Goal: Task Accomplishment & Management: Manage account settings

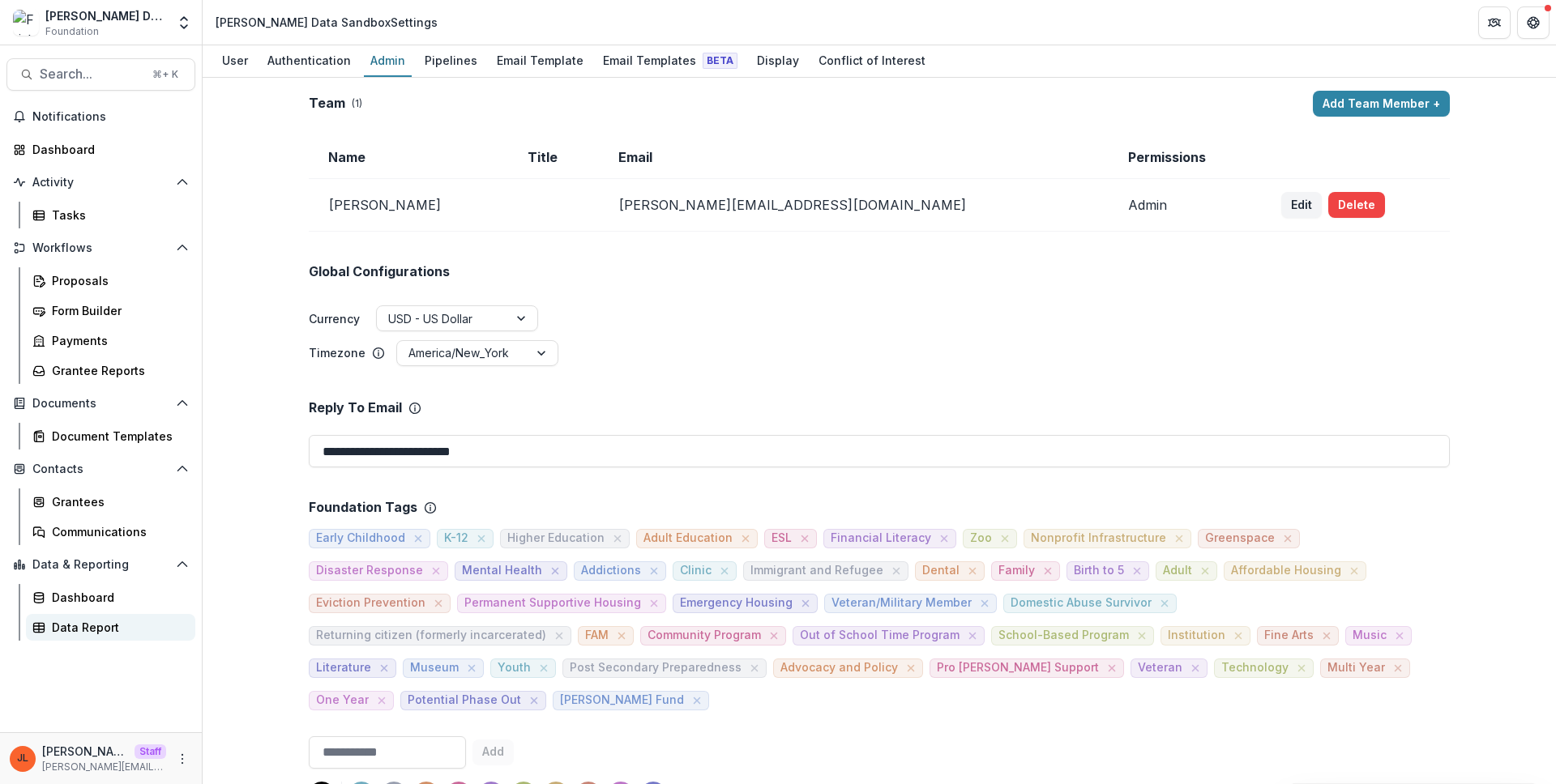
click at [78, 624] on div "Data Report" at bounding box center [117, 627] width 130 height 17
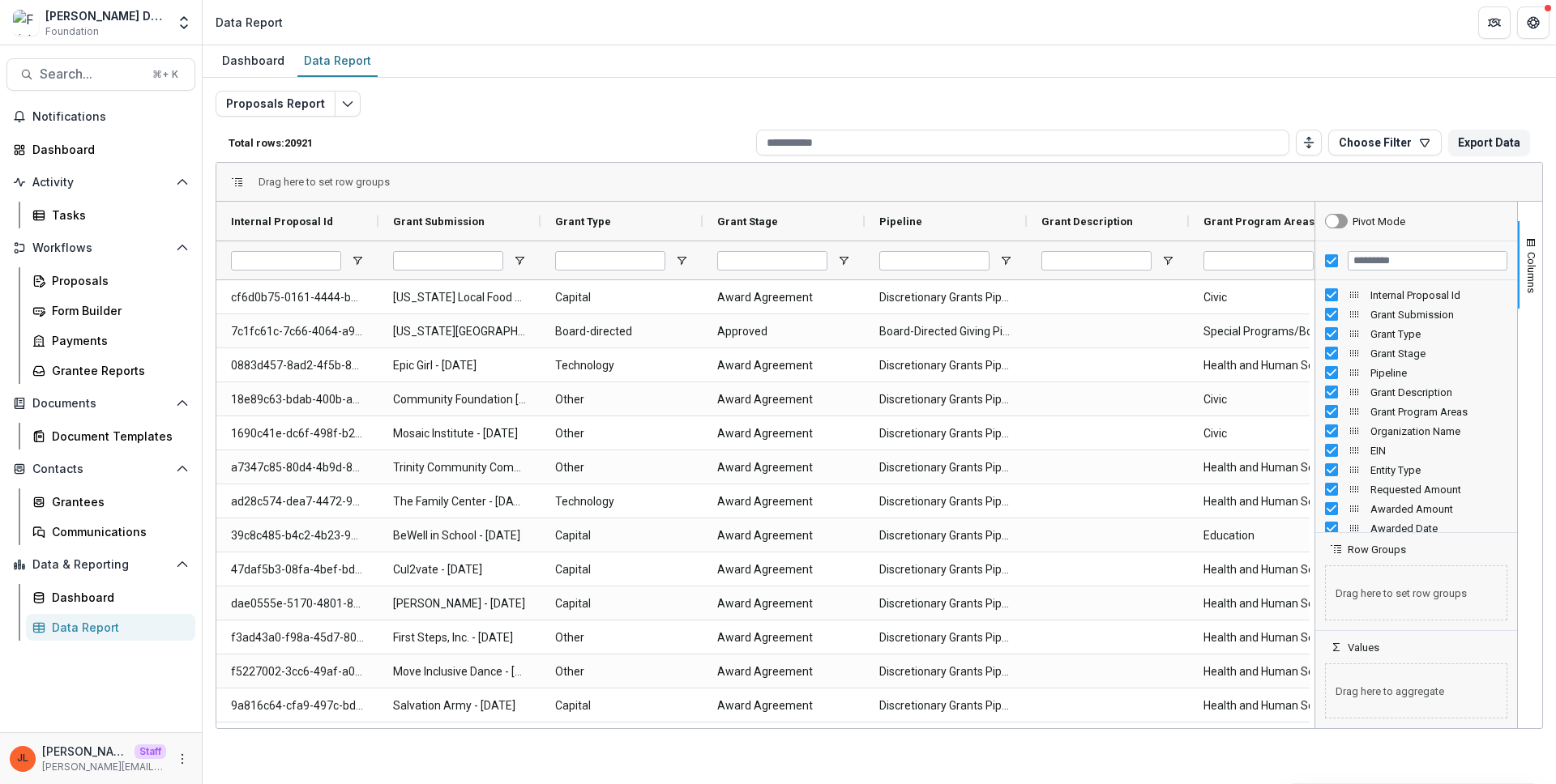
click at [1318, 262] on div at bounding box center [1416, 261] width 202 height 39
click at [1324, 263] on div at bounding box center [1416, 261] width 202 height 39
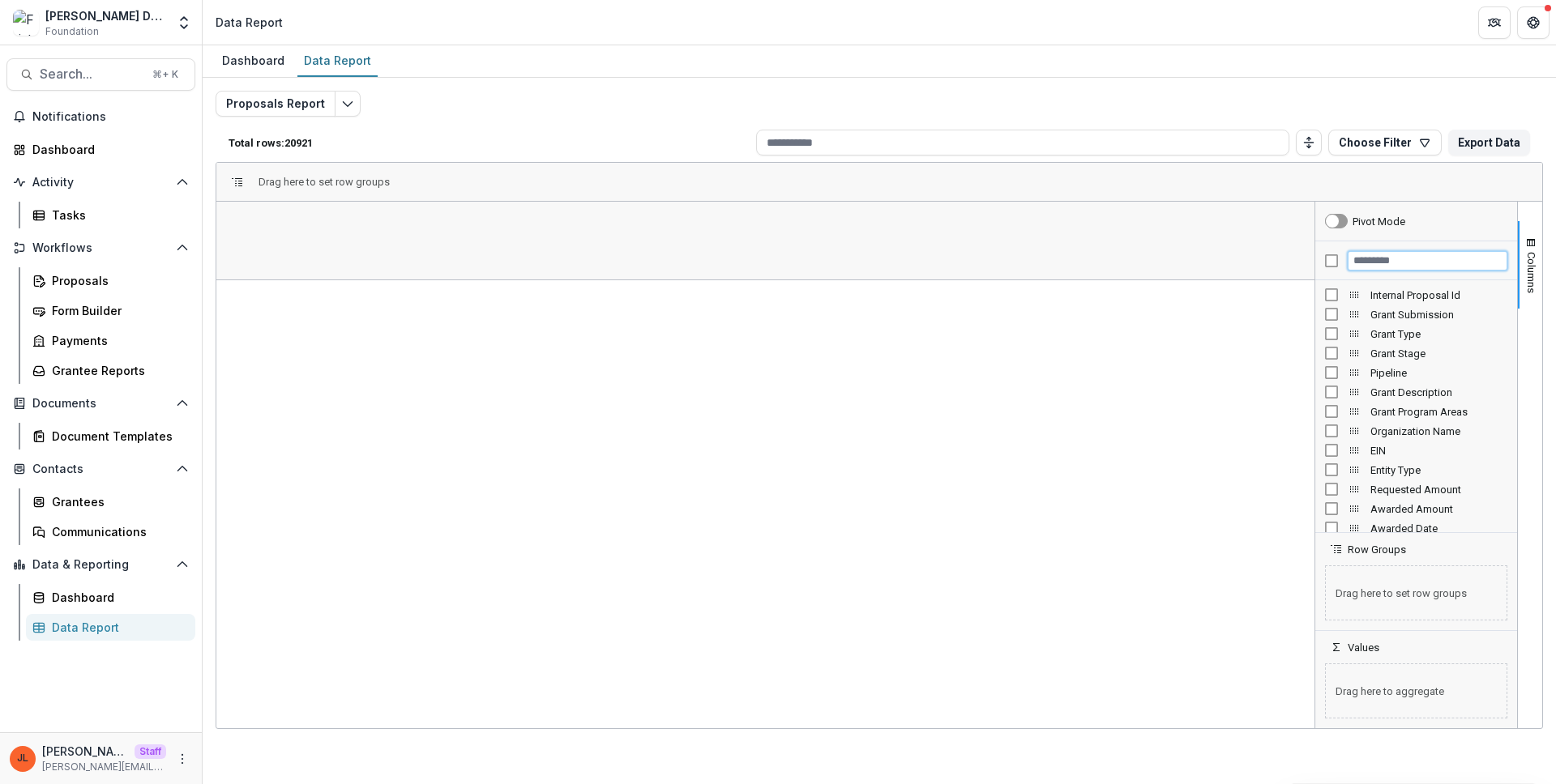
click at [1383, 258] on input "Filter Columns Input" at bounding box center [1427, 261] width 159 height 20
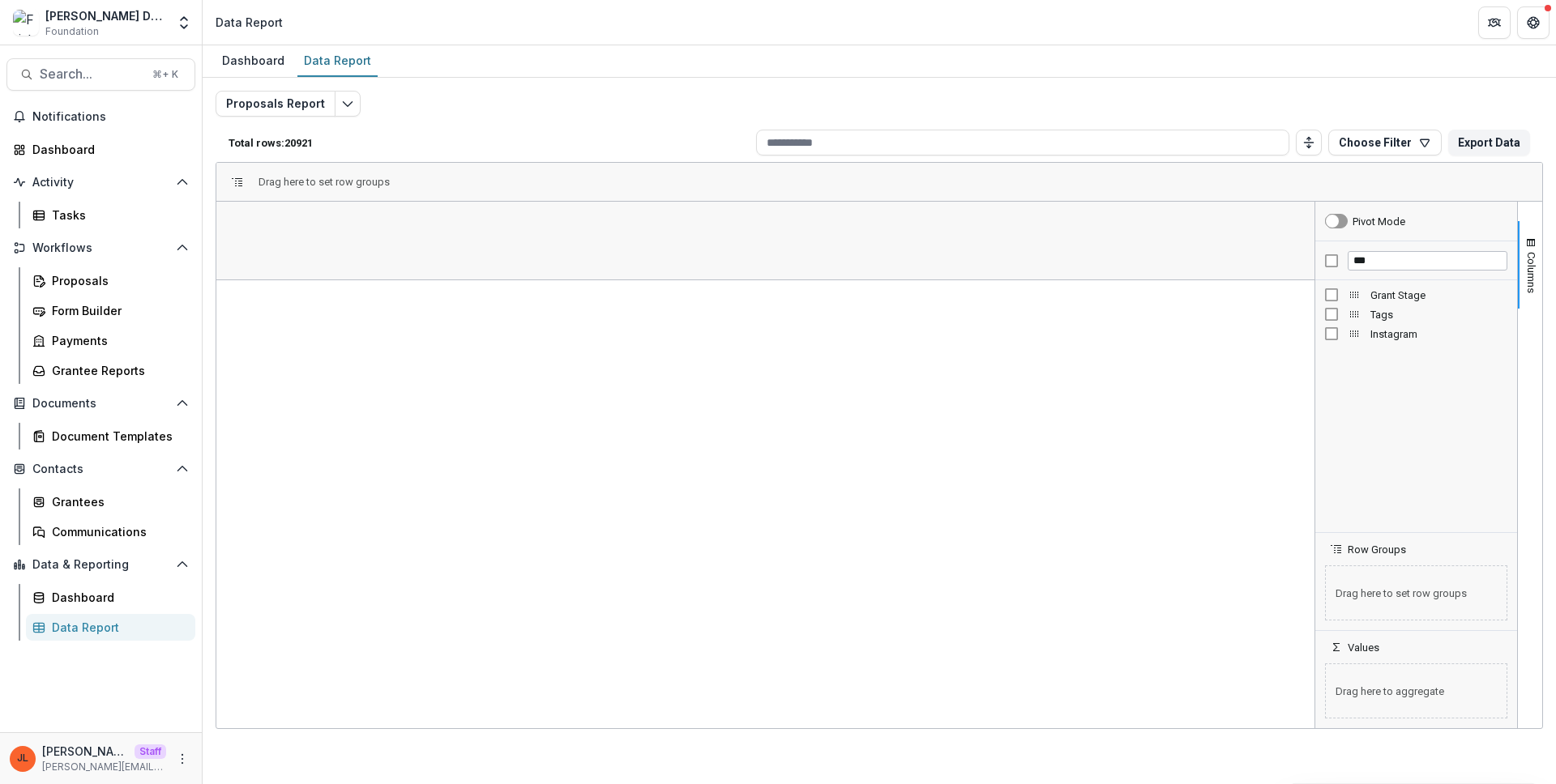
click at [1384, 314] on span "Tags" at bounding box center [1438, 314] width 137 height 12
click at [1394, 259] on input "***" at bounding box center [1427, 261] width 159 height 20
type input "****"
click at [1402, 299] on span "Grant Program Areas" at bounding box center [1438, 295] width 137 height 12
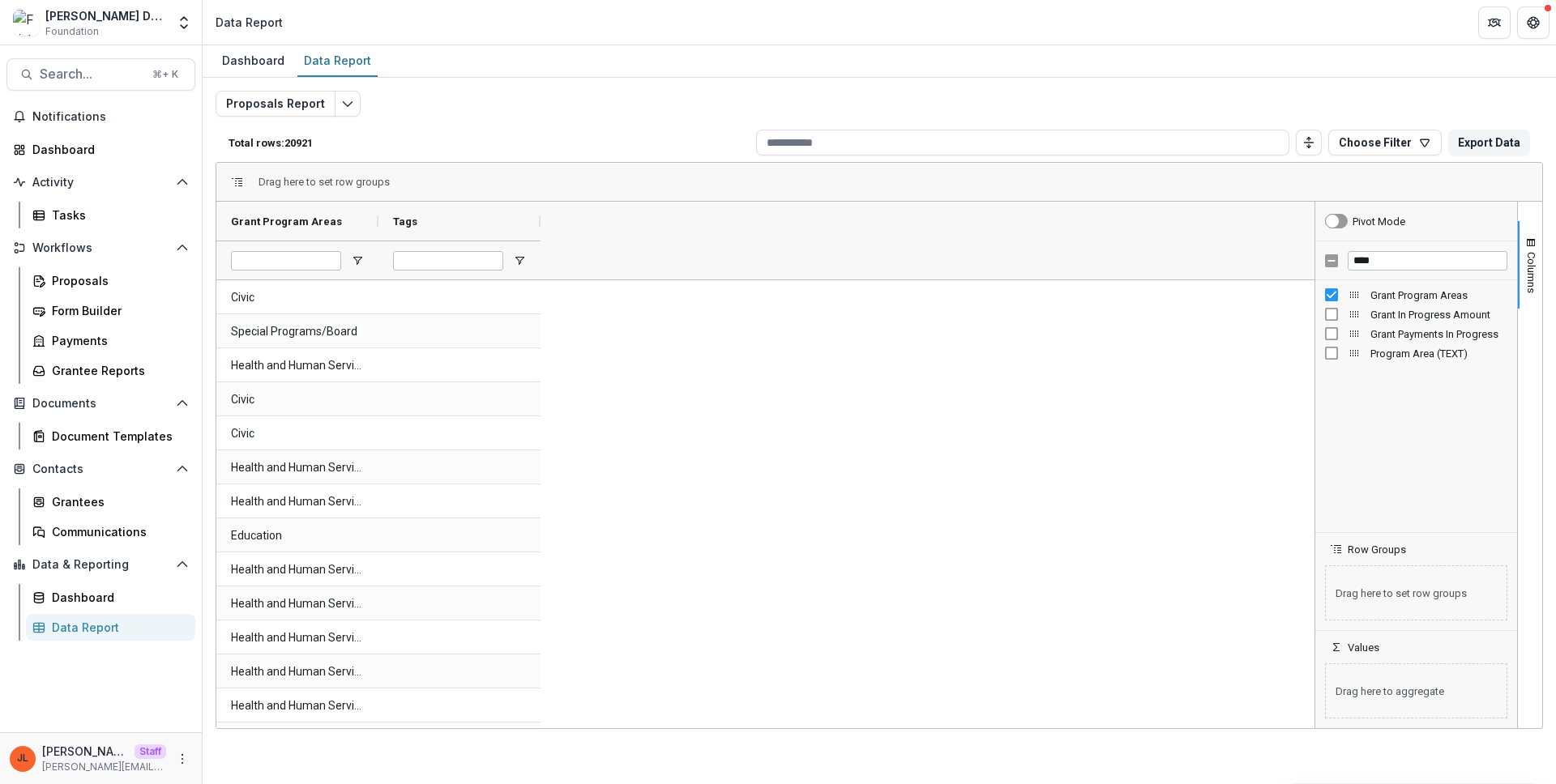
click at [535, 268] on div at bounding box center [460, 260] width 162 height 39
click at [524, 262] on span "Open Filter Menu" at bounding box center [519, 260] width 13 height 13
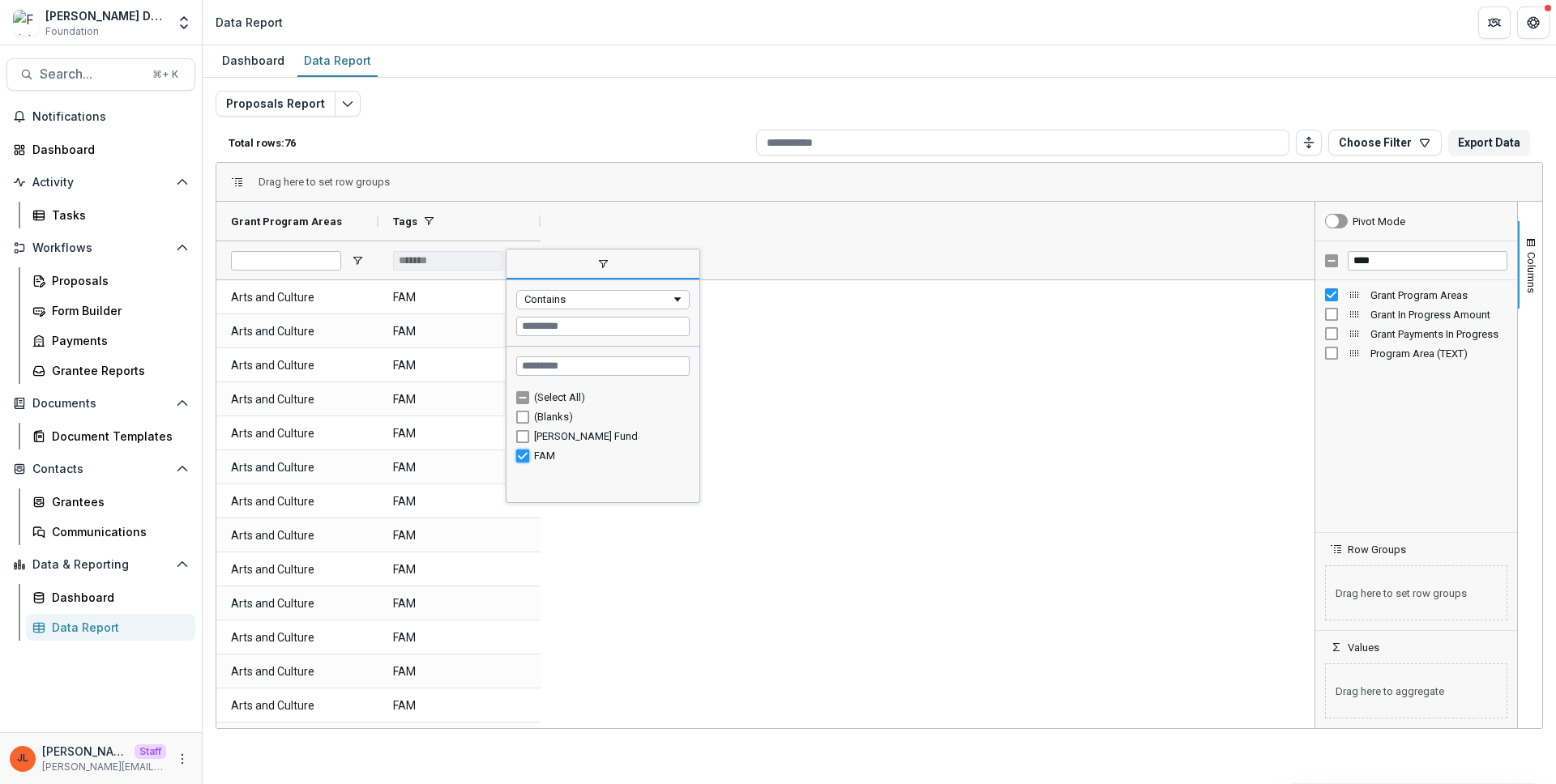
type input "***"
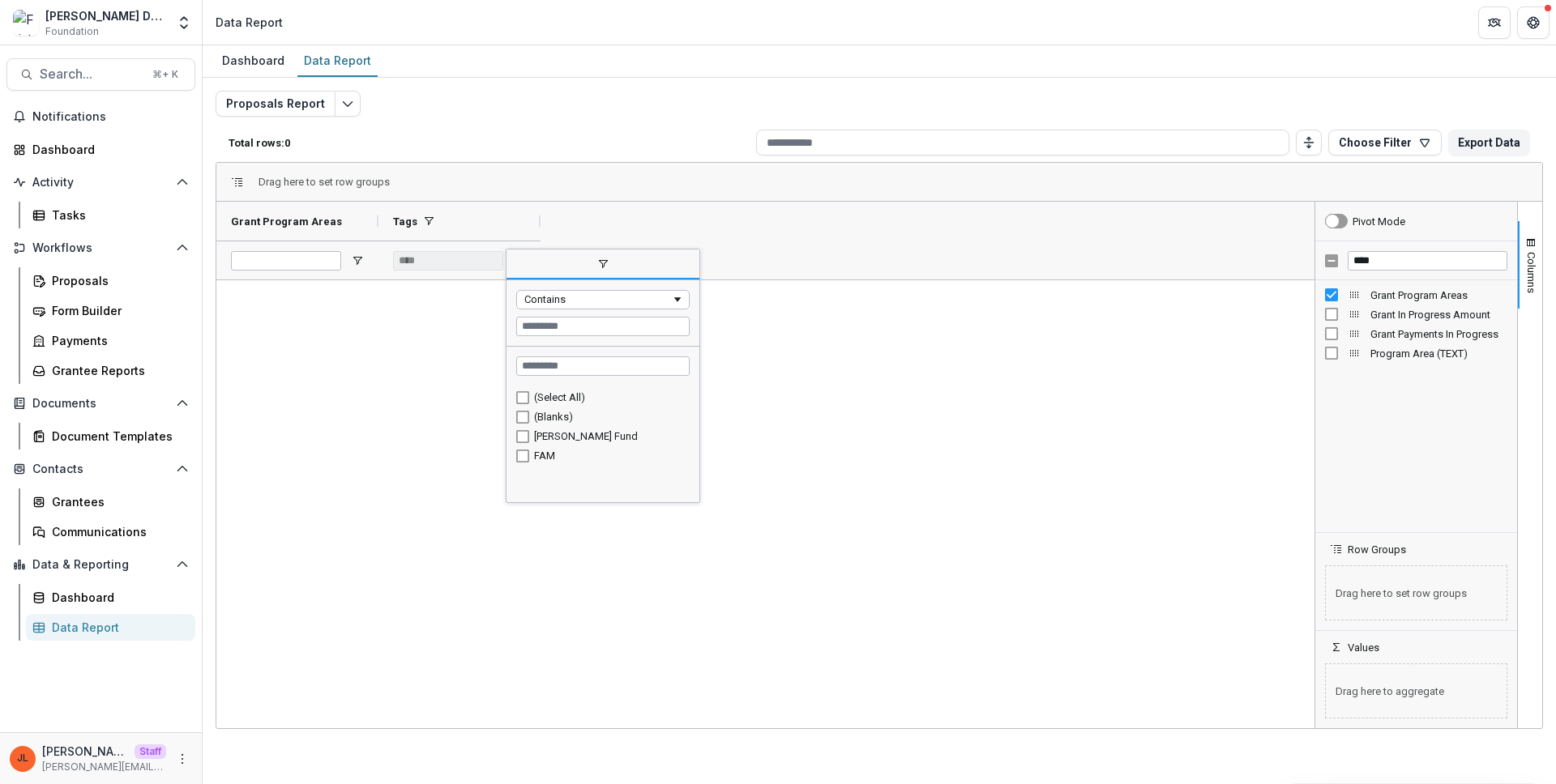
click at [410, 296] on div at bounding box center [766, 504] width 1098 height 448
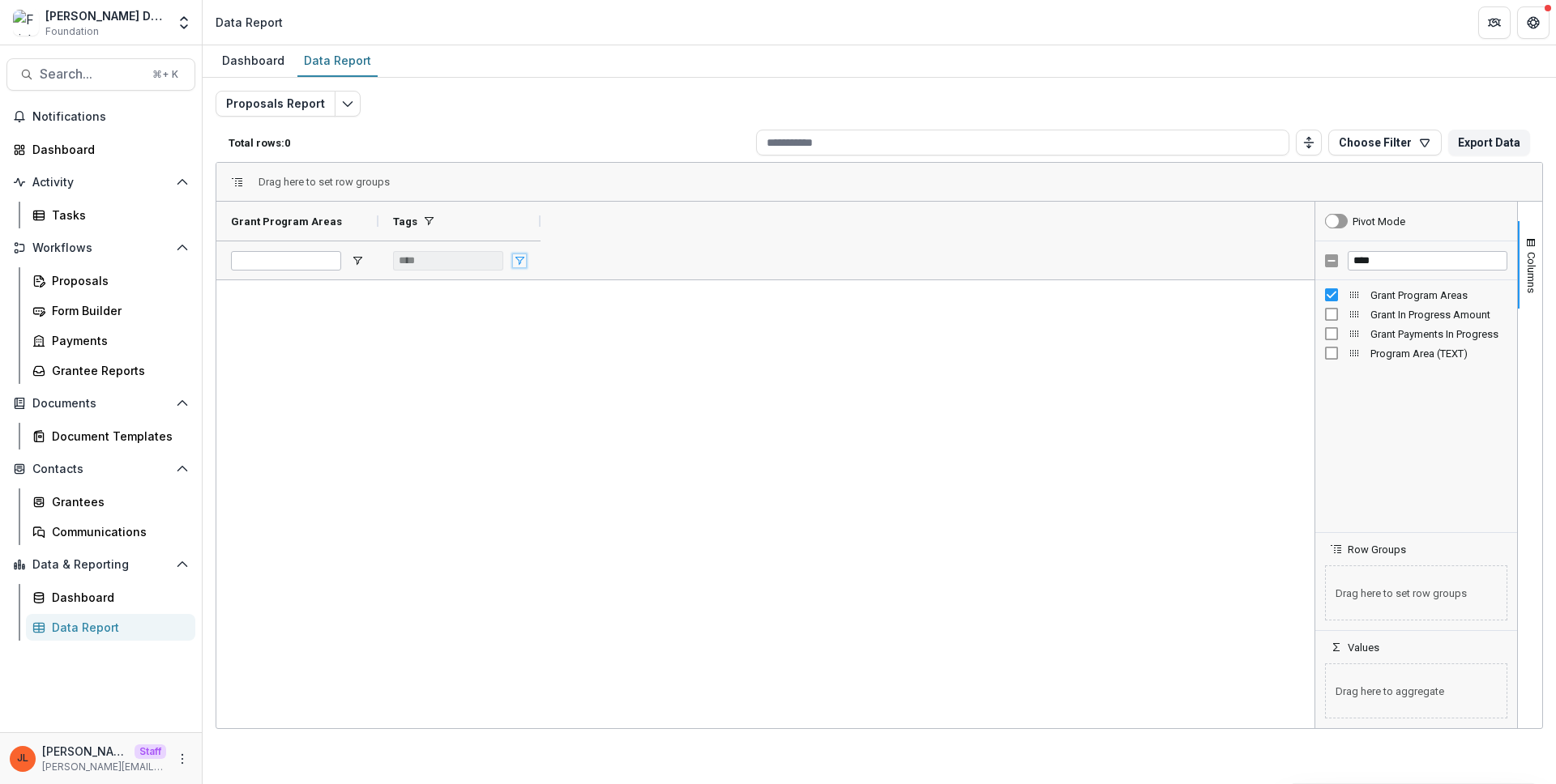
click at [518, 254] on span "Open Filter Menu" at bounding box center [519, 260] width 13 height 13
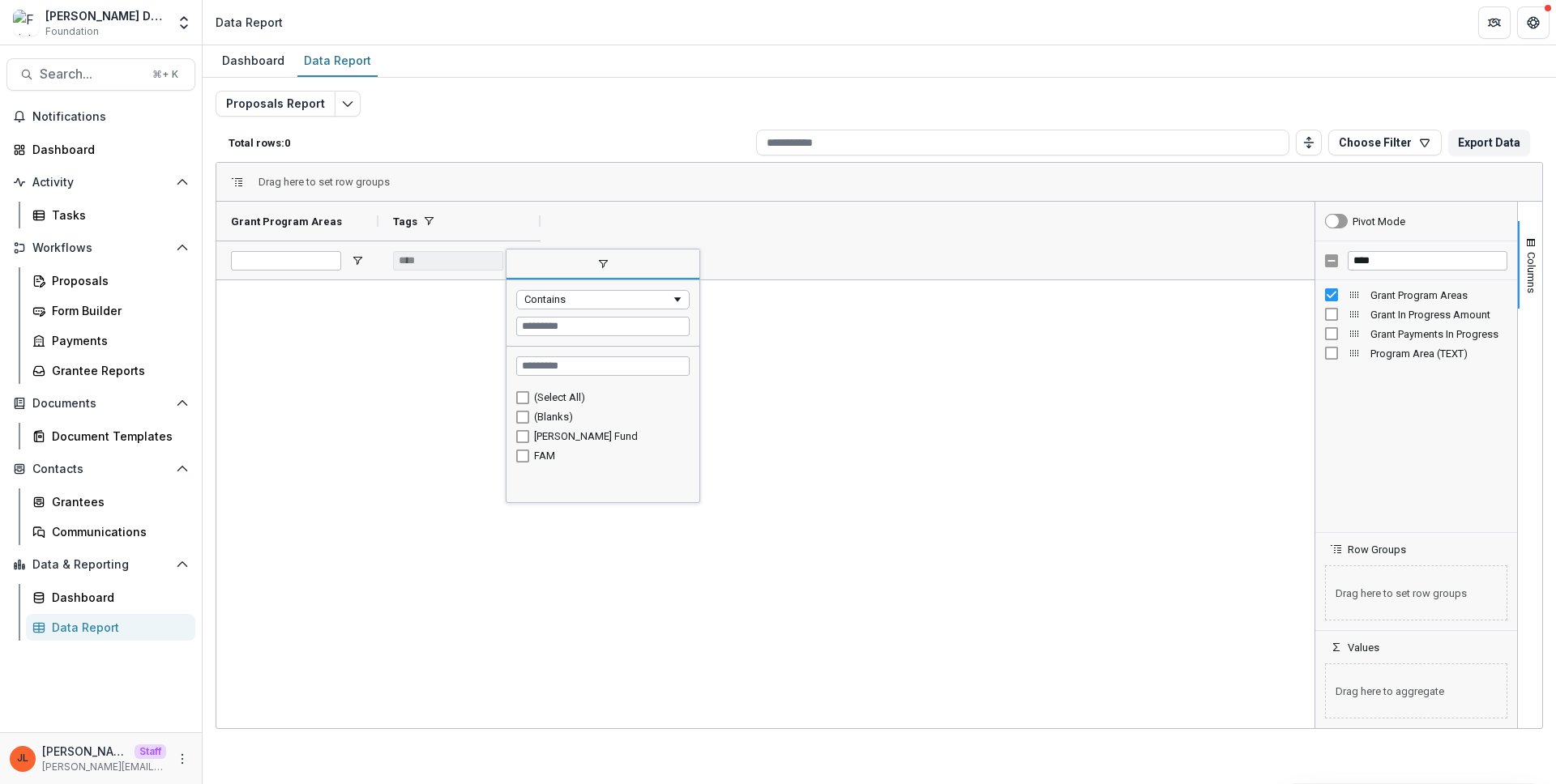
click at [535, 395] on div "(Select All)" at bounding box center [609, 397] width 151 height 12
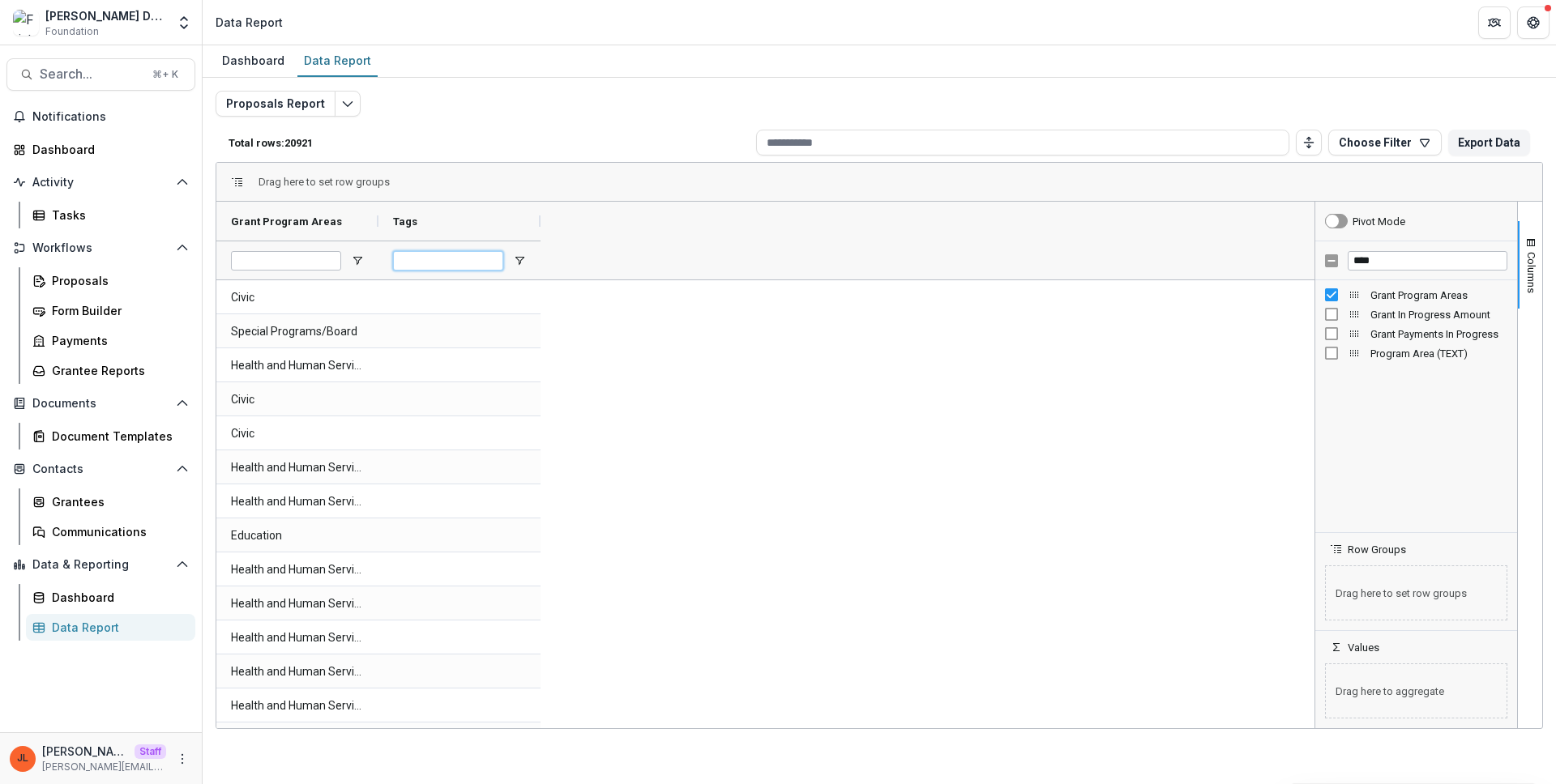
click at [394, 260] on input "Tags Filter Input" at bounding box center [448, 261] width 110 height 20
click at [356, 259] on span "Open Filter Menu" at bounding box center [357, 260] width 13 height 13
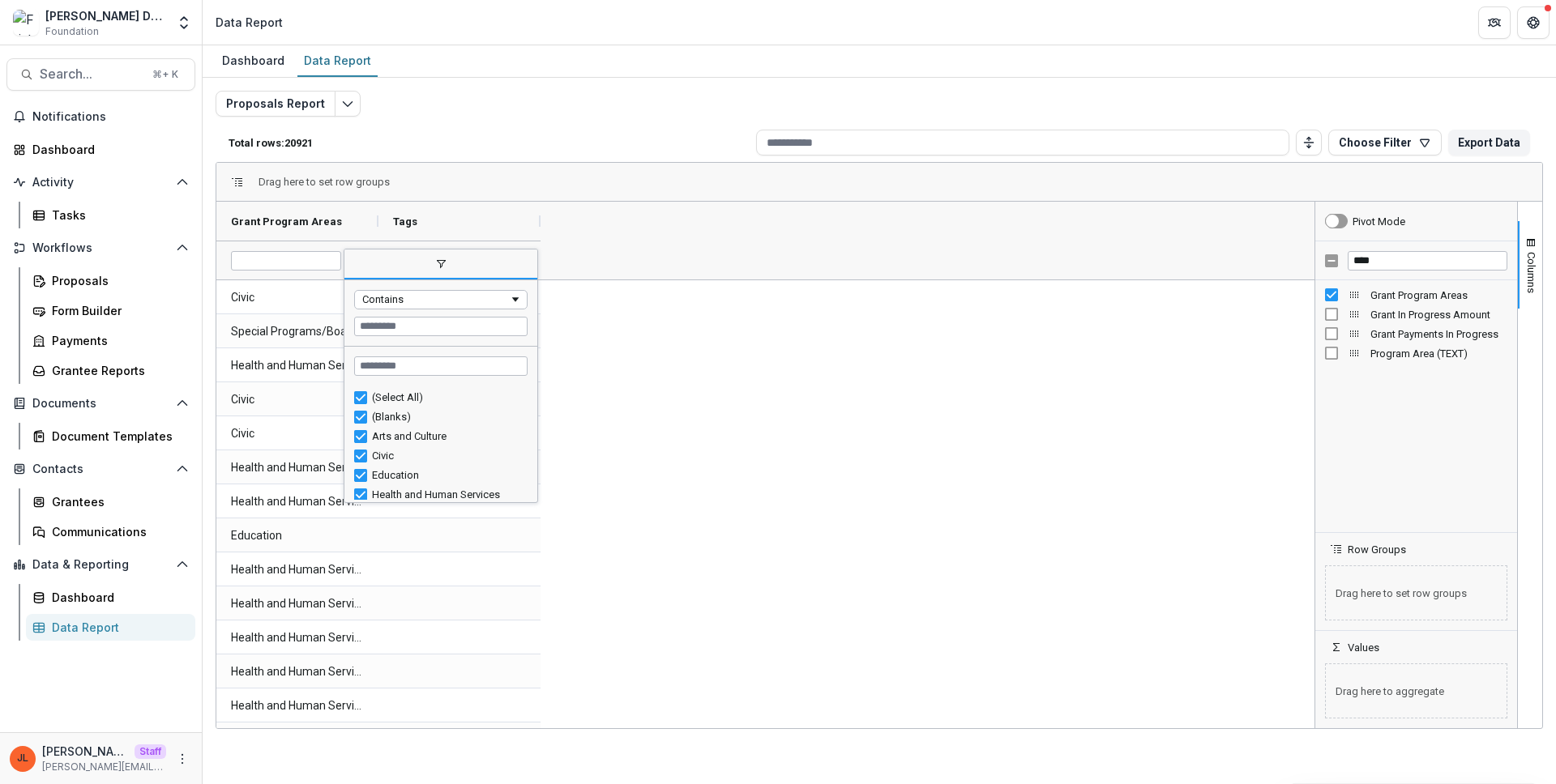
scroll to position [63, 0]
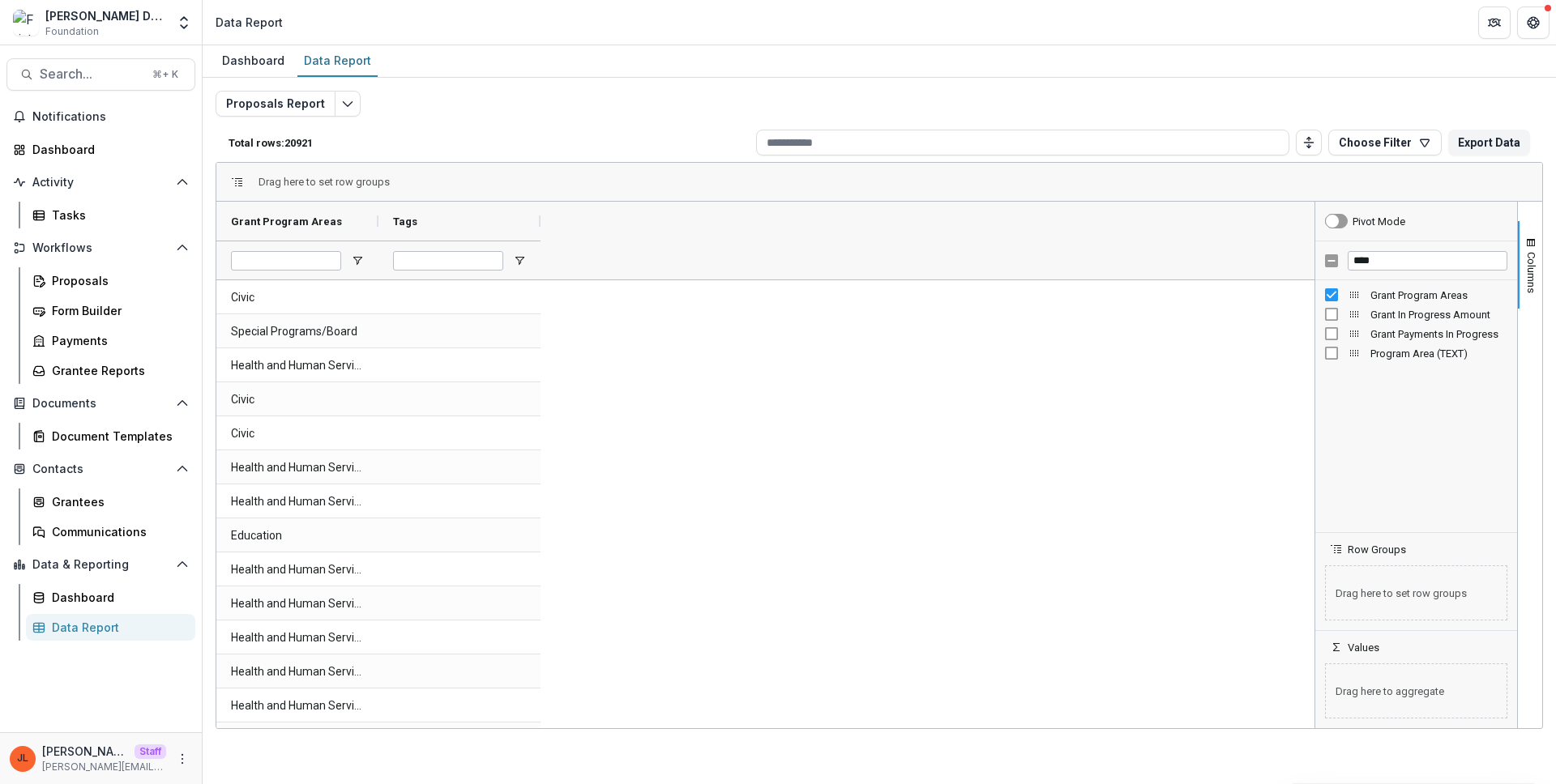
click at [1445, 410] on div "Grant Program Areas Grant In Progress Amount Grant Payments In Progress Program…" at bounding box center [1416, 406] width 202 height 252
click at [1422, 352] on span "Program Area (TEXT)" at bounding box center [1438, 354] width 137 height 12
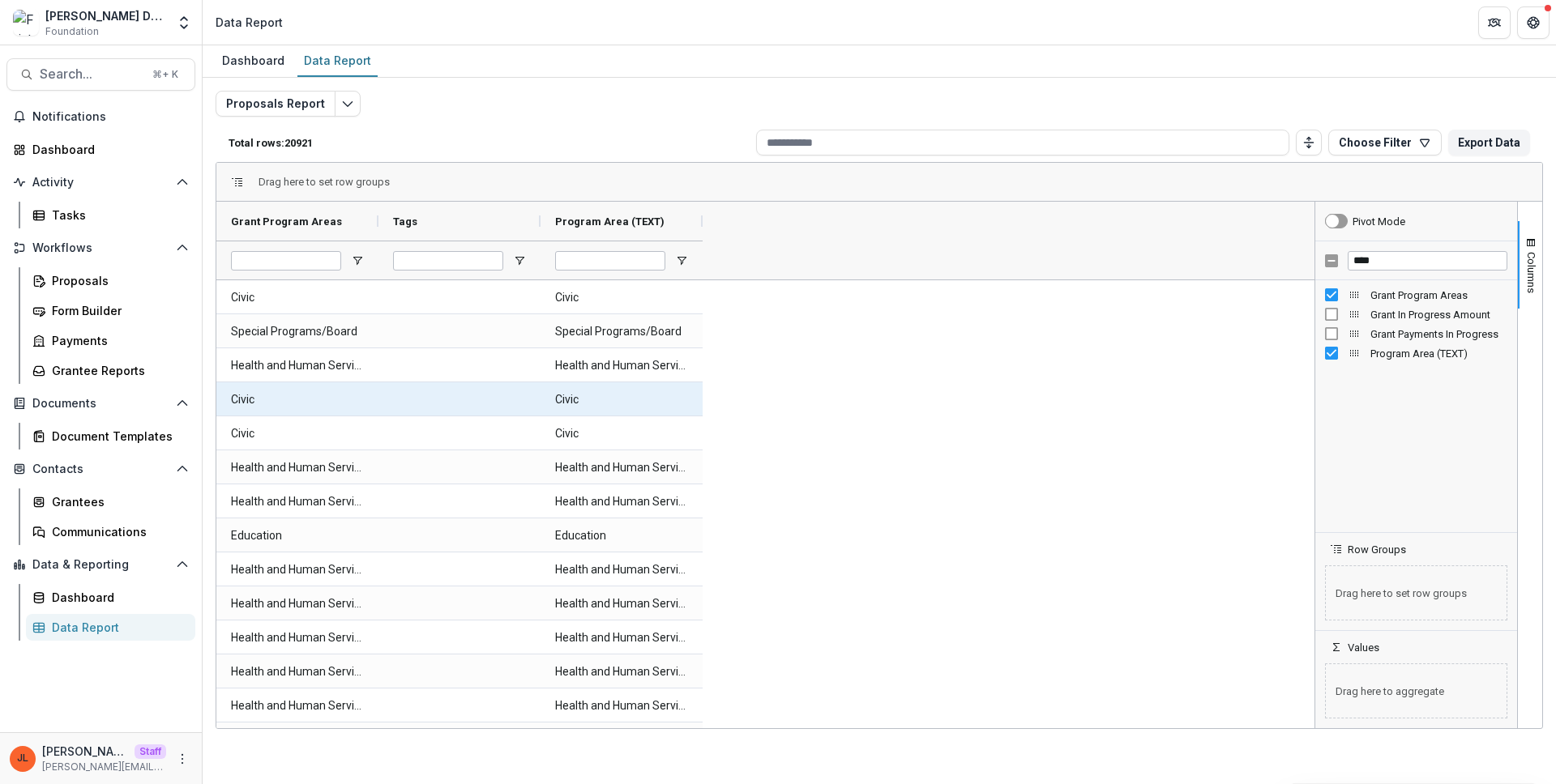
click at [608, 385] on \(TEXT\)-849 "Civic" at bounding box center [622, 400] width 133 height 33
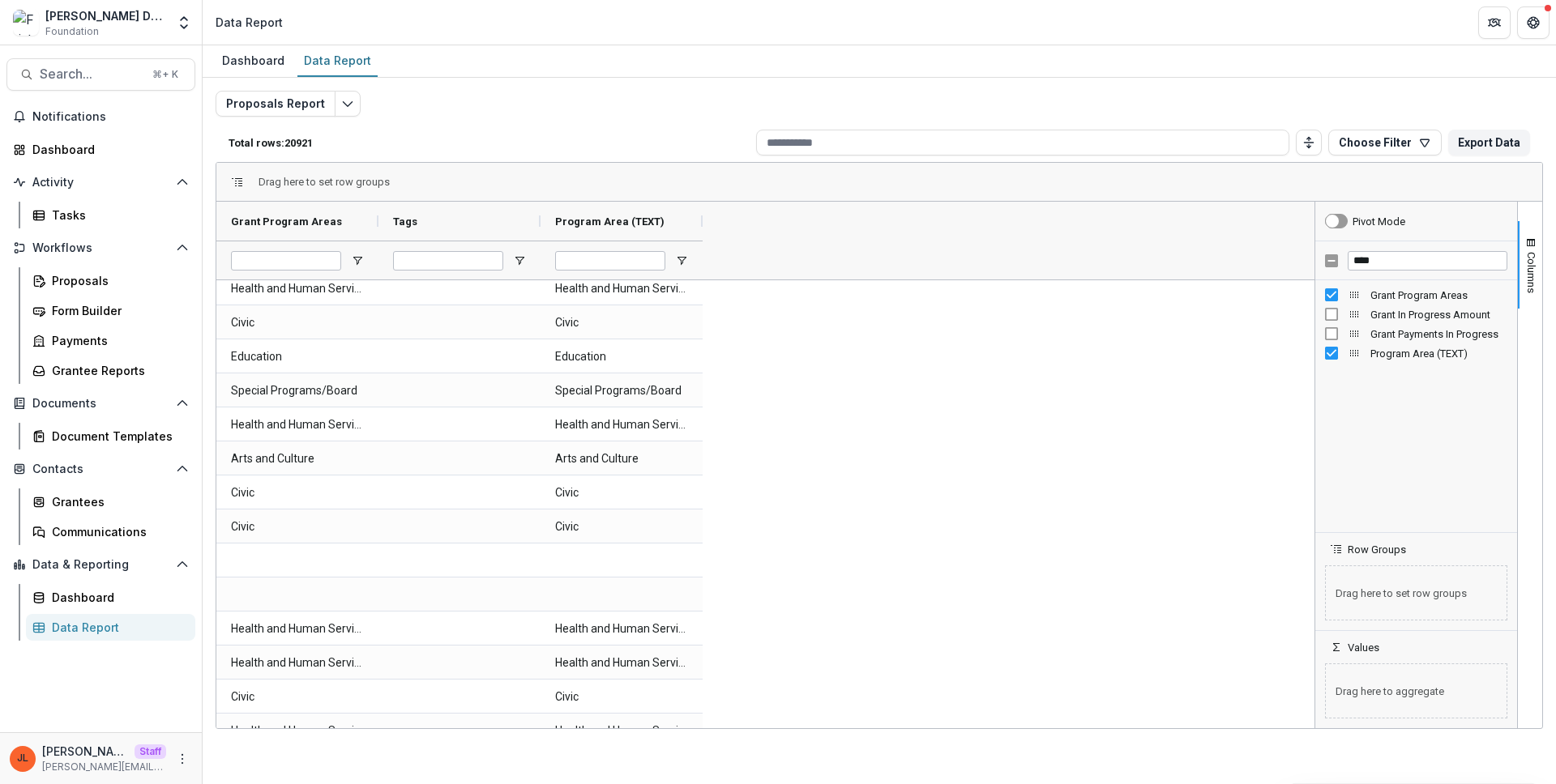
scroll to position [0, 0]
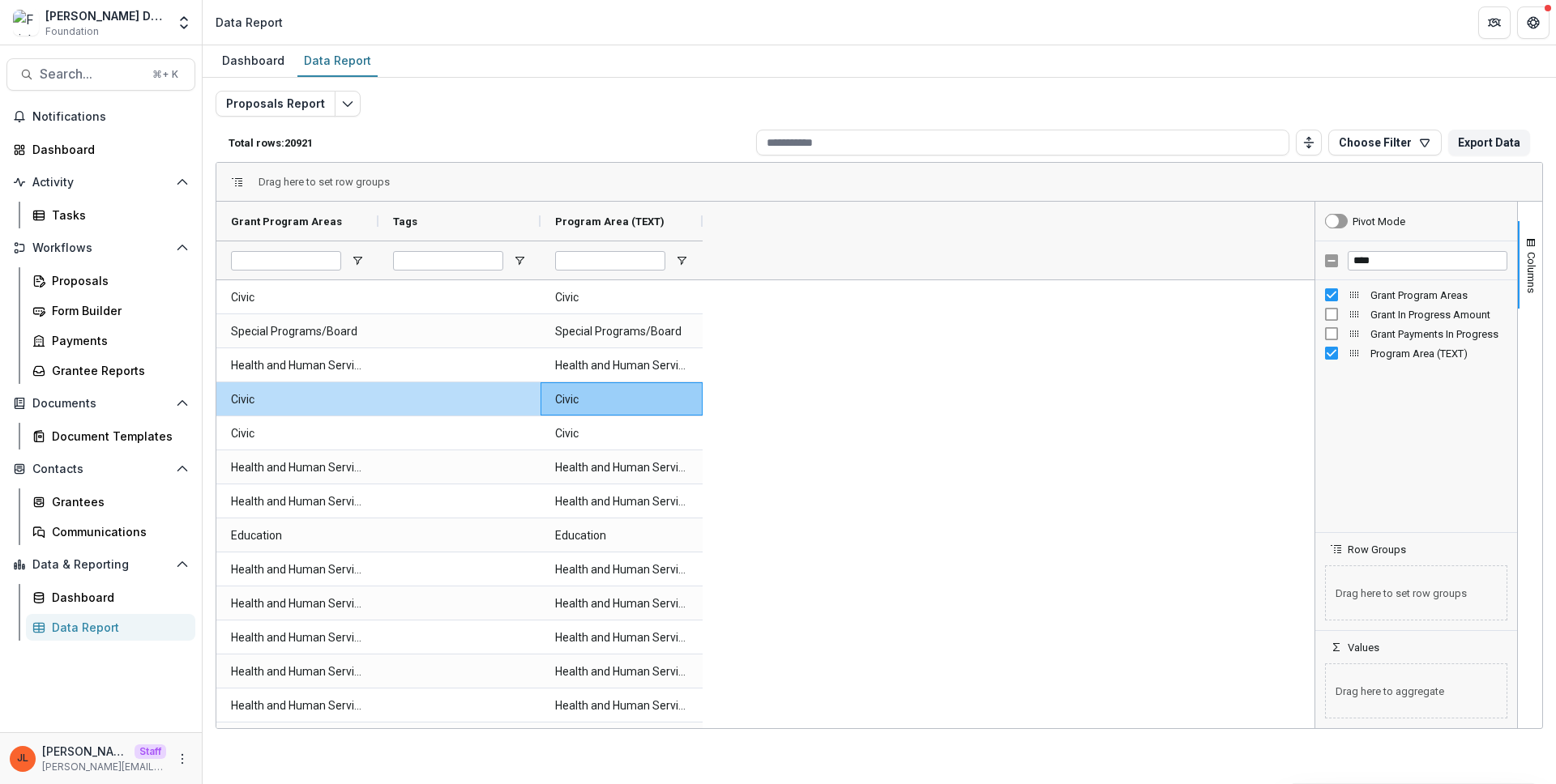
click at [150, 499] on div "Grantees" at bounding box center [117, 502] width 130 height 17
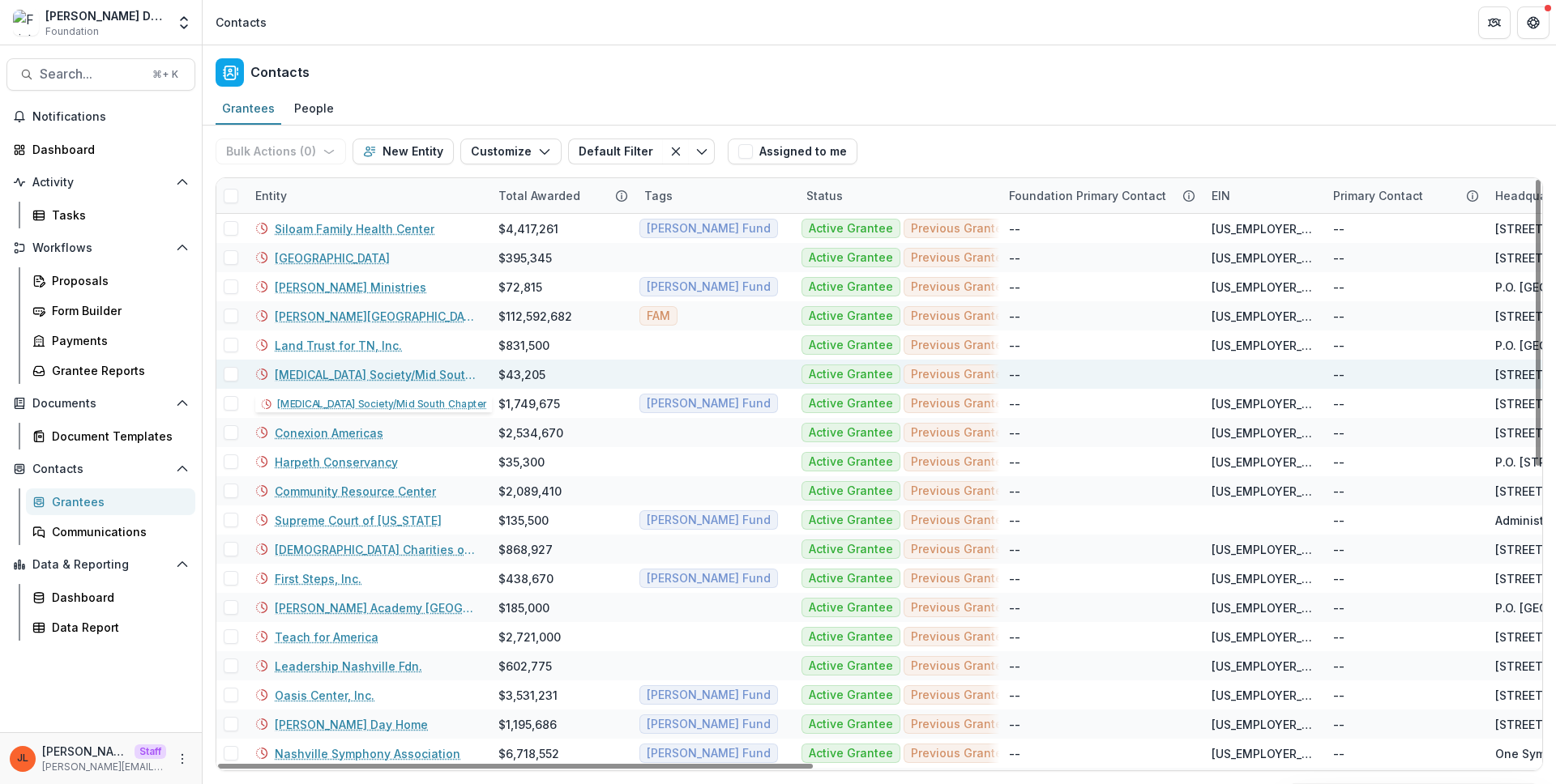
click at [403, 374] on link "[MEDICAL_DATA] Society/Mid South Chapter" at bounding box center [377, 375] width 205 height 17
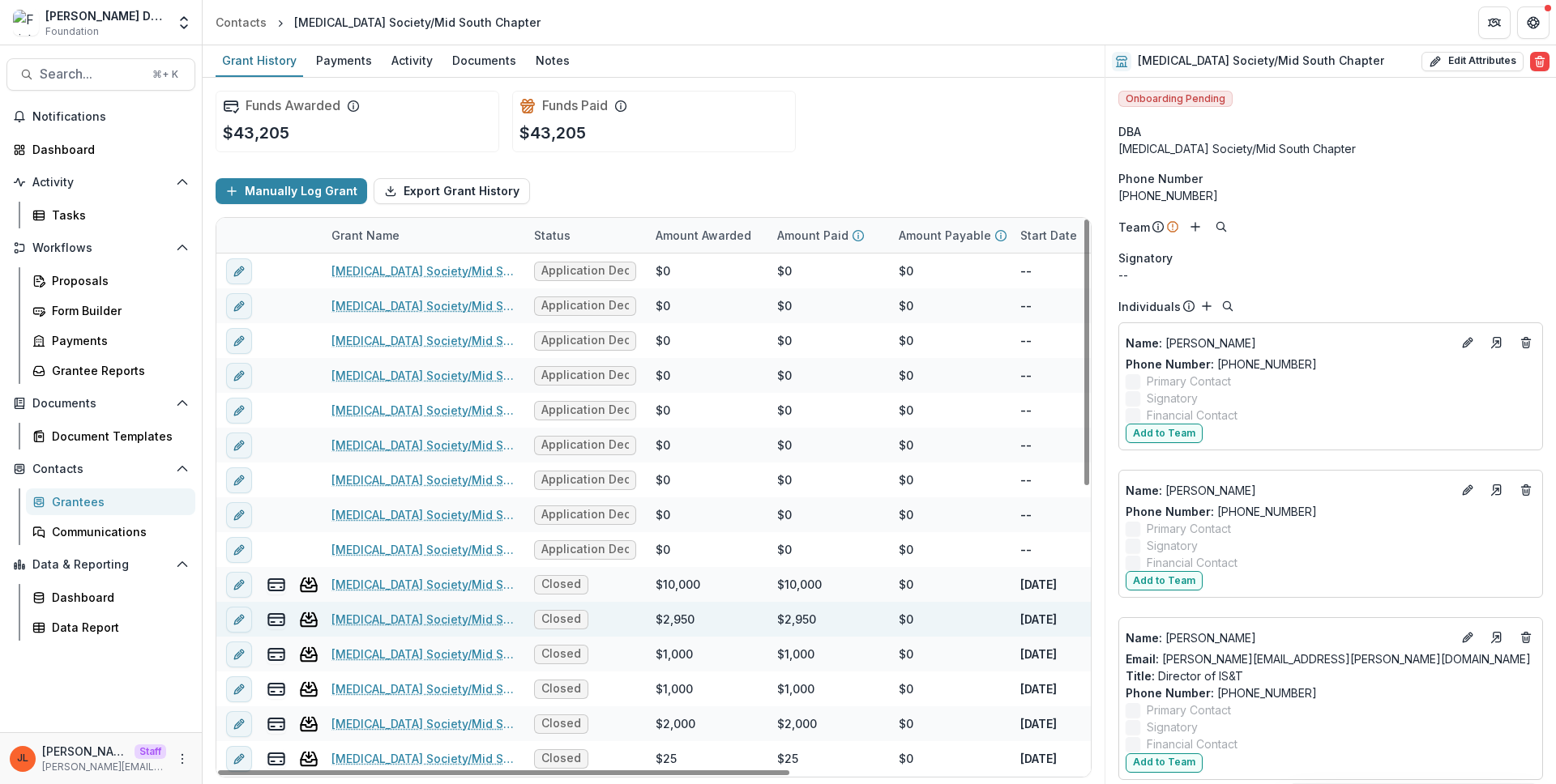
click at [440, 614] on link "Multiple Sclerosis Society/Mid South Chapter - 2005-05-19" at bounding box center [423, 620] width 183 height 17
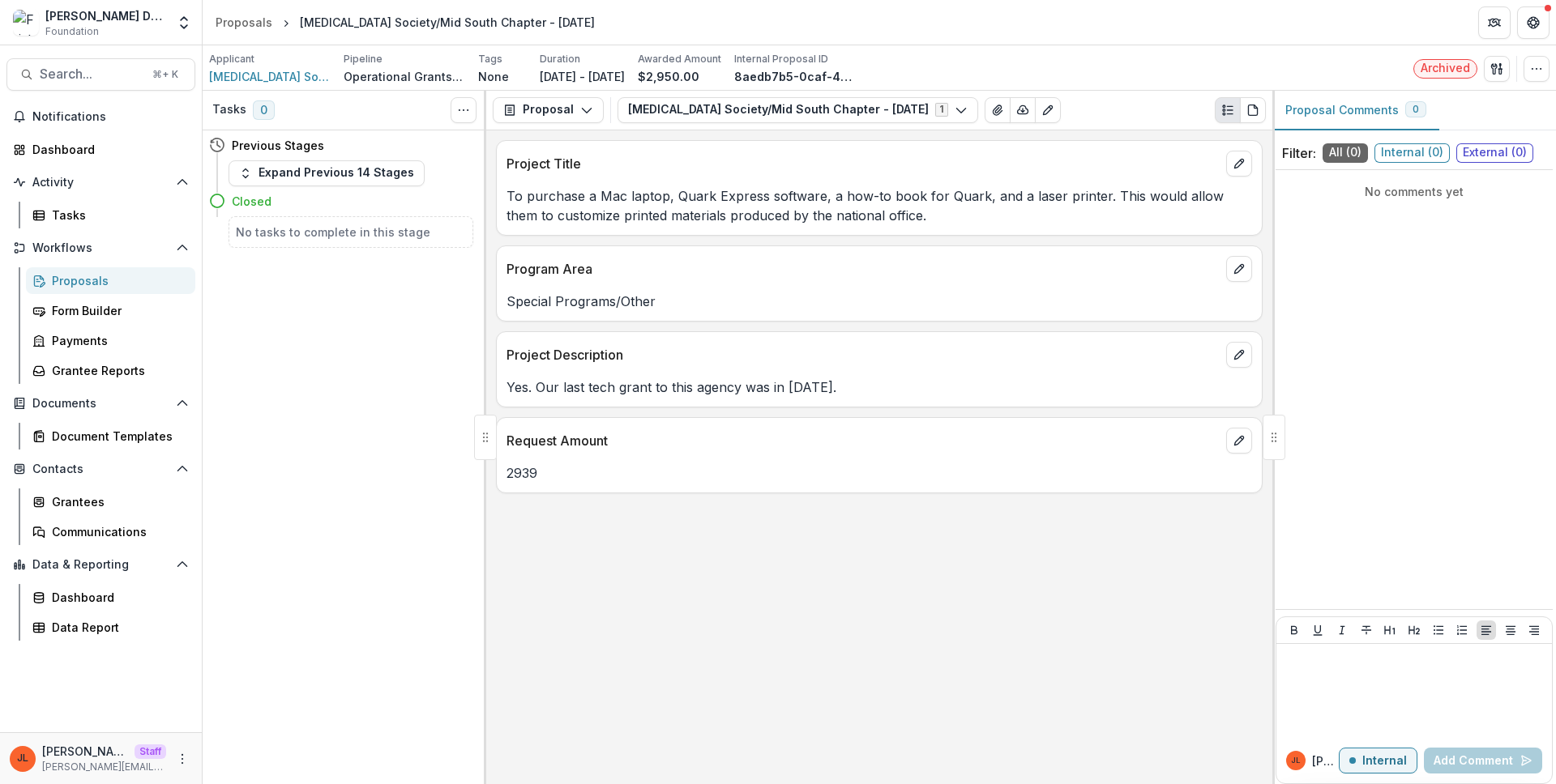
click at [778, 365] on div "Project Description" at bounding box center [879, 350] width 765 height 36
click at [581, 116] on button "Proposal" at bounding box center [548, 110] width 111 height 26
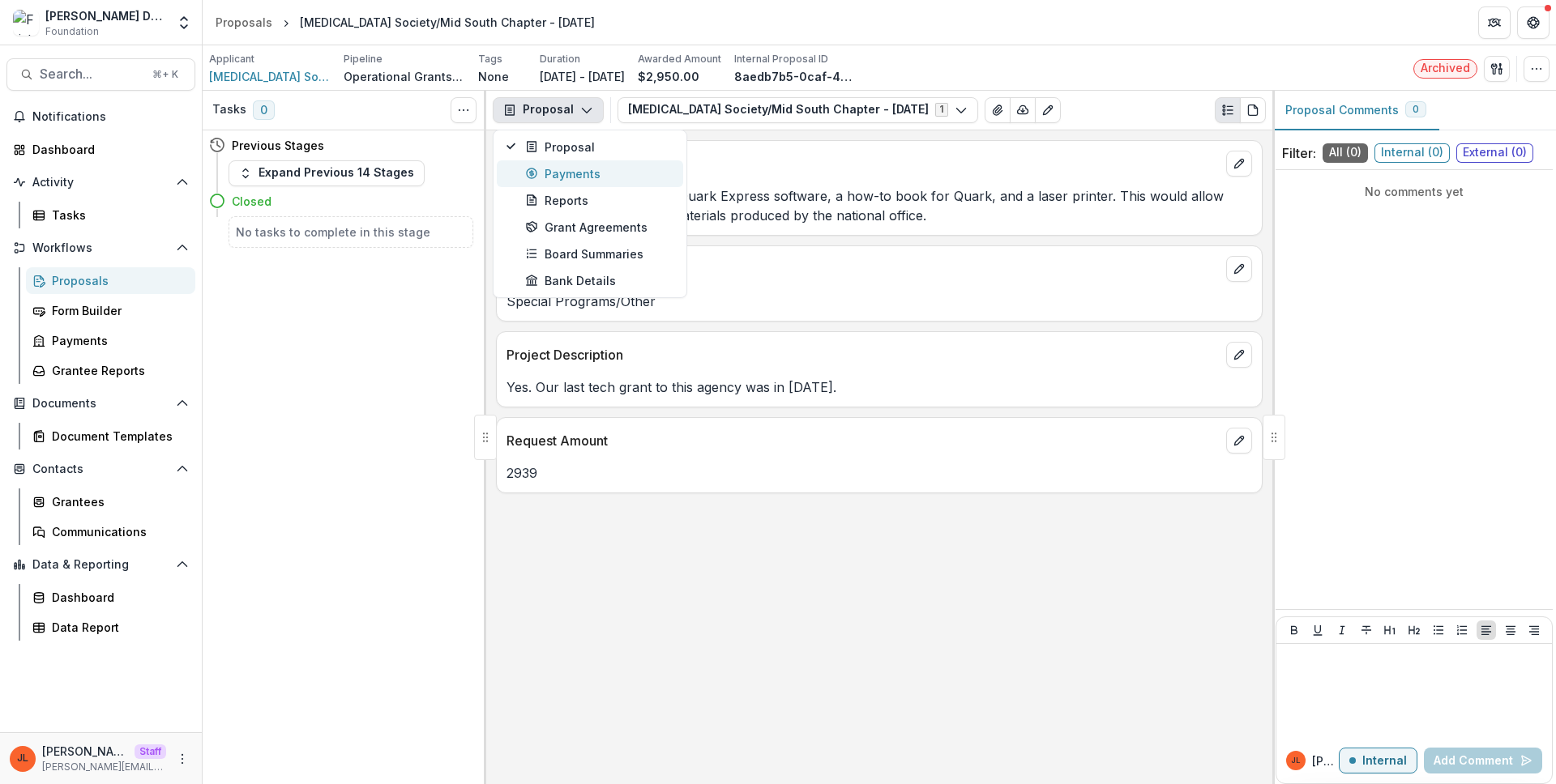
click at [579, 175] on div "Payments" at bounding box center [599, 174] width 148 height 17
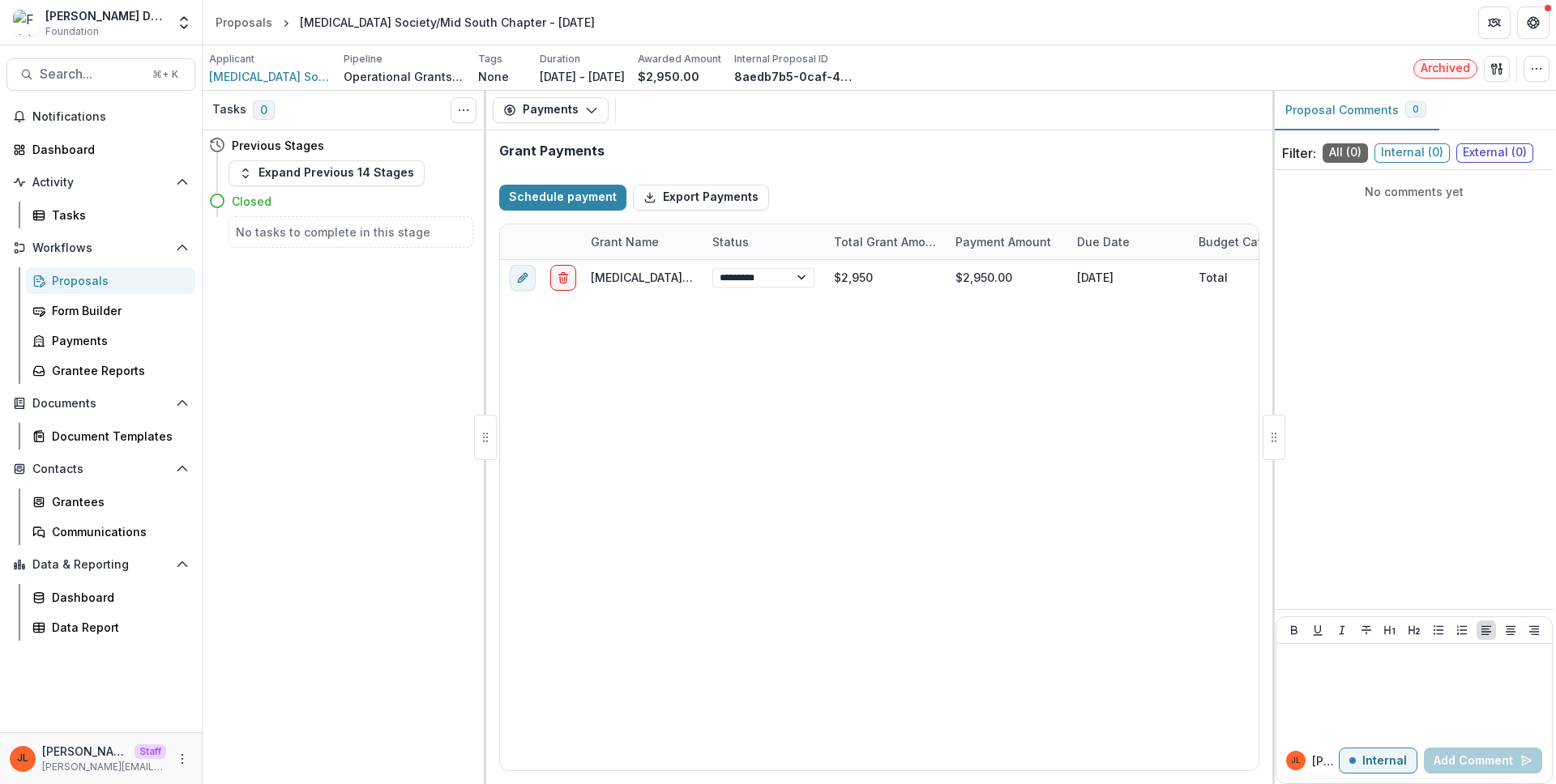
select select "****"
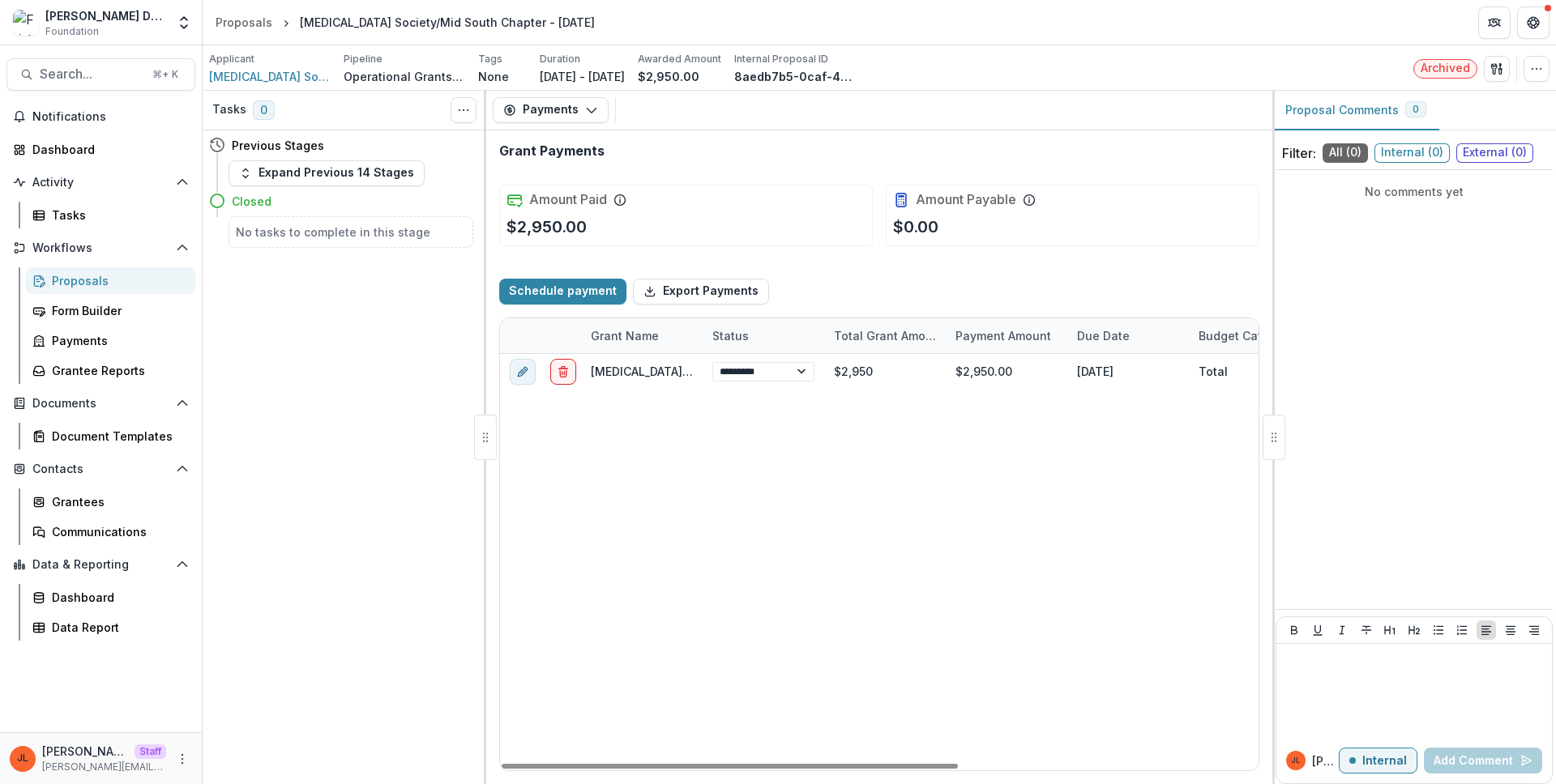
click at [779, 435] on div "**********" at bounding box center [1127, 562] width 1256 height 417
click at [1171, 470] on div "**********" at bounding box center [1127, 562] width 1256 height 417
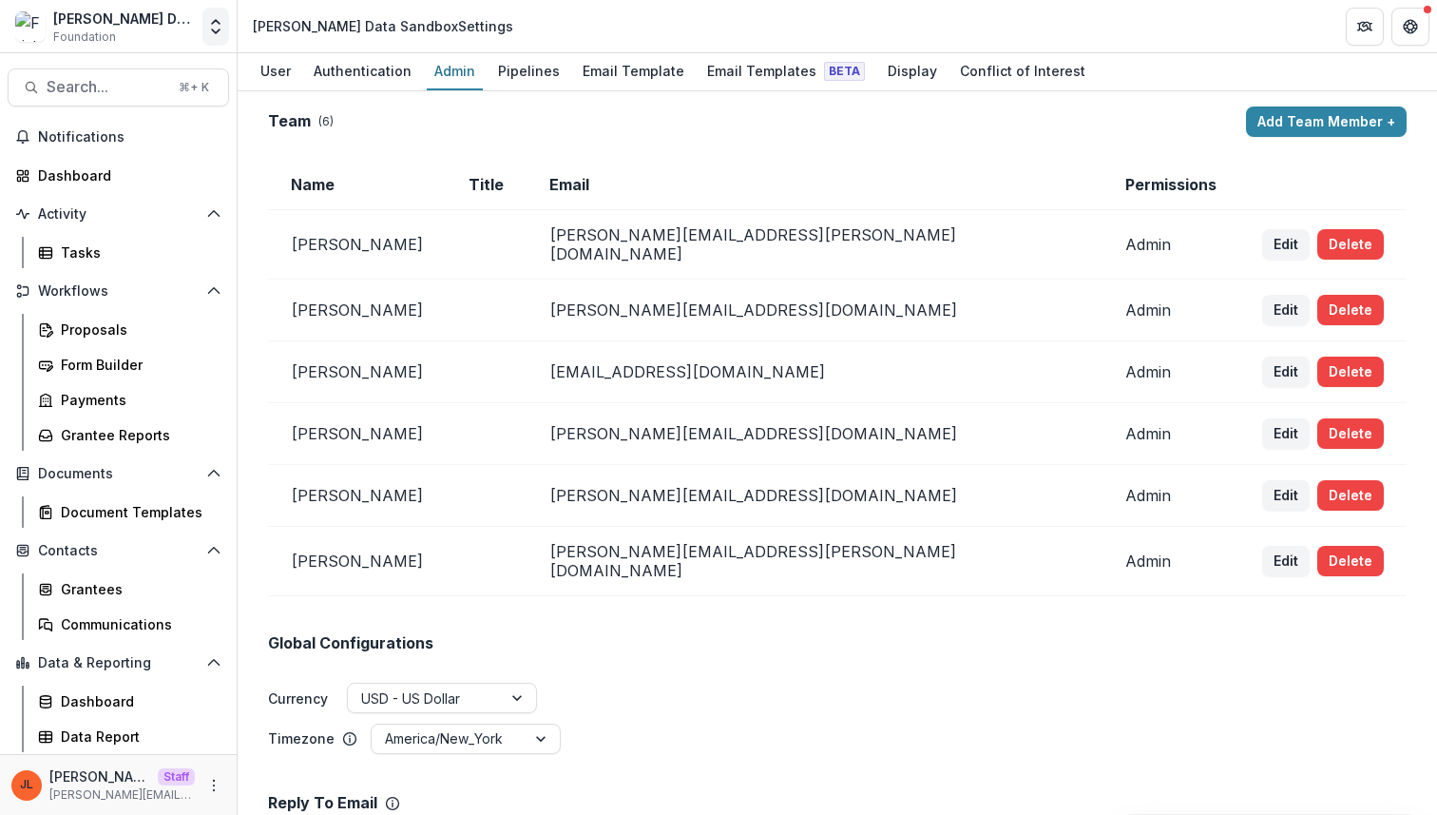
click at [221, 29] on icon "Open entity switcher" at bounding box center [215, 26] width 19 height 19
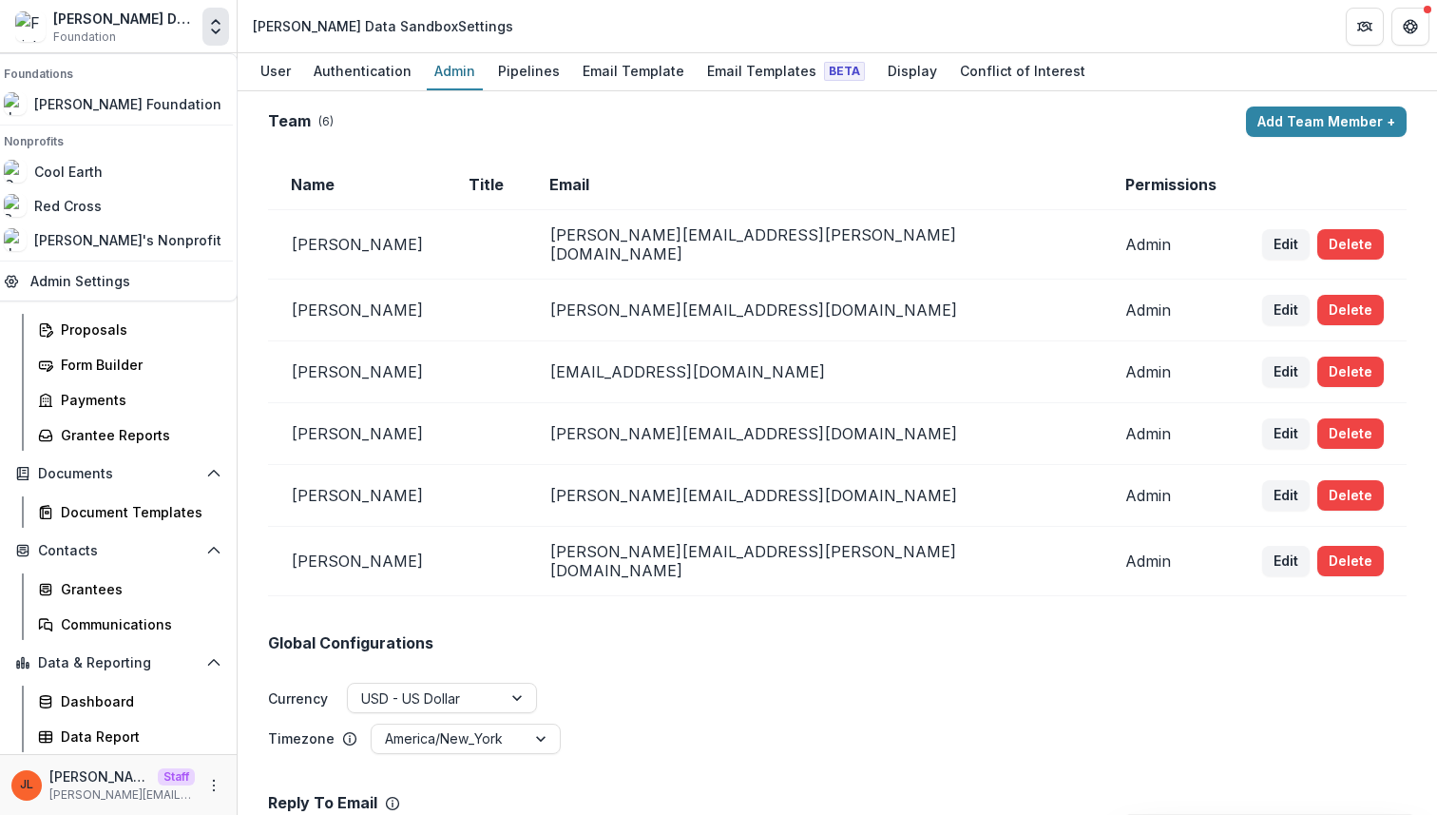
click at [446, 196] on td "Name" at bounding box center [357, 185] width 178 height 50
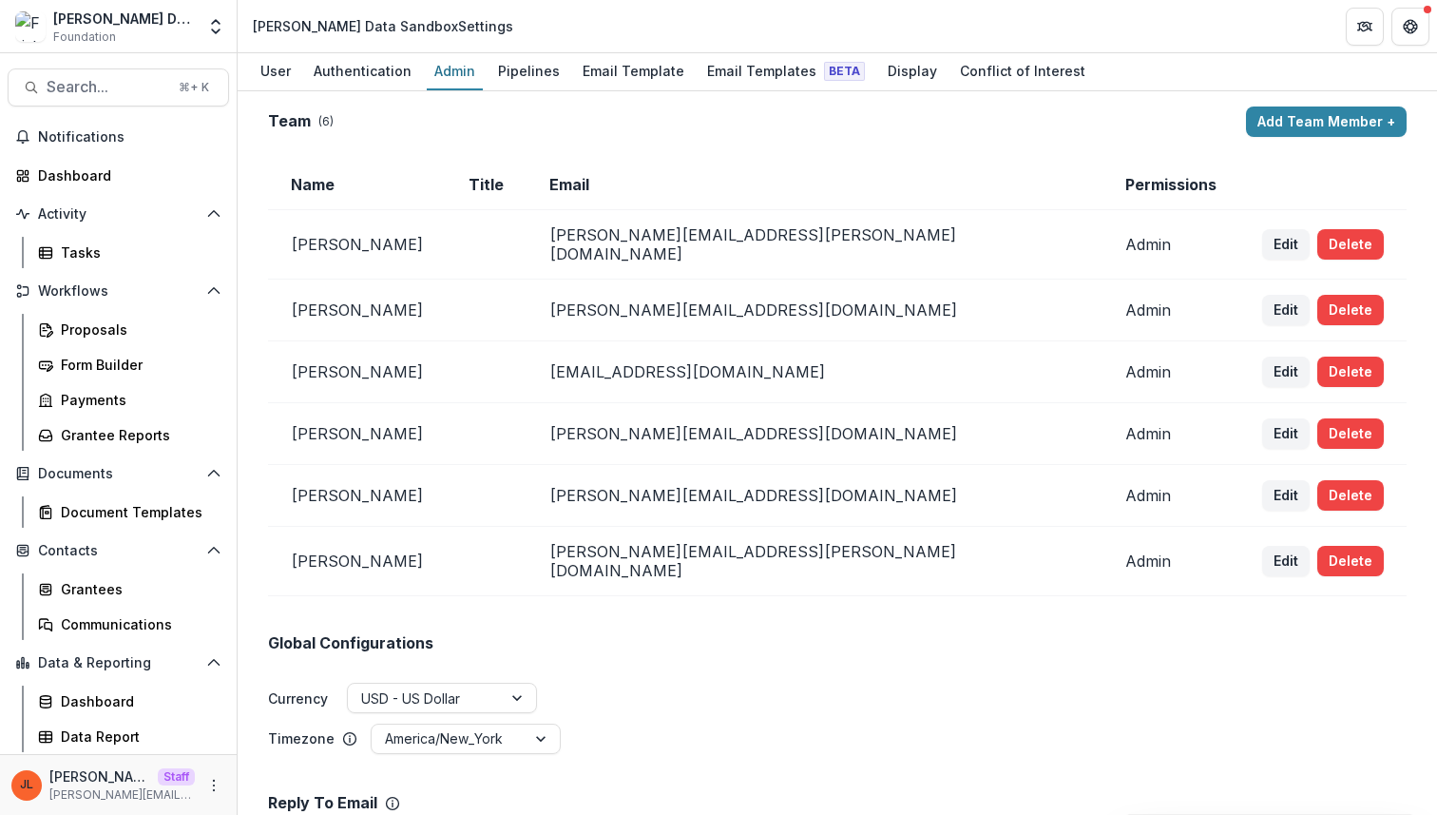
click at [1138, 117] on div "Team ( 6 )" at bounding box center [753, 121] width 970 height 18
click at [165, 740] on div "Data Report" at bounding box center [137, 736] width 153 height 20
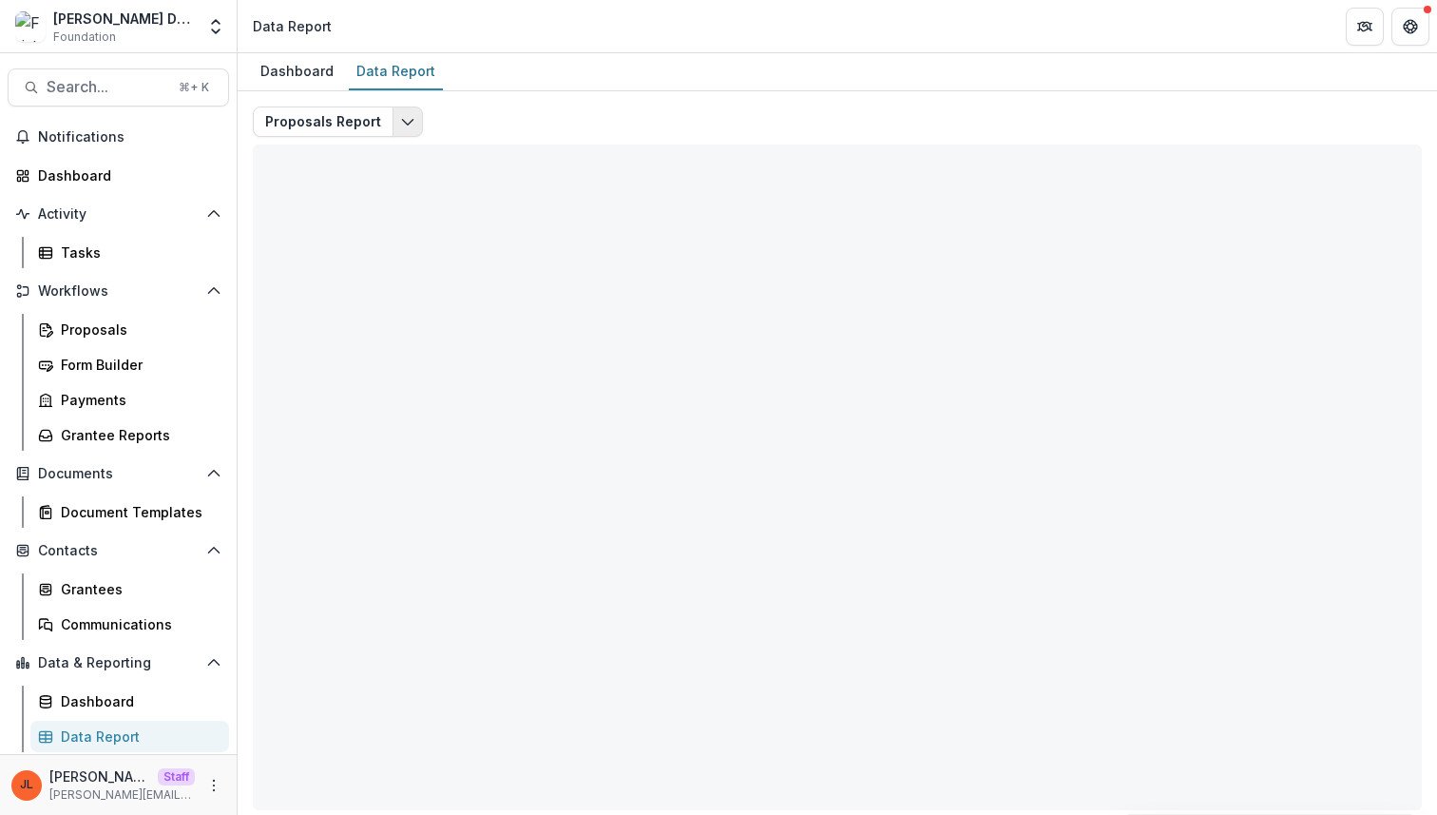
click at [408, 121] on icon "Edit selected report" at bounding box center [407, 121] width 15 height 15
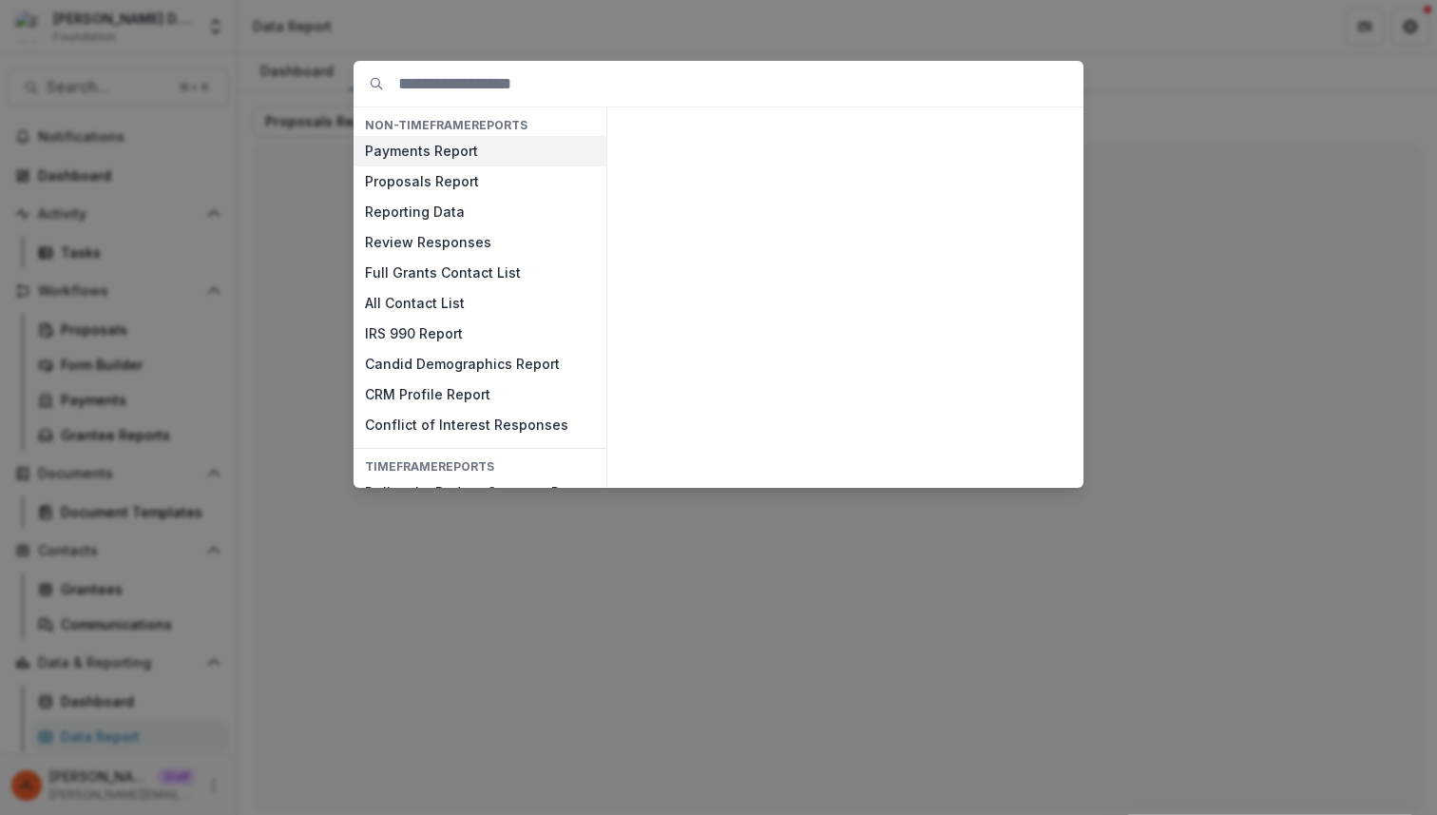
click at [432, 149] on button "Payments Report" at bounding box center [480, 151] width 253 height 30
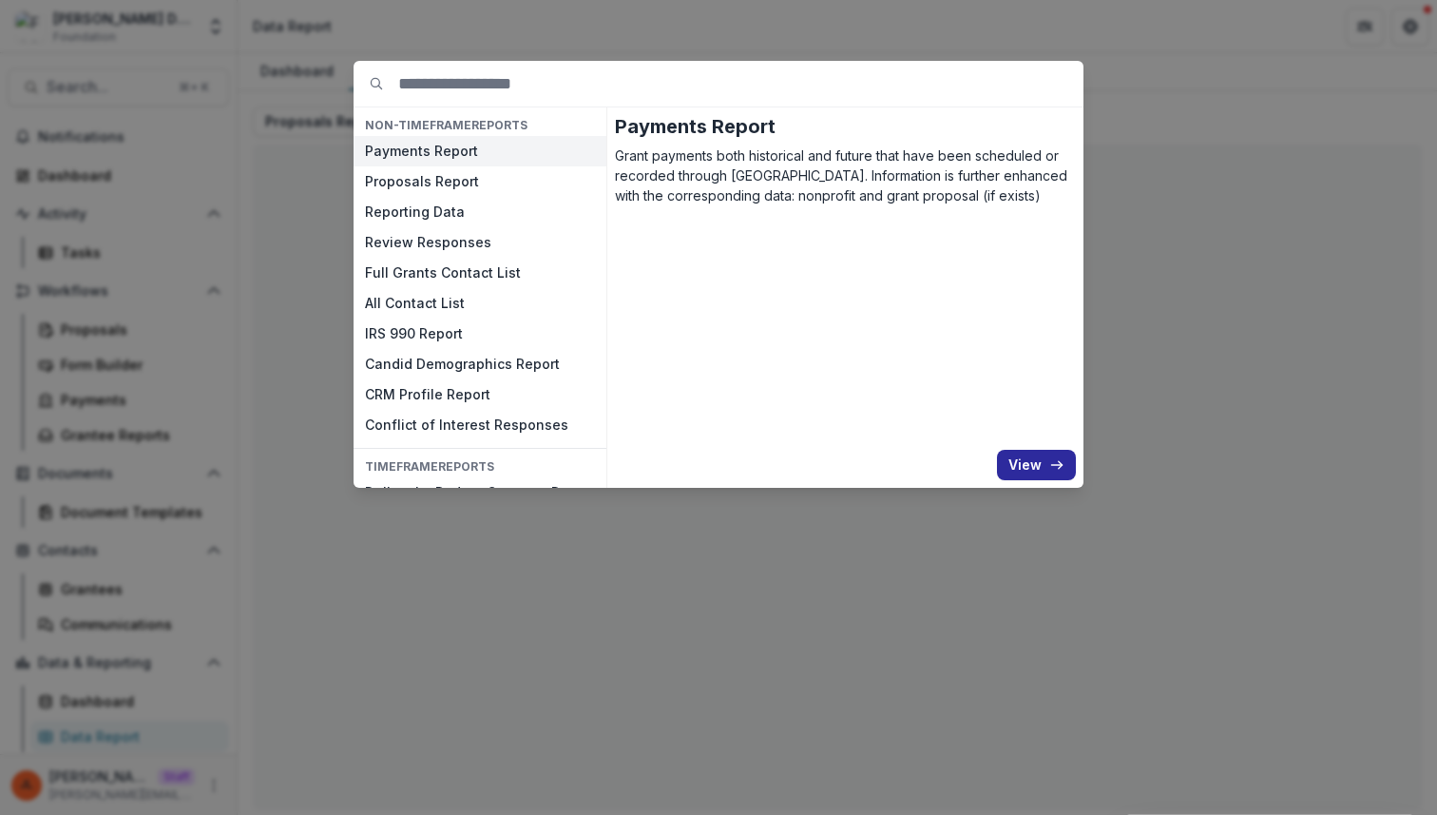
click at [1066, 465] on button "View" at bounding box center [1036, 465] width 79 height 30
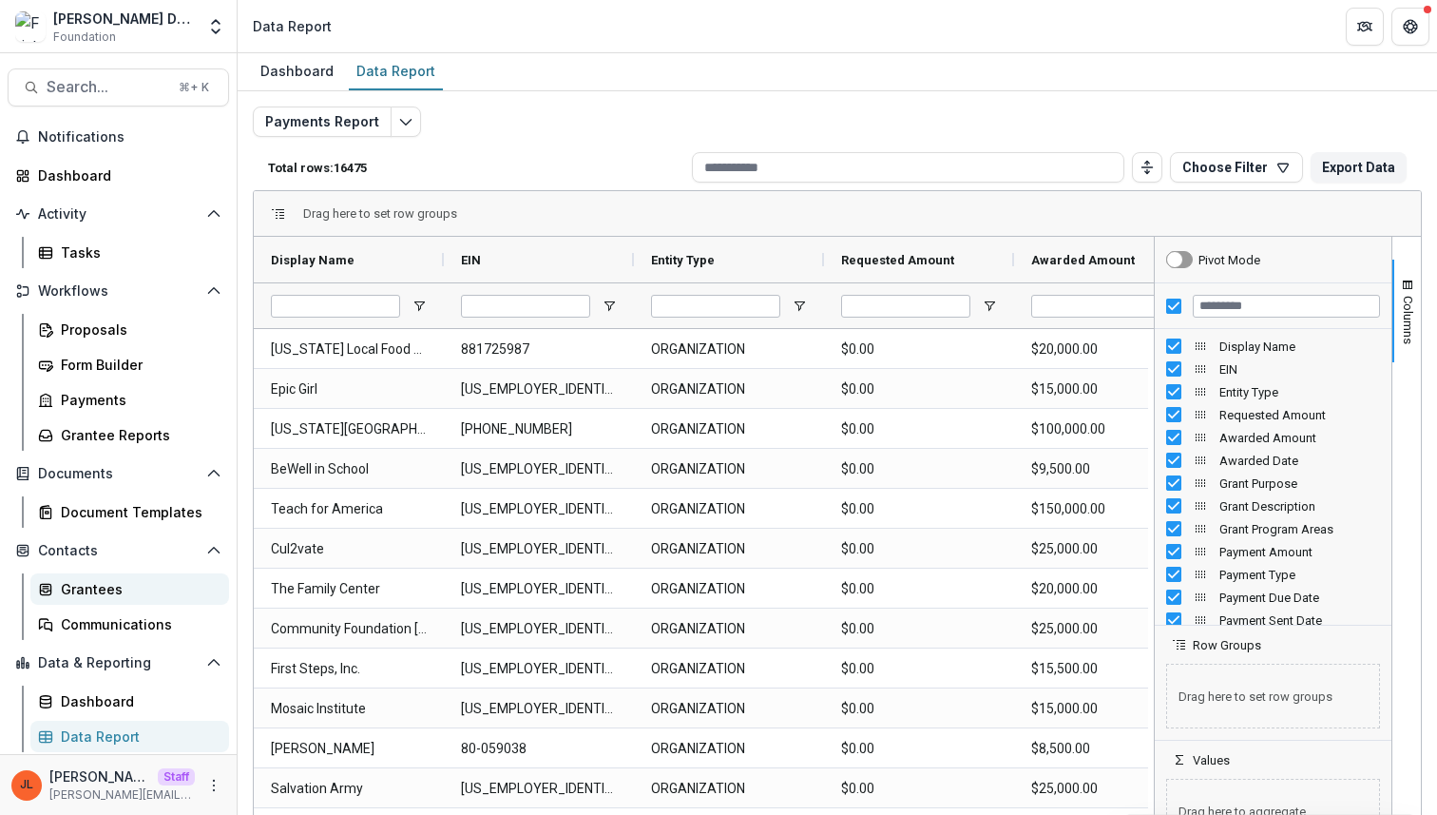
click at [112, 588] on div "Grantees" at bounding box center [137, 589] width 153 height 20
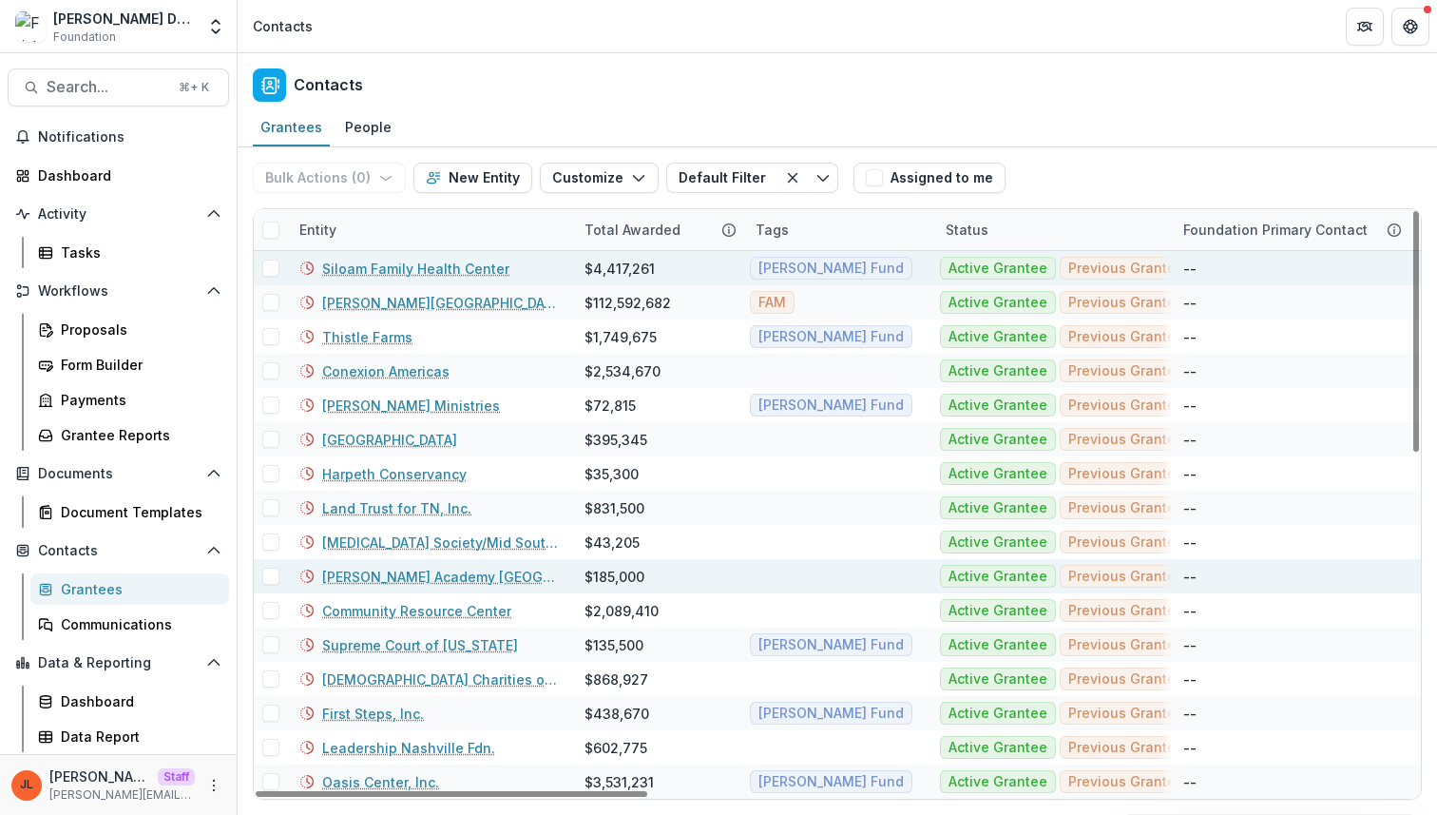
click at [395, 266] on link "Siloam Family Health Center" at bounding box center [415, 269] width 187 height 20
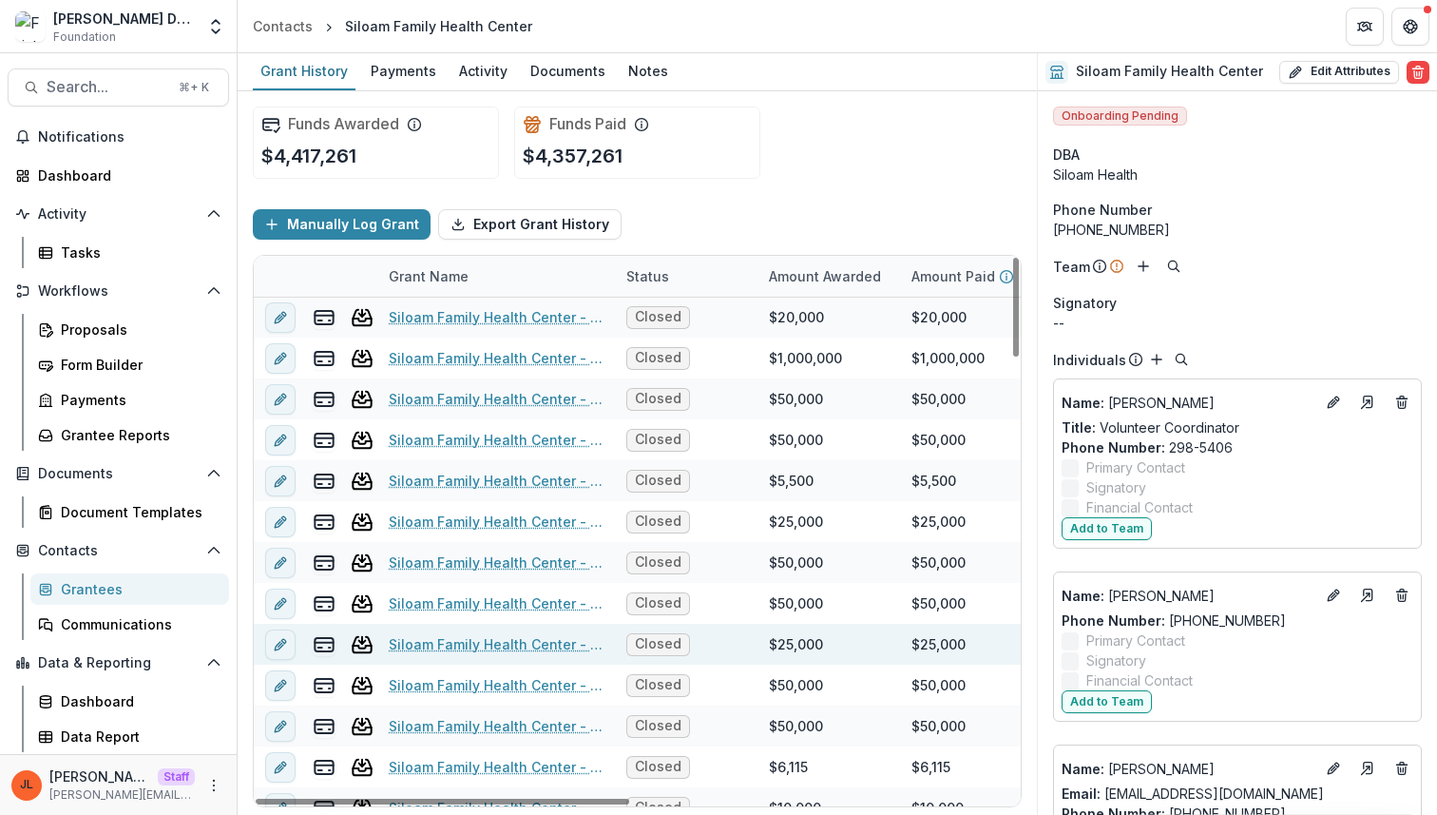
scroll to position [554, 0]
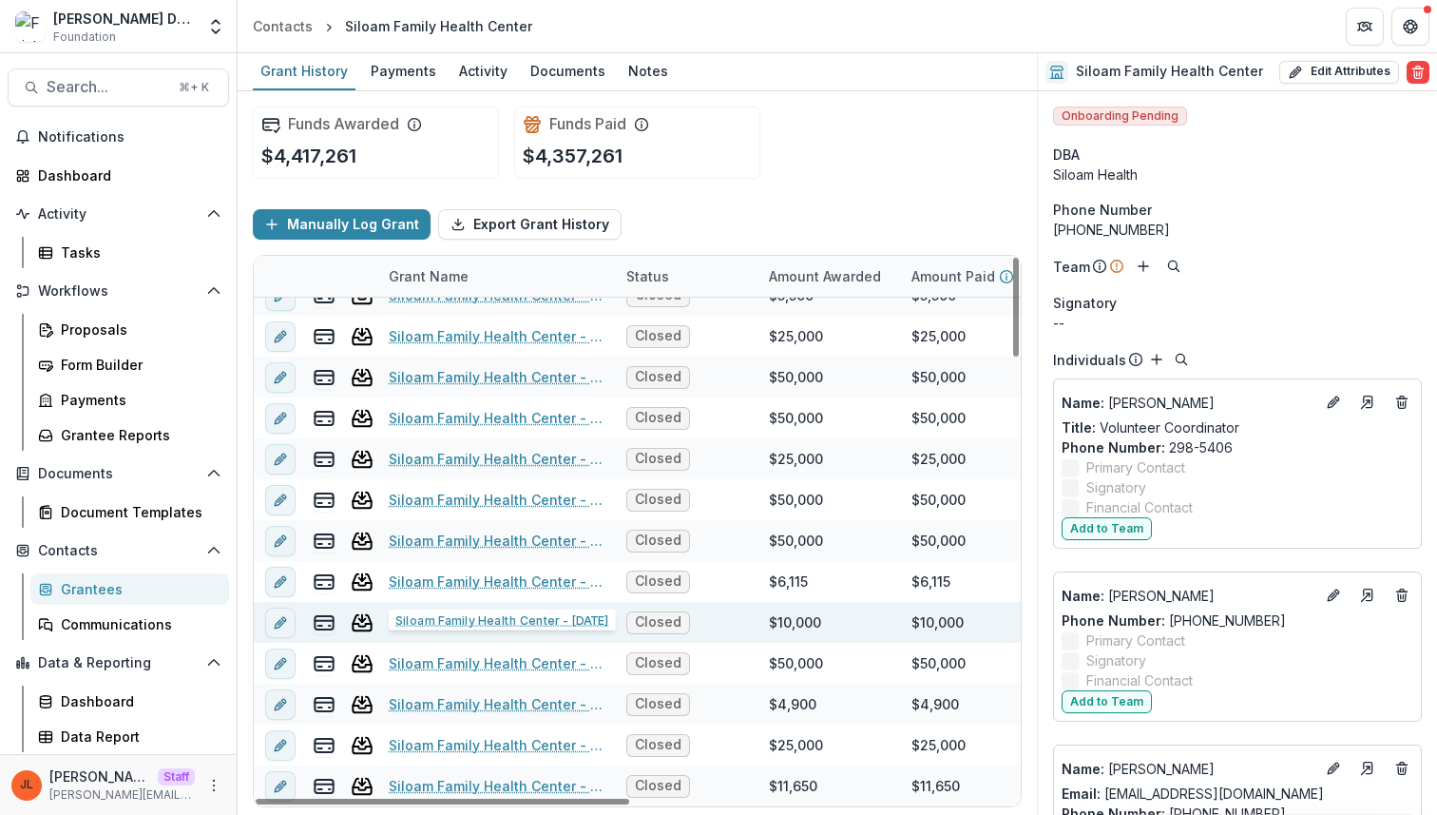
click at [509, 631] on link "Siloam Family Health Center - [DATE]" at bounding box center [496, 622] width 215 height 20
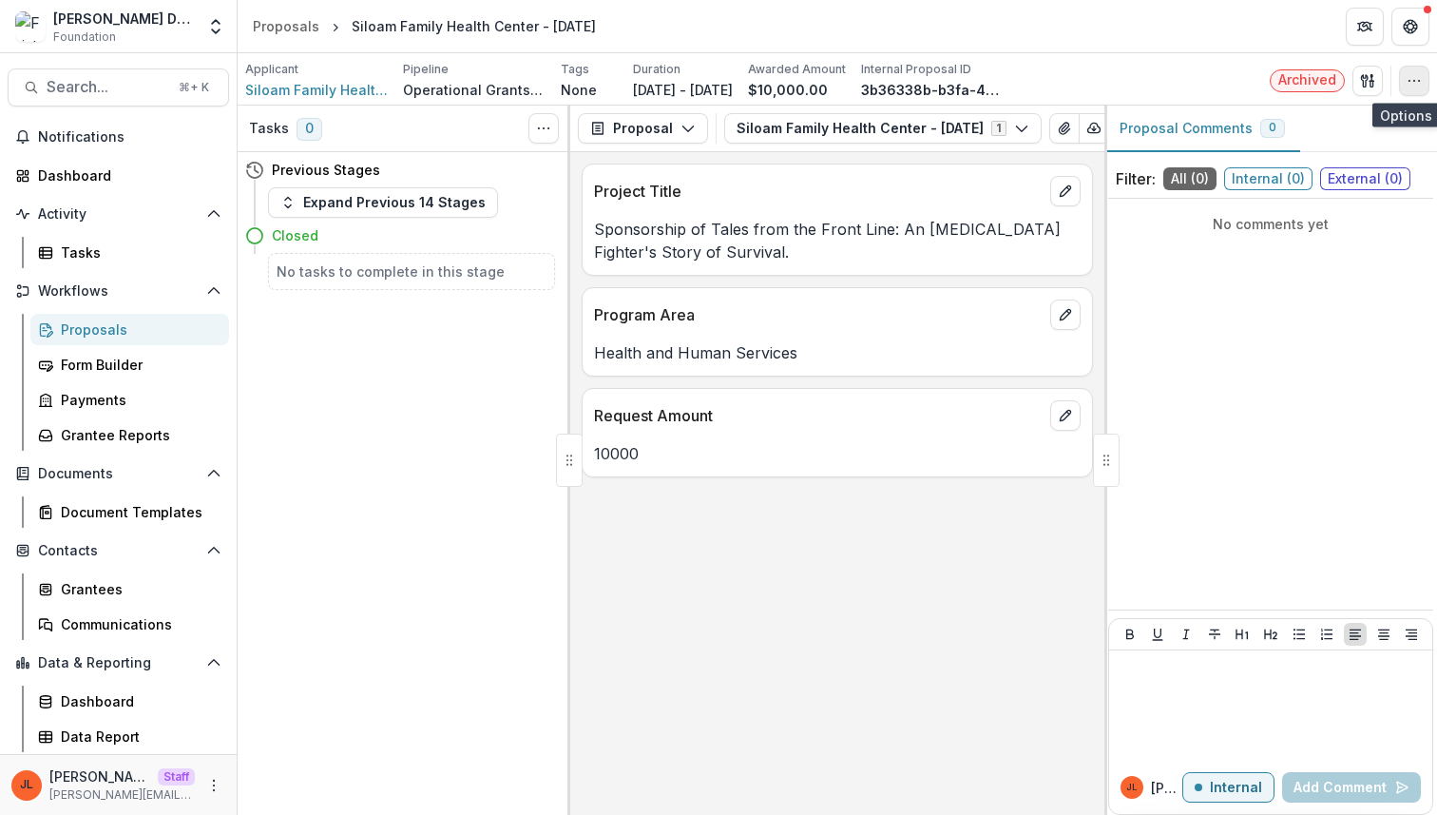
click at [1409, 75] on icon "button" at bounding box center [1414, 80] width 15 height 15
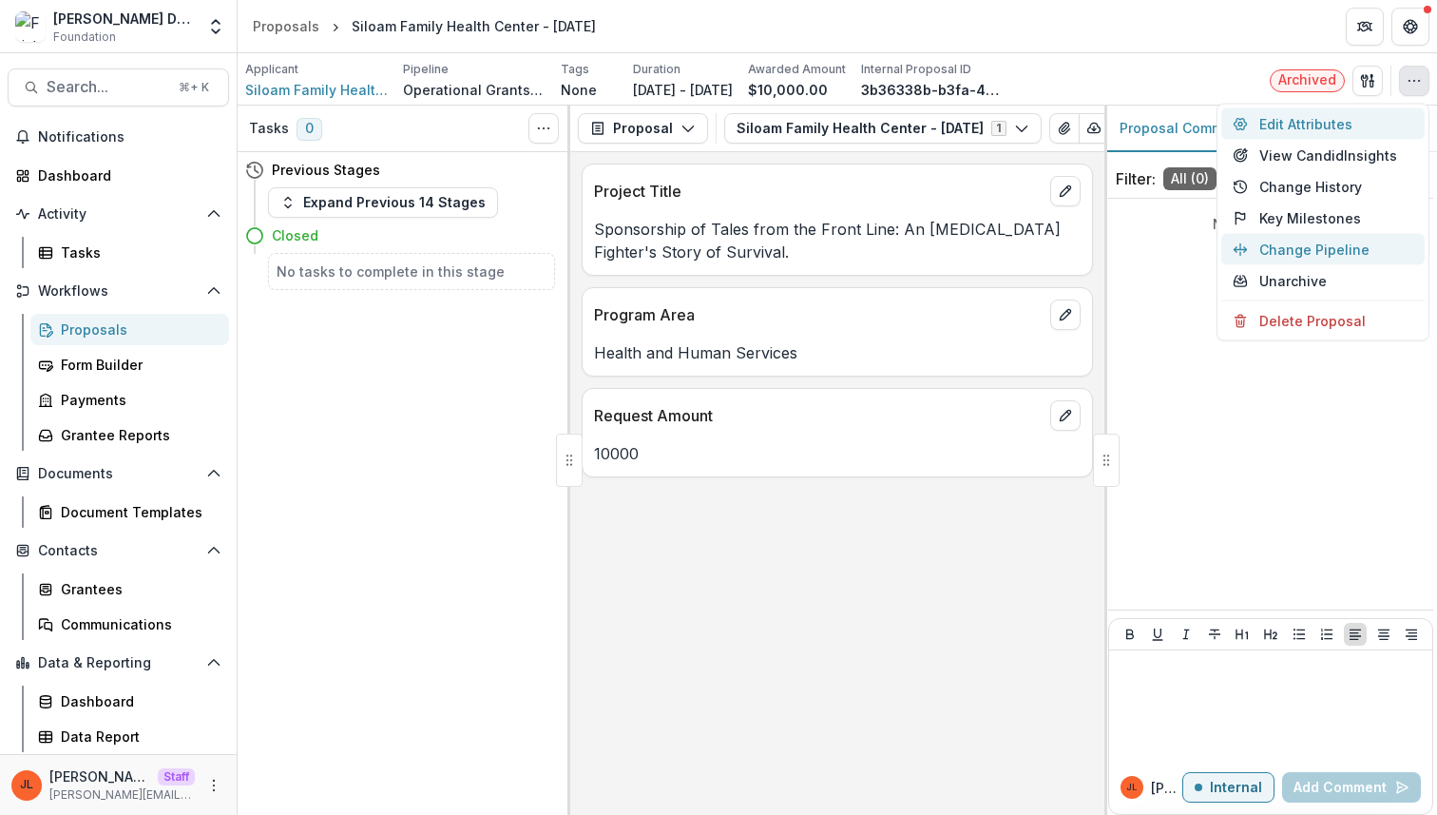
click at [1291, 125] on button "Edit Attributes" at bounding box center [1322, 123] width 203 height 31
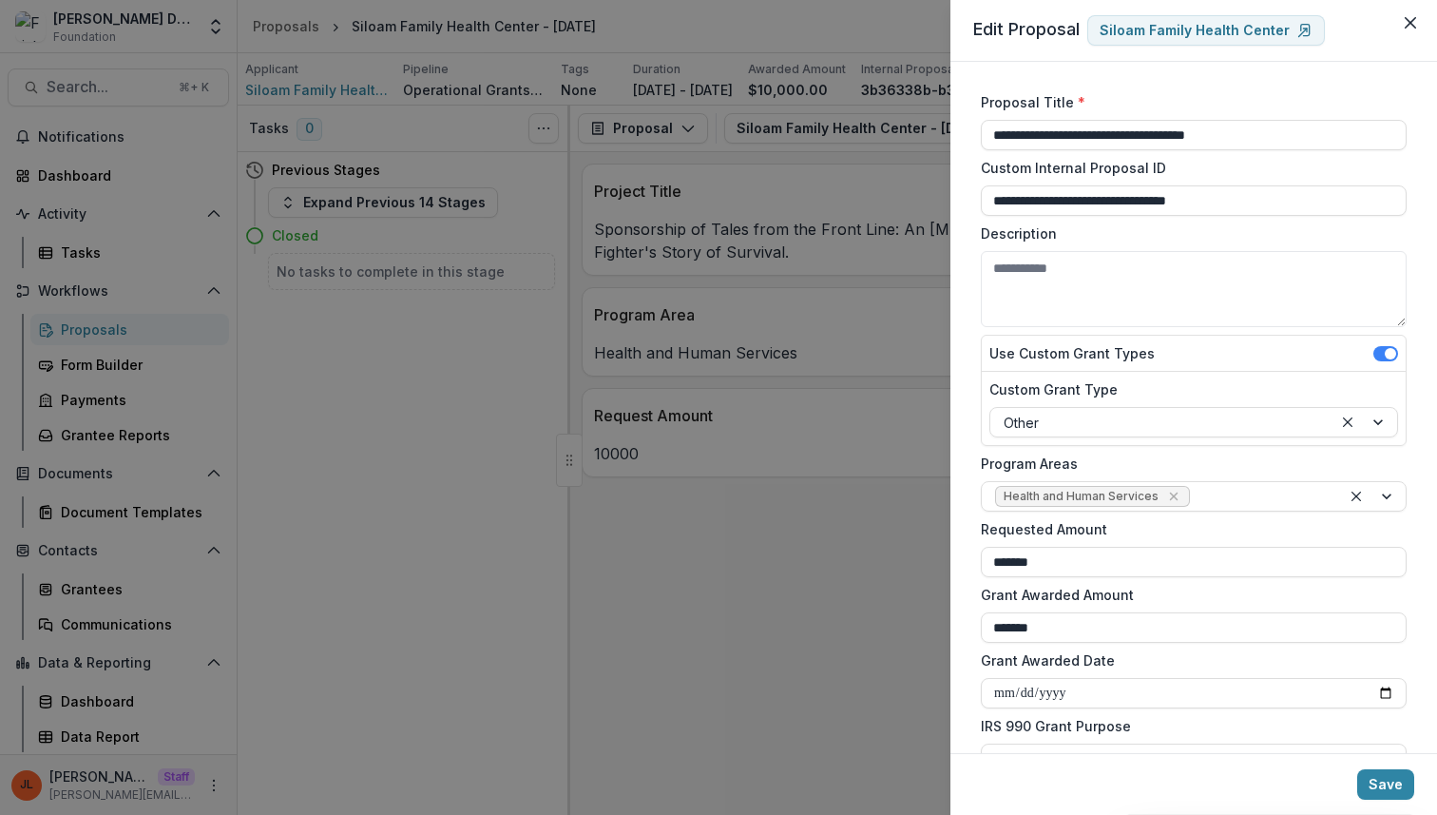
click at [1218, 471] on label "Program Areas" at bounding box center [1188, 463] width 414 height 20
click at [1198, 487] on input "Program Areas" at bounding box center [1196, 497] width 4 height 20
drag, startPoint x: 1308, startPoint y: 240, endPoint x: 742, endPoint y: 527, distance: 634.2
click at [742, 527] on div "**********" at bounding box center [718, 407] width 1437 height 815
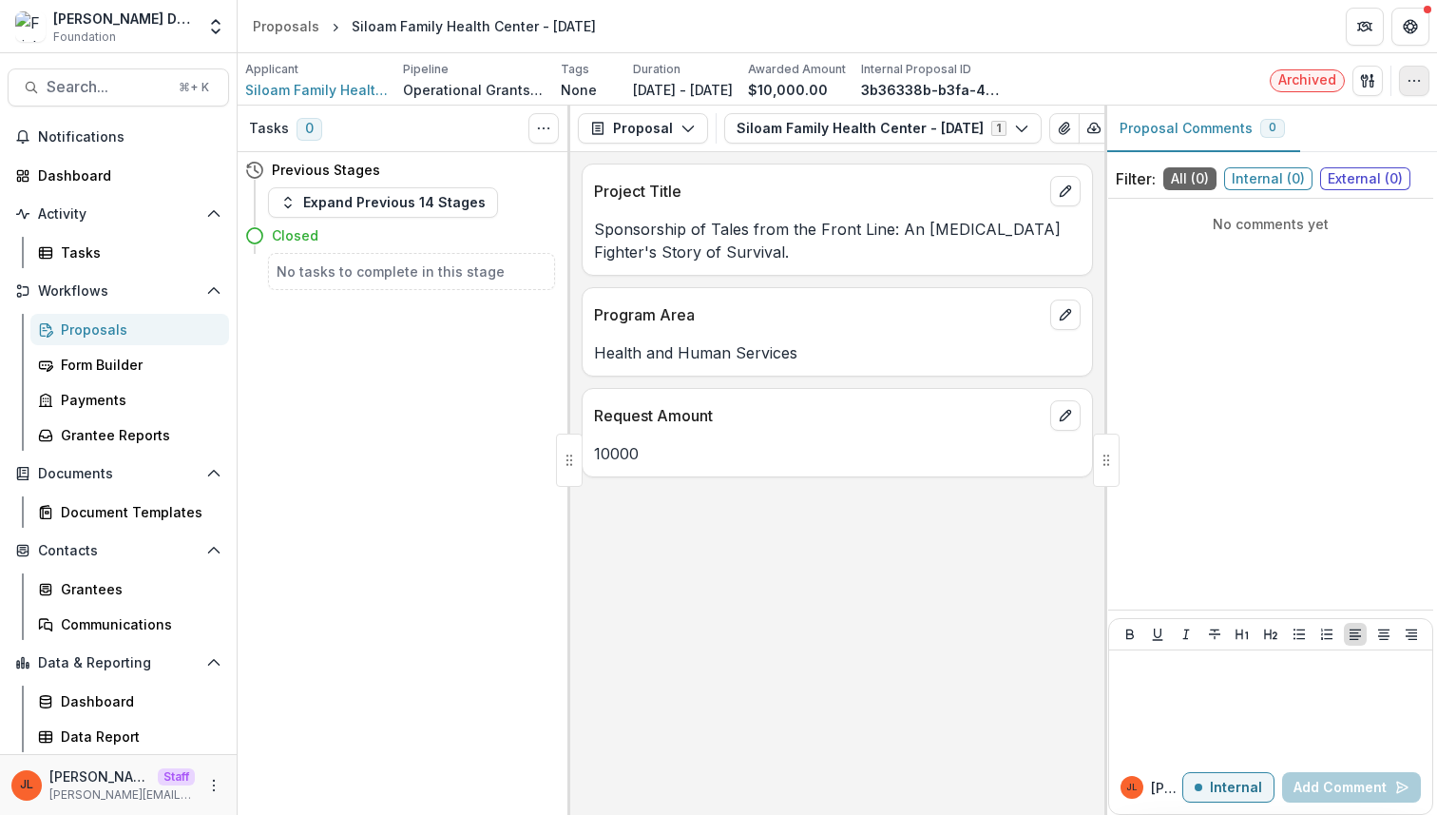
click at [1412, 88] on button "button" at bounding box center [1414, 81] width 30 height 30
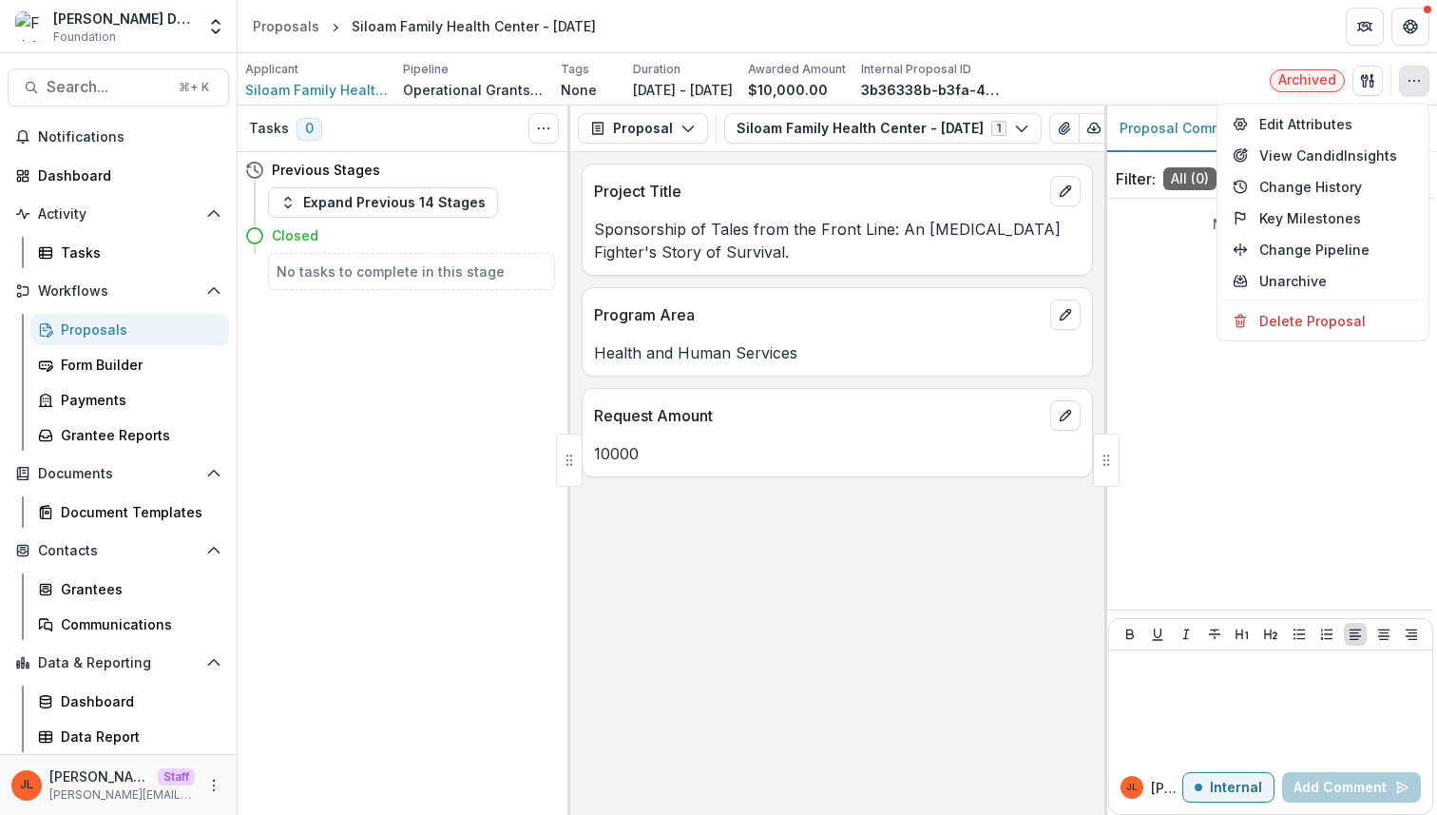
click at [1161, 70] on div "Applicant Siloam Family Health Center Pipeline Operational Grants Pipeline Tags…" at bounding box center [837, 80] width 1184 height 39
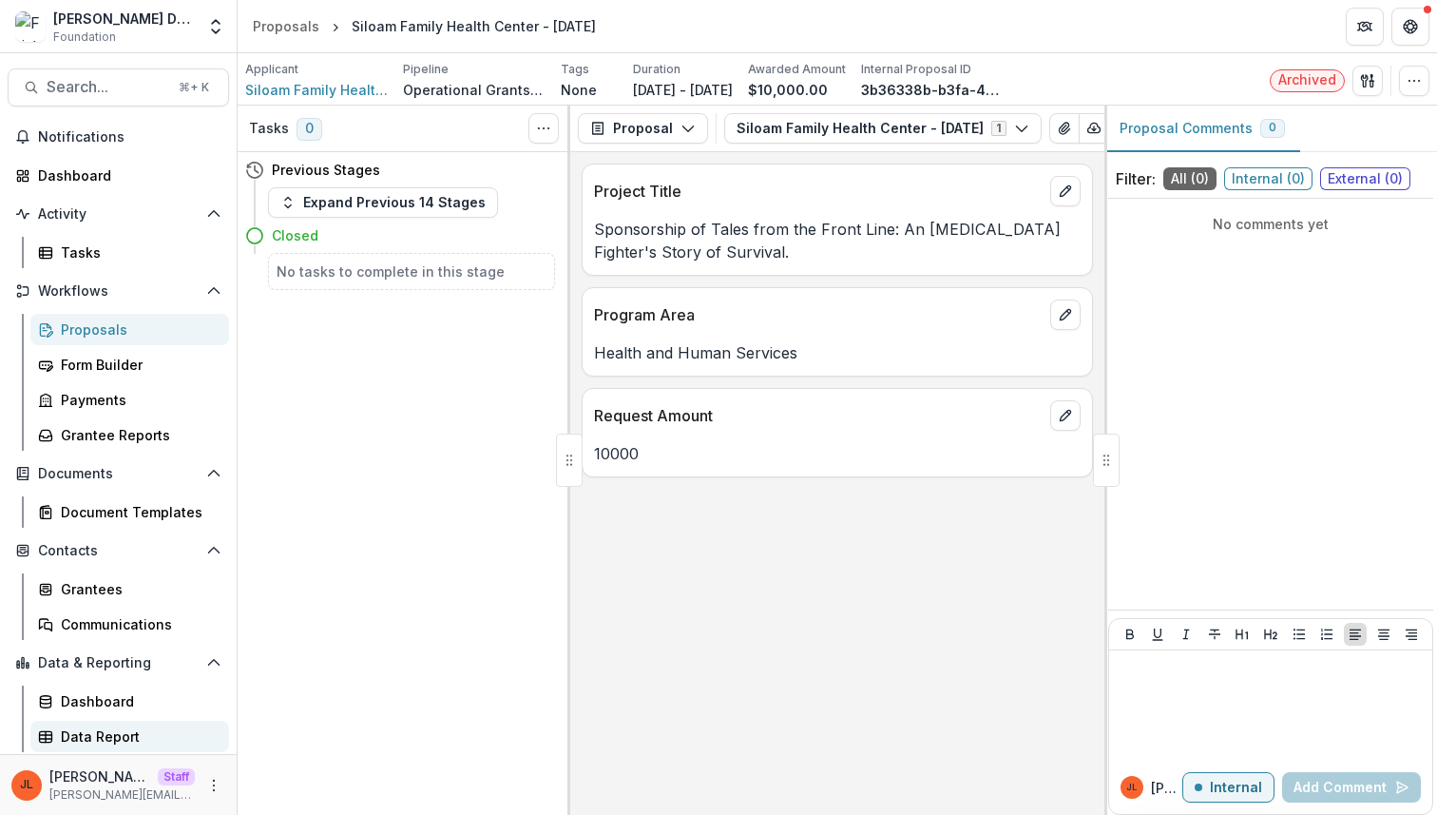
click at [106, 720] on link "Data Report" at bounding box center [129, 735] width 199 height 31
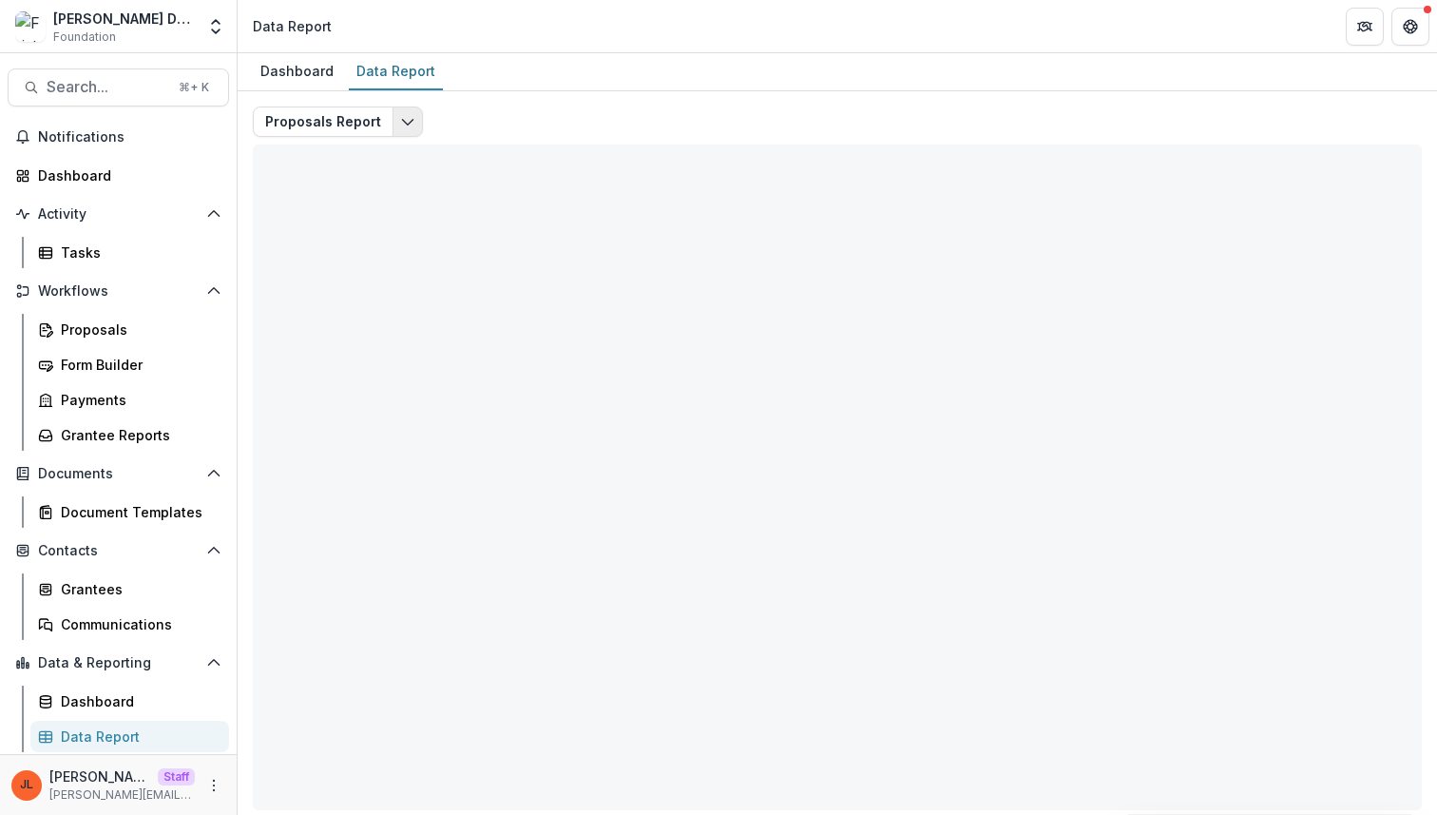
click at [407, 114] on icon "Edit selected report" at bounding box center [407, 121] width 15 height 15
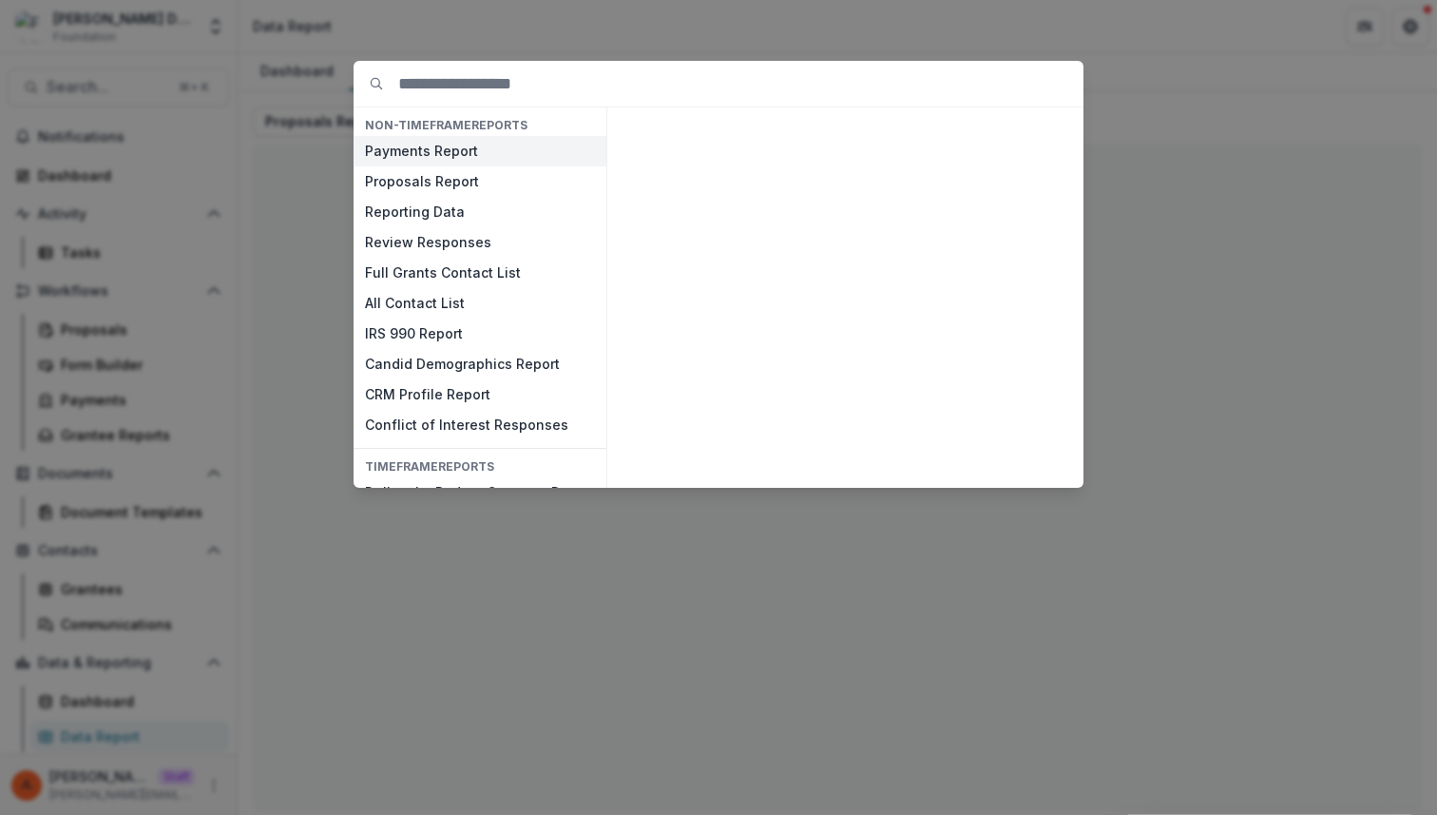
click at [433, 163] on button "Payments Report" at bounding box center [480, 151] width 253 height 30
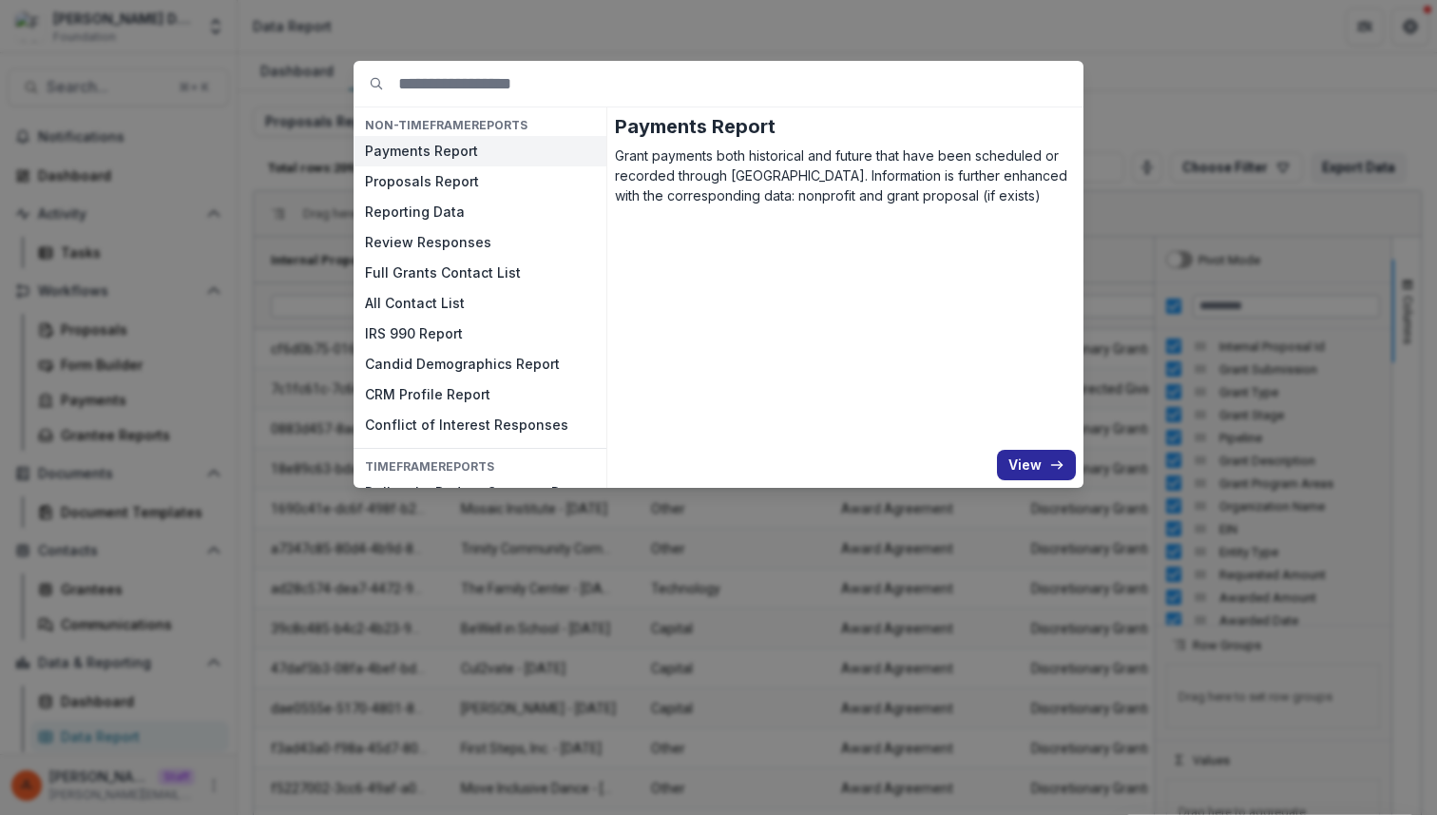
click at [1032, 470] on button "View" at bounding box center [1036, 465] width 79 height 30
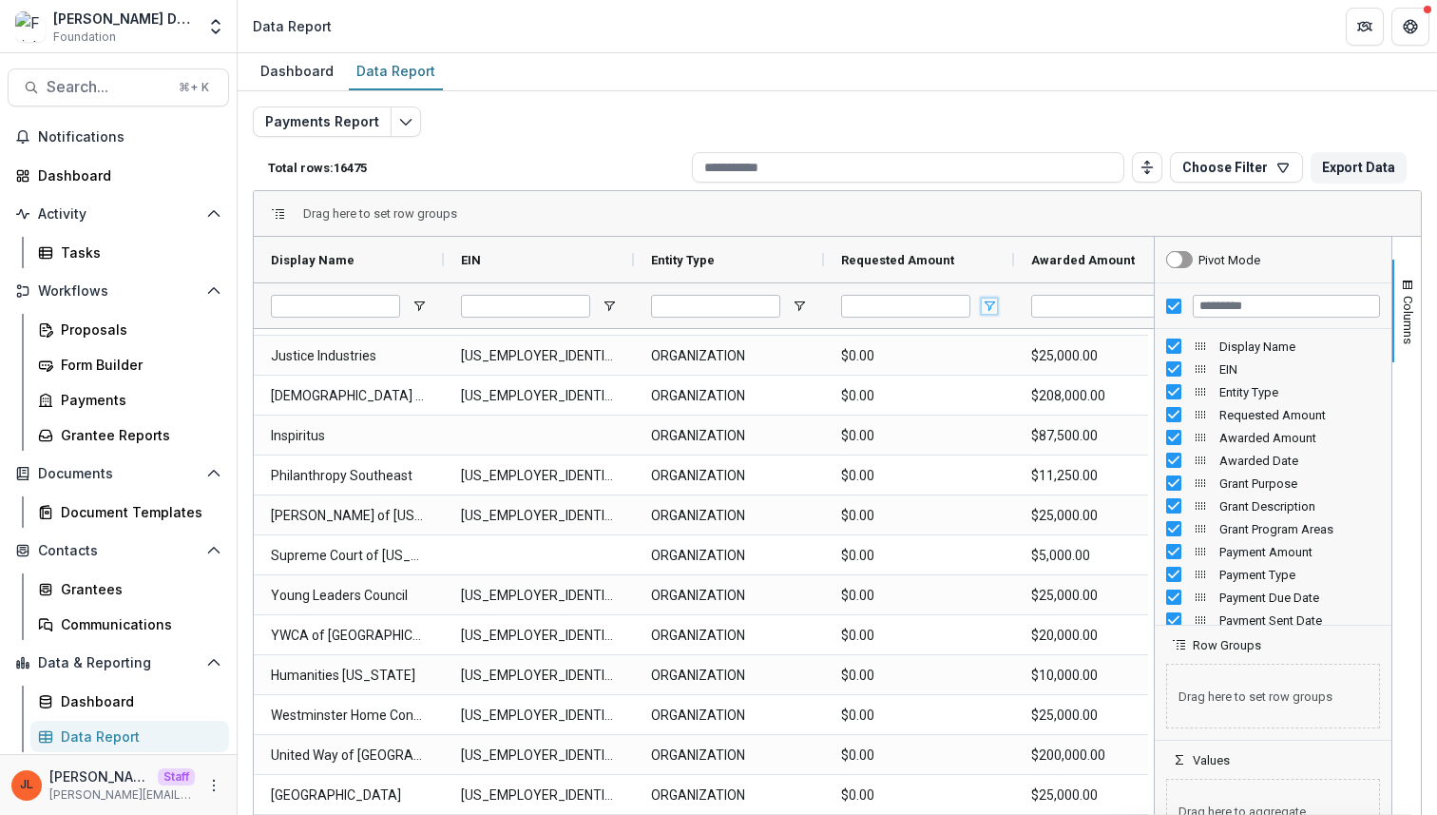
click at [985, 305] on span "Open Filter Menu" at bounding box center [989, 305] width 15 height 15
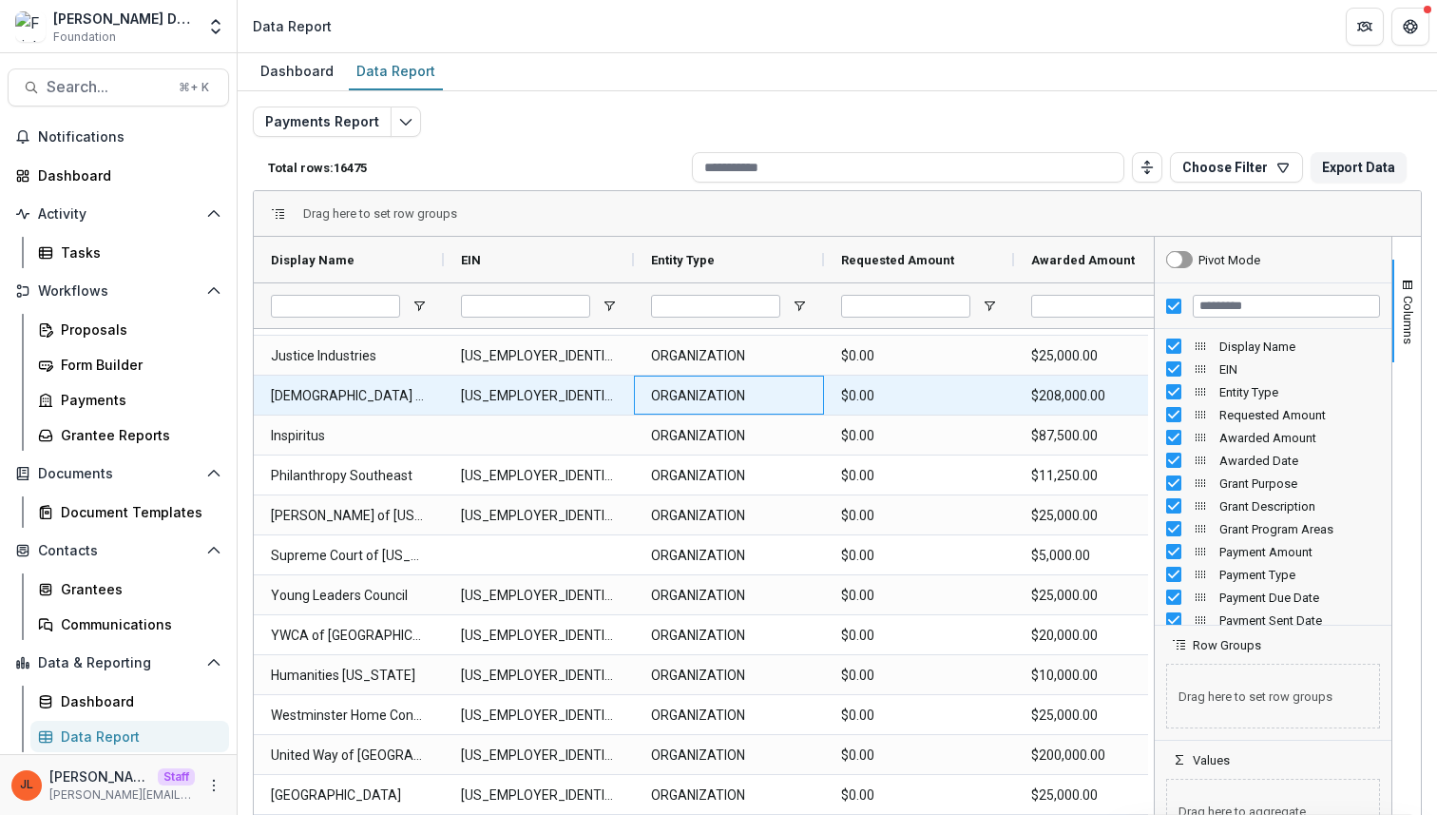
click at [690, 401] on Type-1890 "ORGANIZATION" at bounding box center [729, 395] width 156 height 39
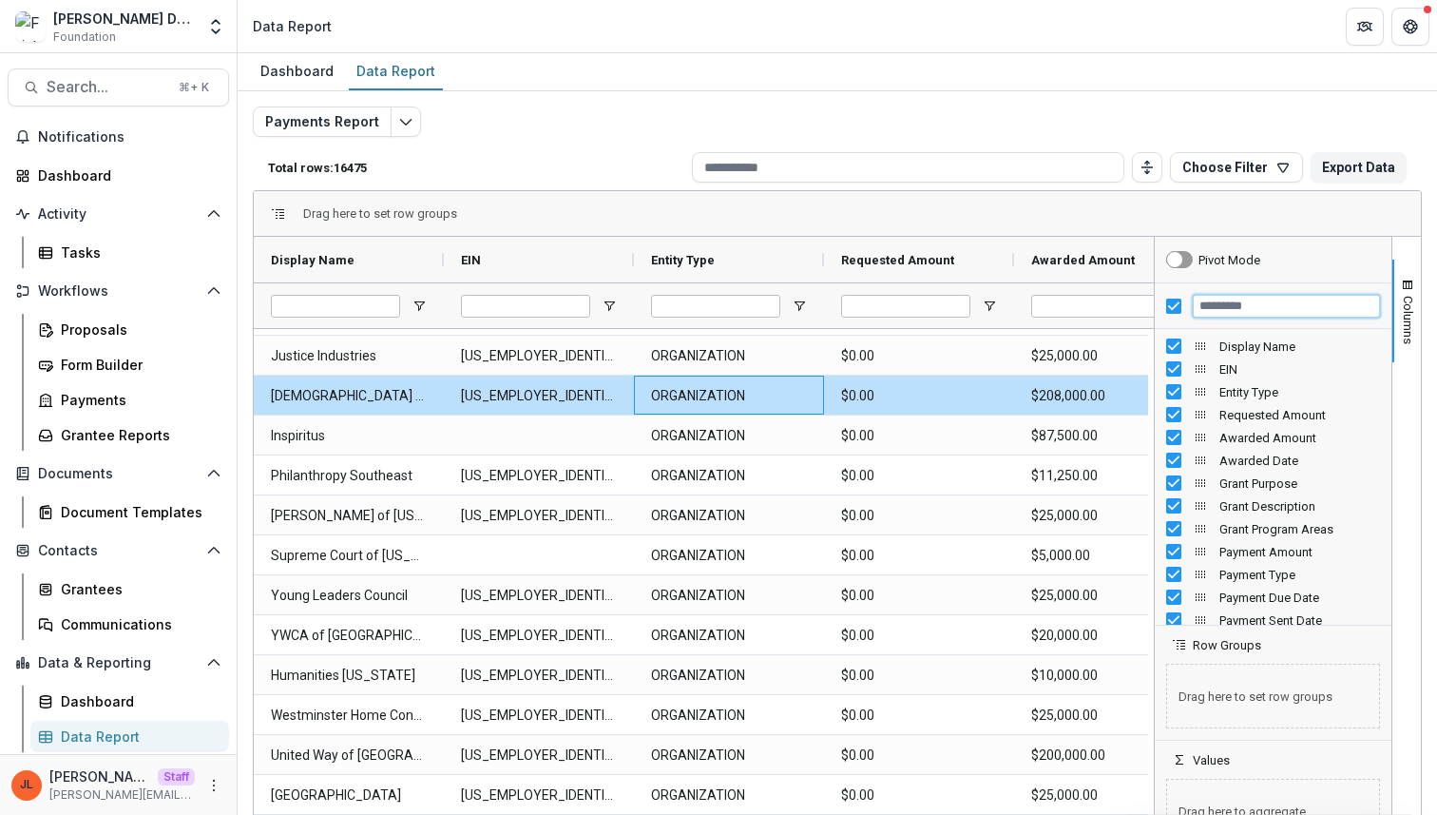
click at [1255, 307] on input "Filter Columns Input" at bounding box center [1286, 306] width 187 height 23
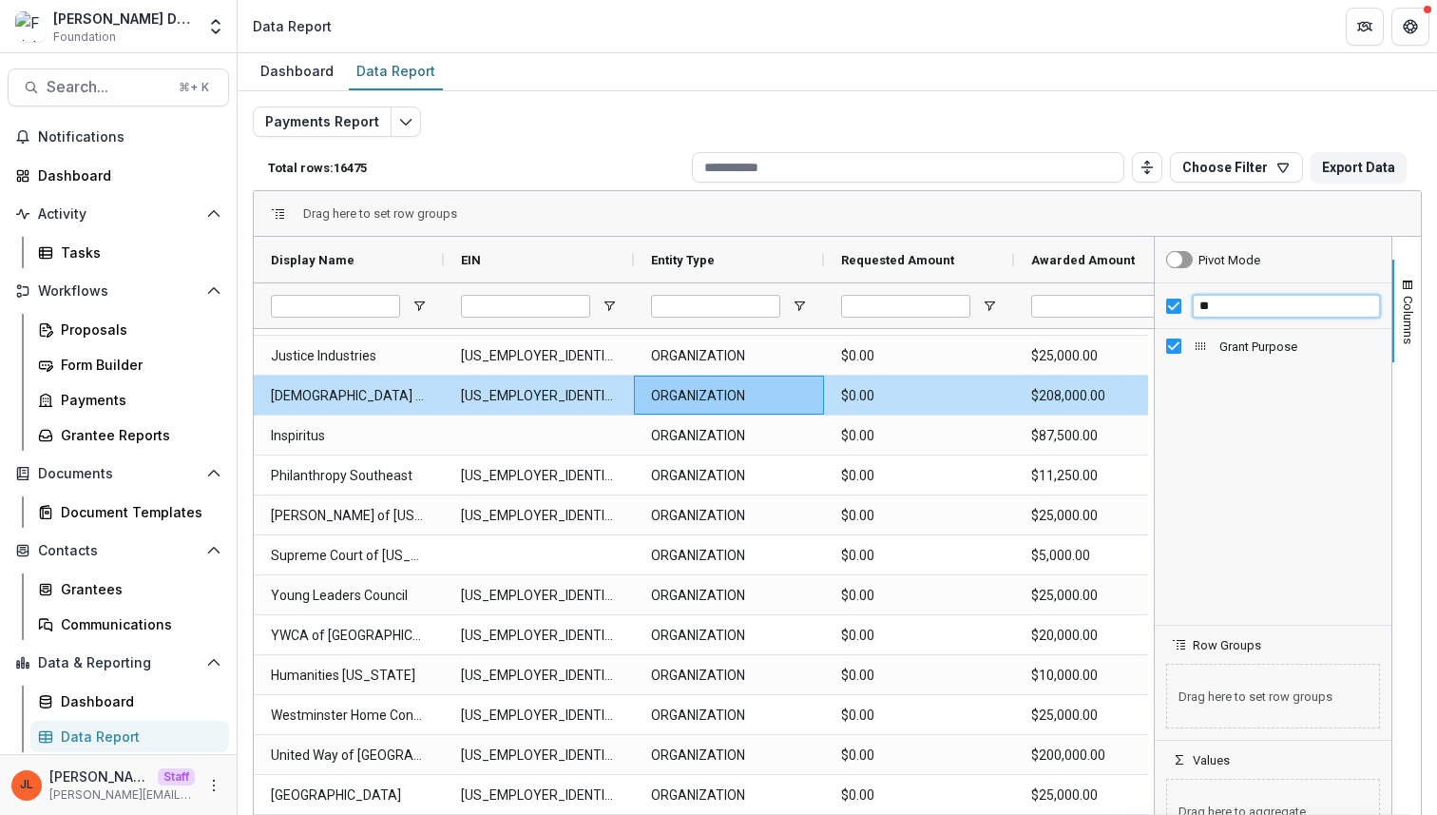
type input "*"
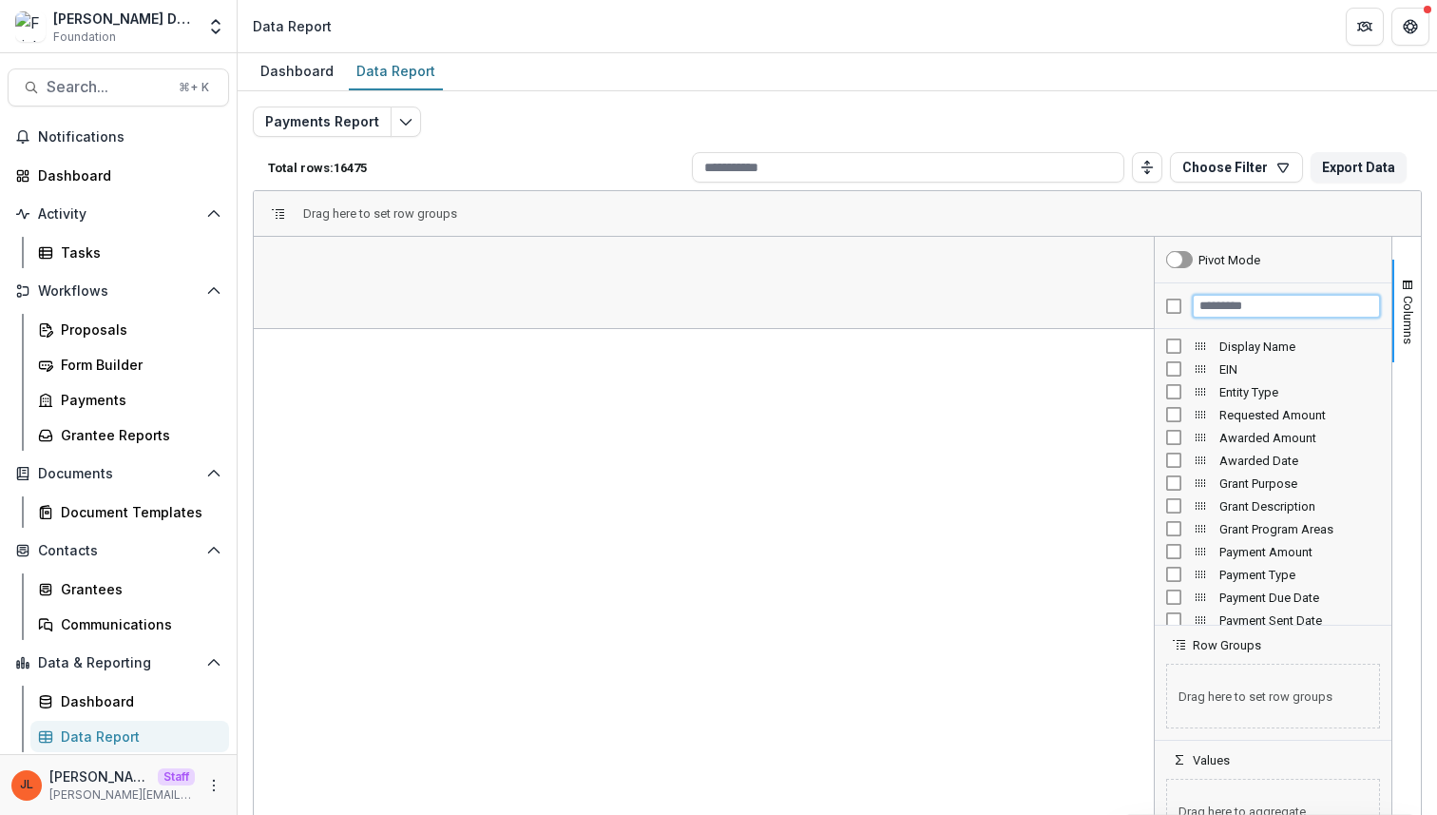
click at [1243, 308] on input "Filter Columns Input" at bounding box center [1286, 306] width 187 height 23
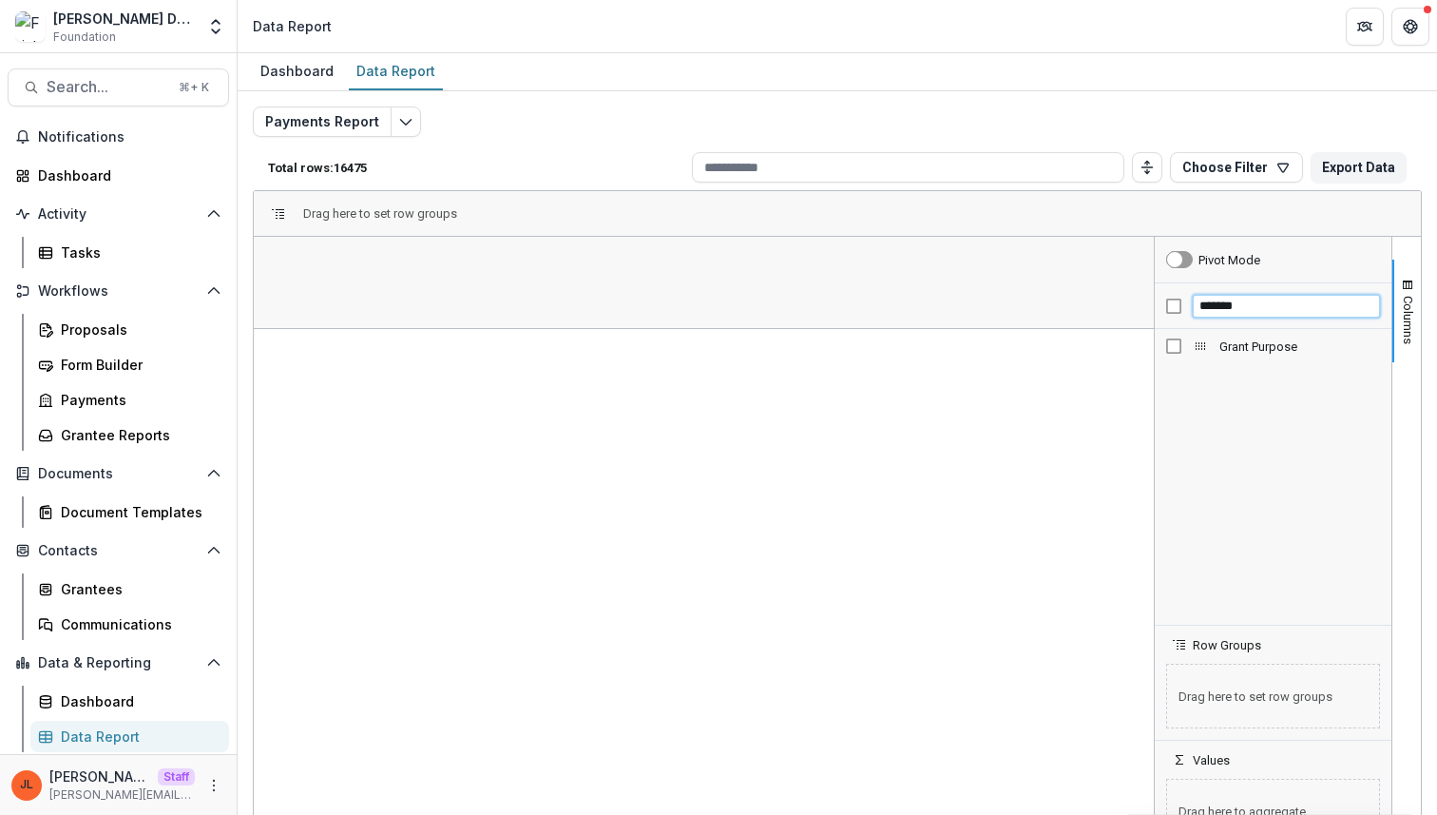
type input "*******"
click at [1248, 346] on span "Grant Purpose" at bounding box center [1300, 346] width 161 height 14
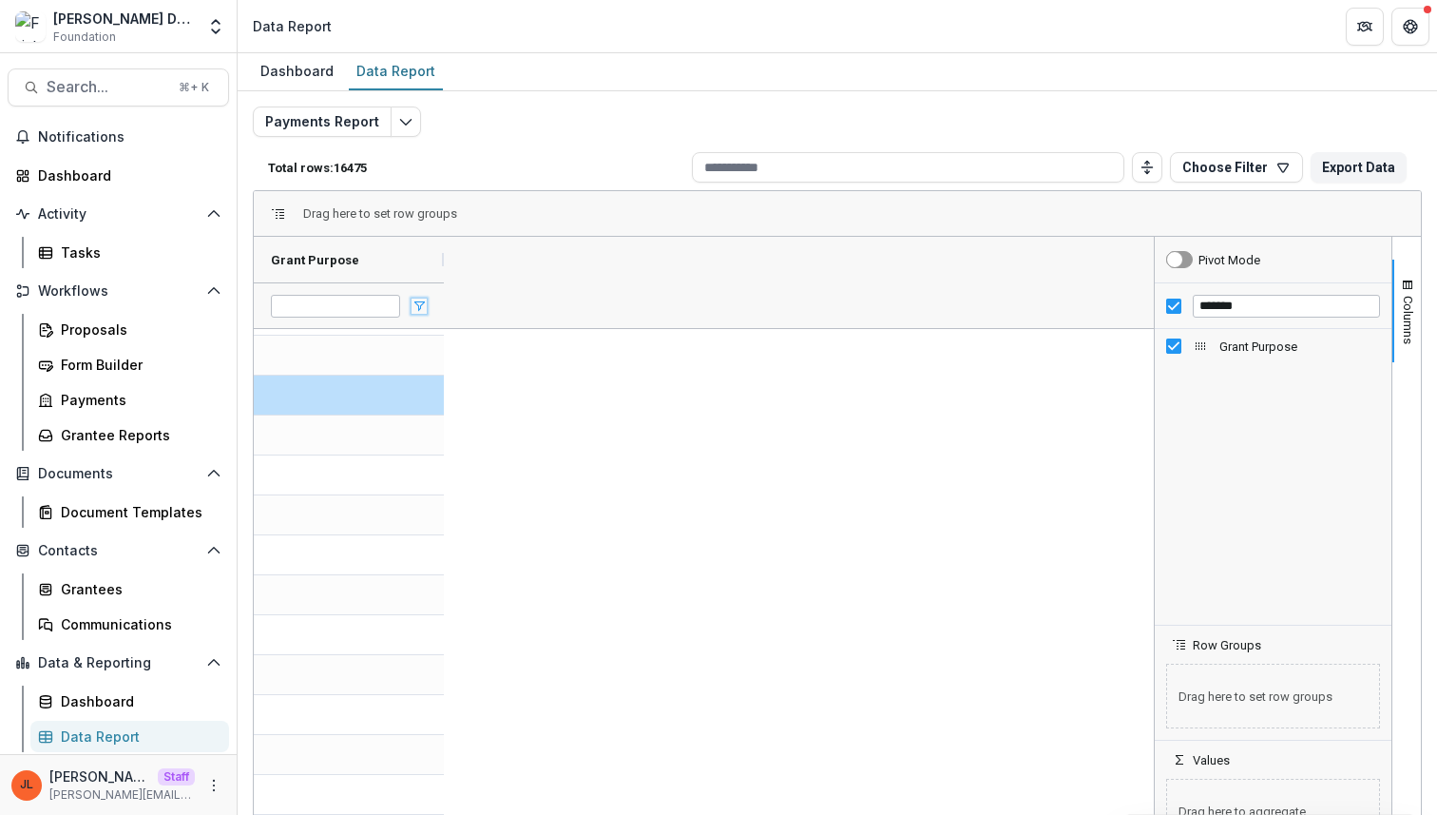
click at [422, 301] on span "Open Filter Menu" at bounding box center [419, 305] width 15 height 15
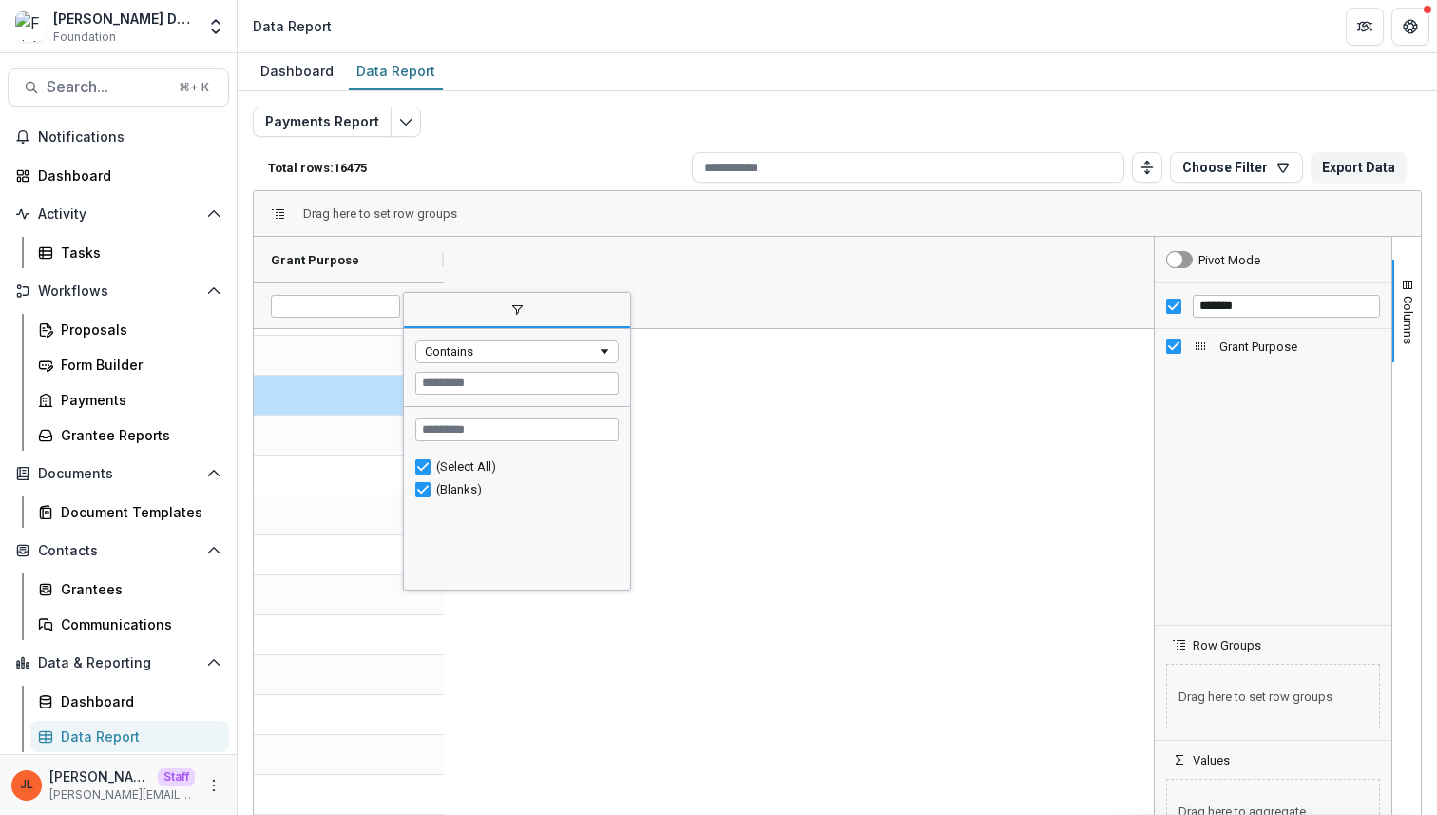
click at [776, 245] on div "Grant Purpose" at bounding box center [704, 282] width 900 height 91
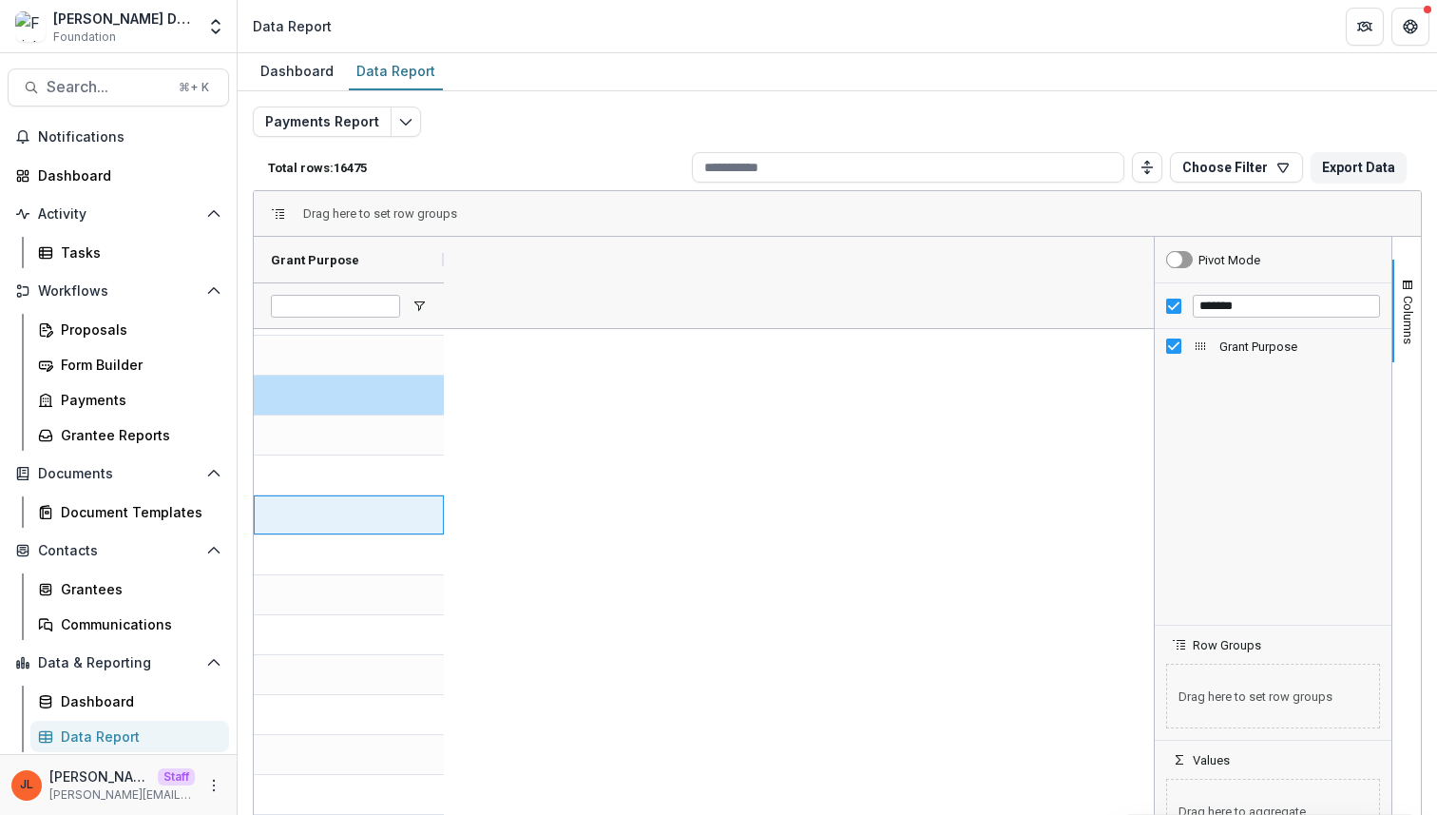
click at [329, 510] on div at bounding box center [349, 514] width 190 height 39
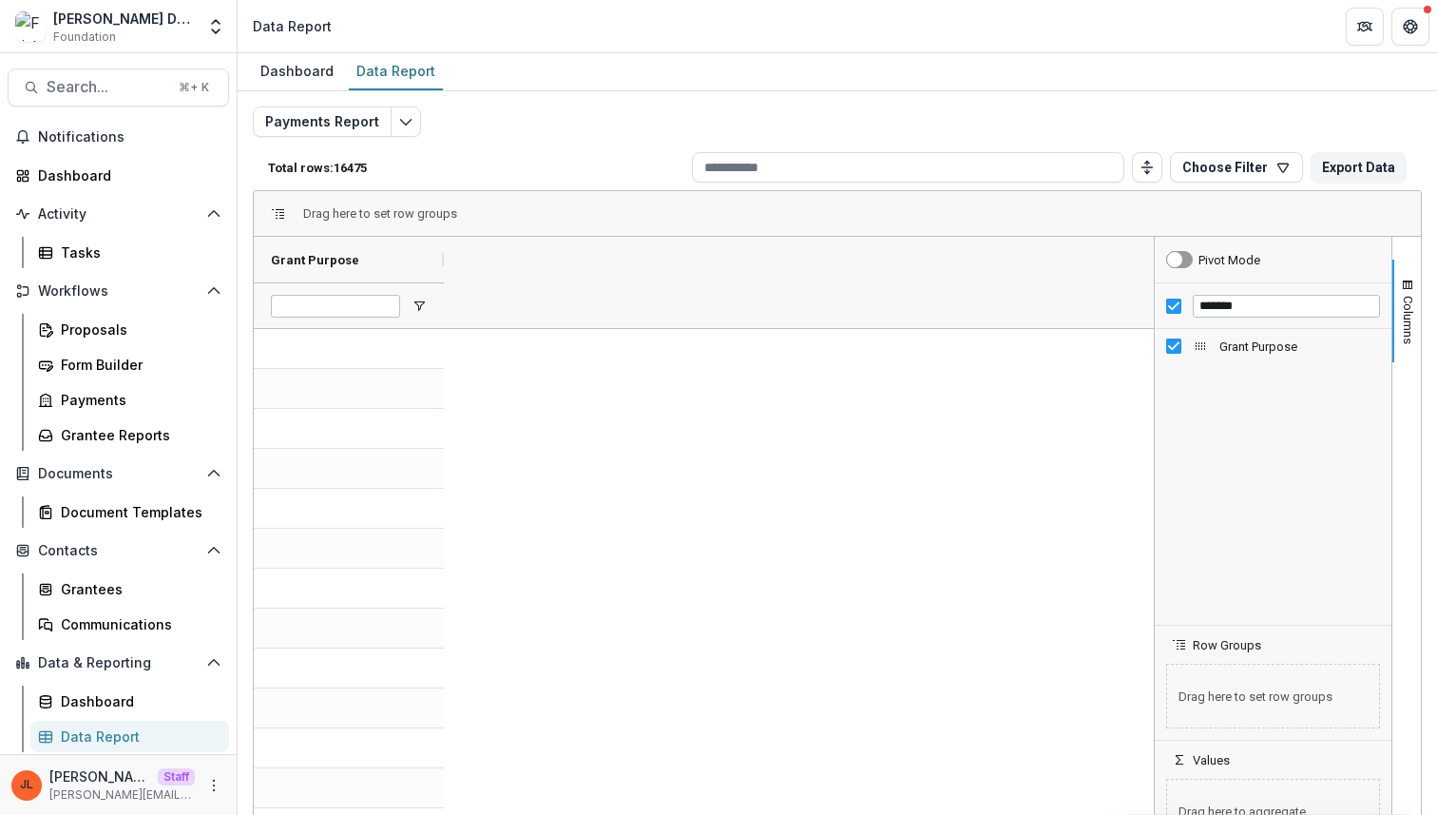
click at [398, 102] on div "Payments Report Total rows: 16475 Choose Filter Personal Filters Team Filters T…" at bounding box center [838, 450] width 1200 height 719
click at [401, 112] on button "Edit selected report" at bounding box center [406, 121] width 30 height 30
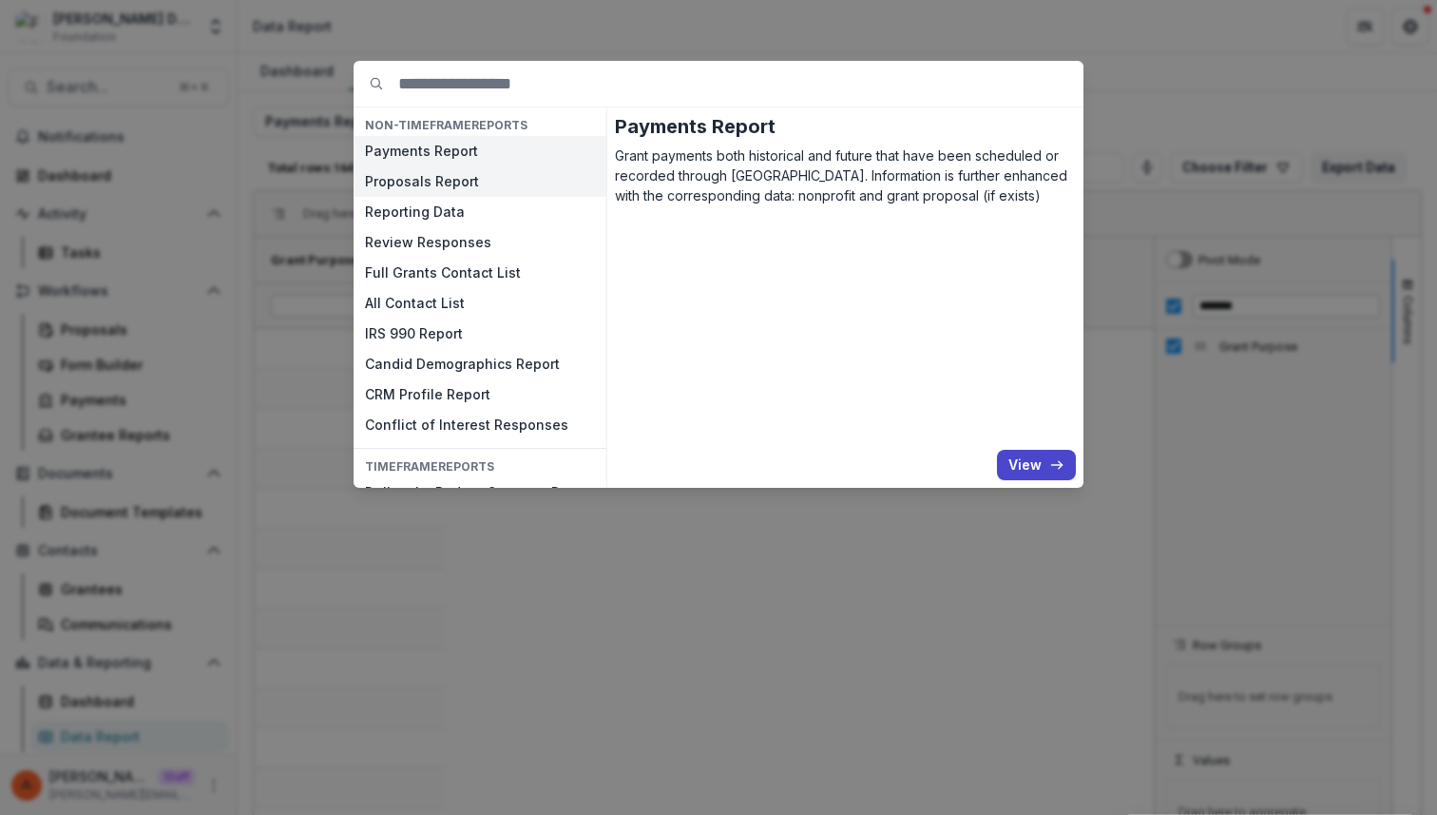
click at [461, 183] on button "Proposals Report" at bounding box center [480, 181] width 253 height 30
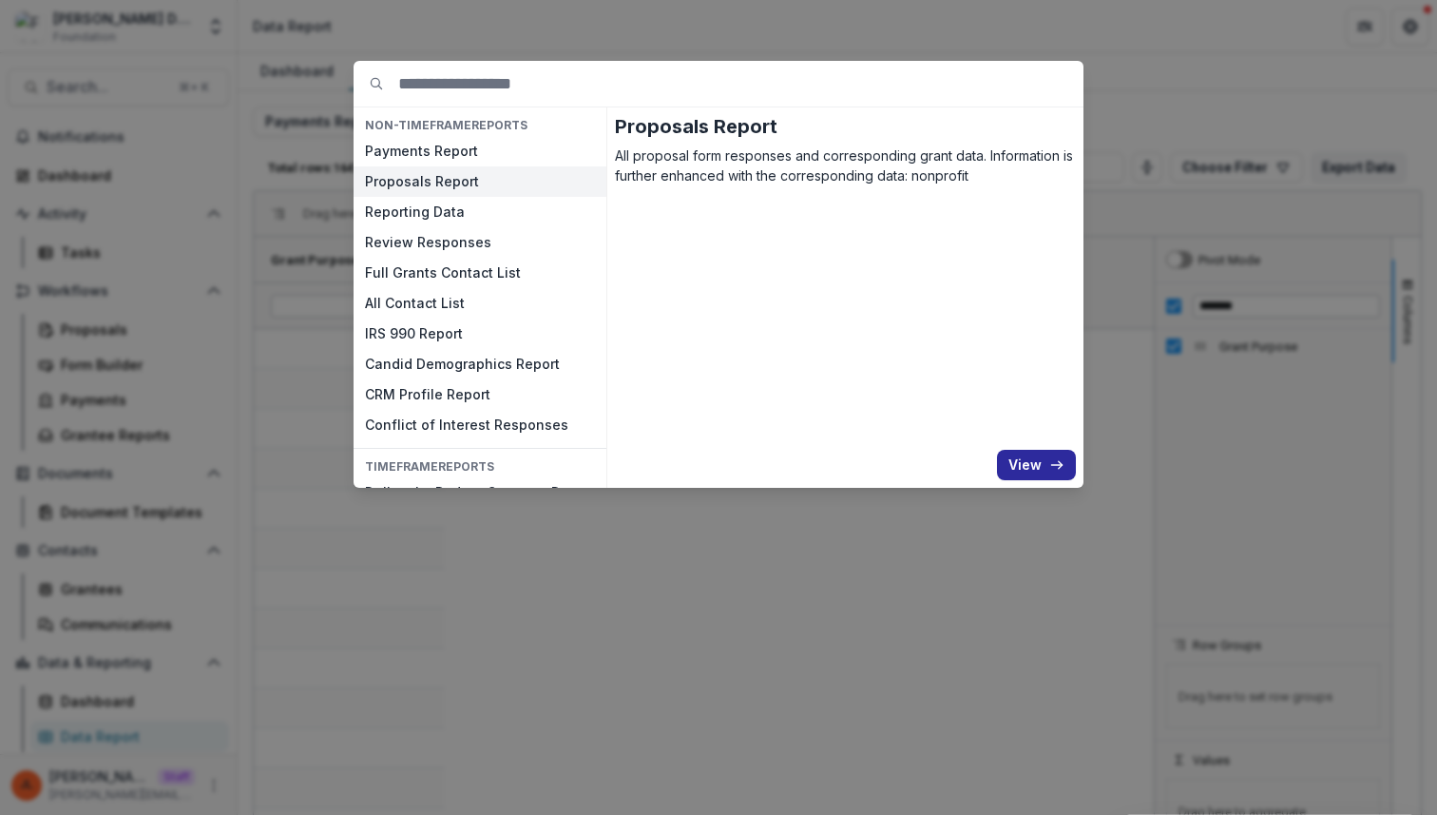
click at [1031, 460] on button "View" at bounding box center [1036, 465] width 79 height 30
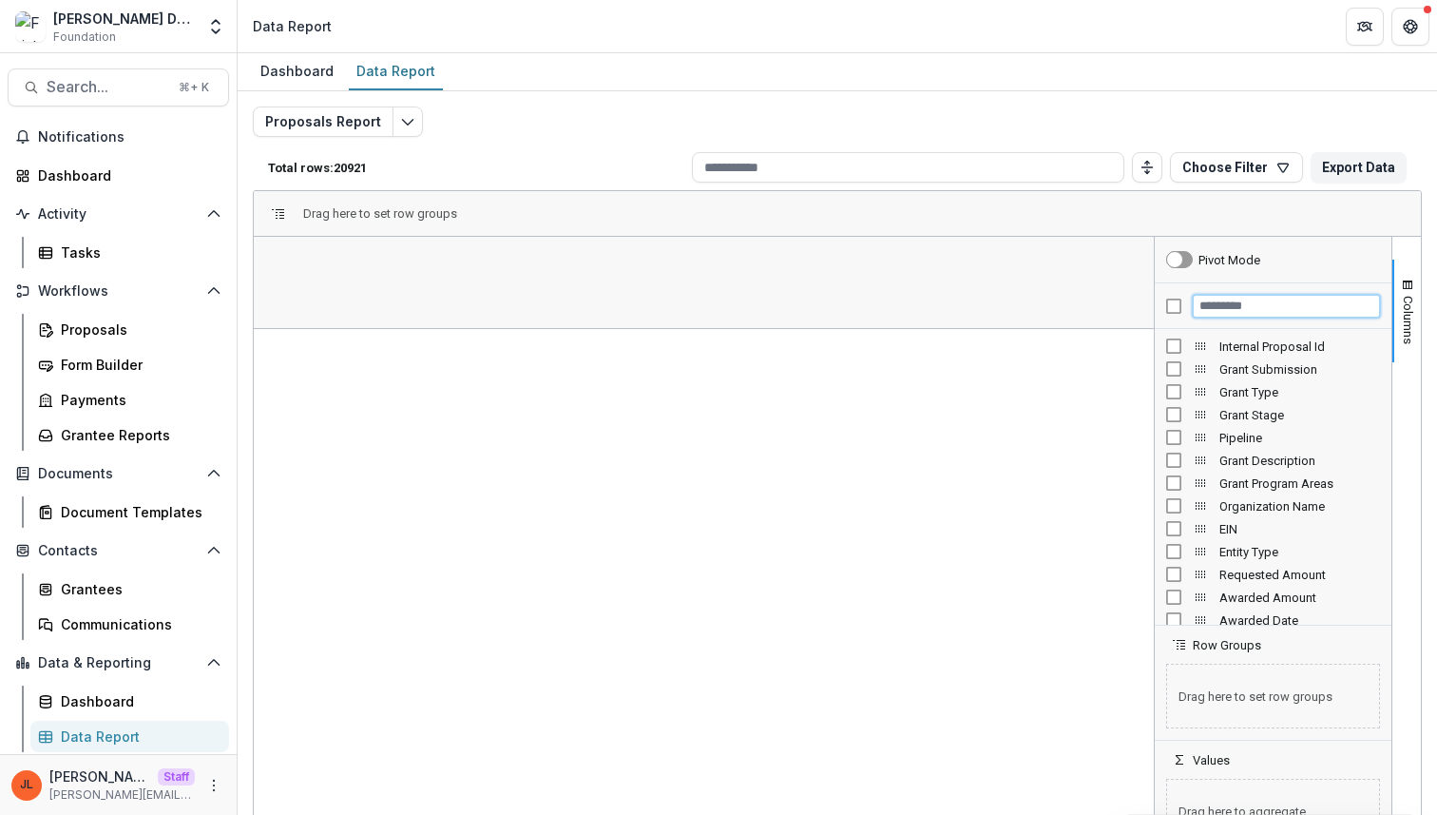
click at [1211, 308] on input "Filter Columns Input" at bounding box center [1286, 306] width 187 height 23
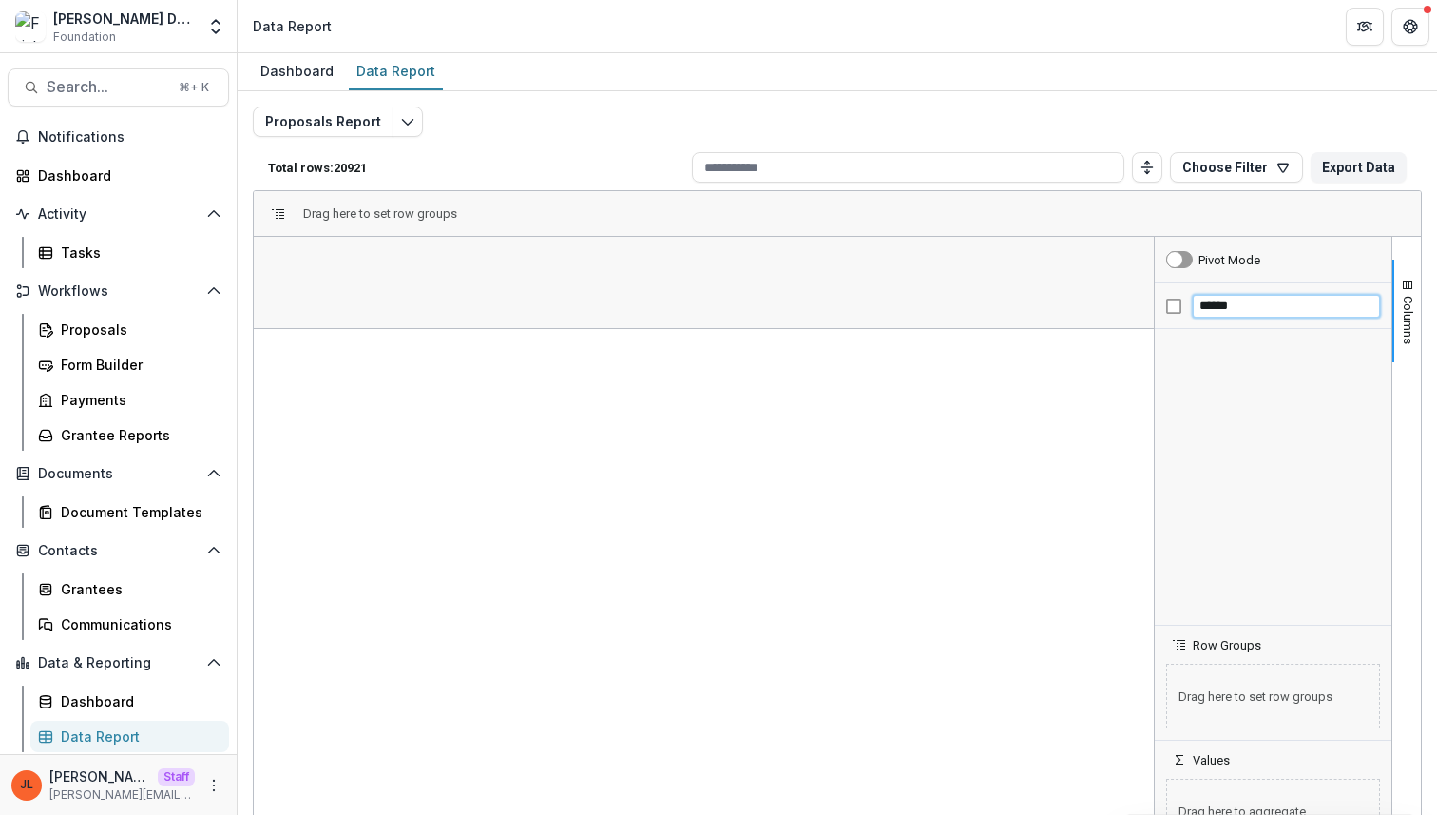
type input "******"
click at [1249, 313] on input "******" at bounding box center [1286, 306] width 187 height 23
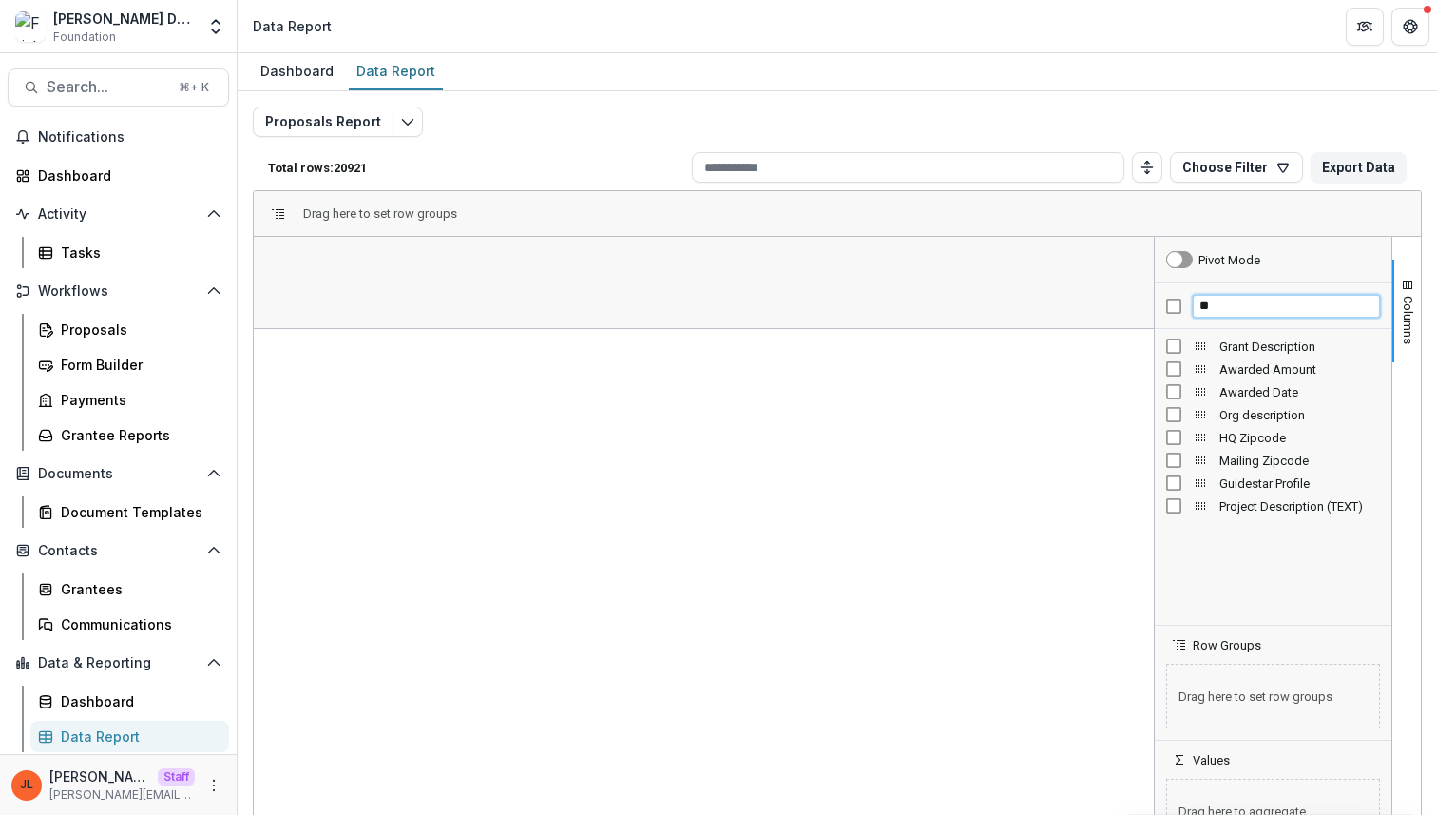
type input "**"
click at [1016, 88] on div "Dashboard Data Report" at bounding box center [838, 72] width 1200 height 38
click at [47, 579] on link "Grantees" at bounding box center [129, 588] width 199 height 31
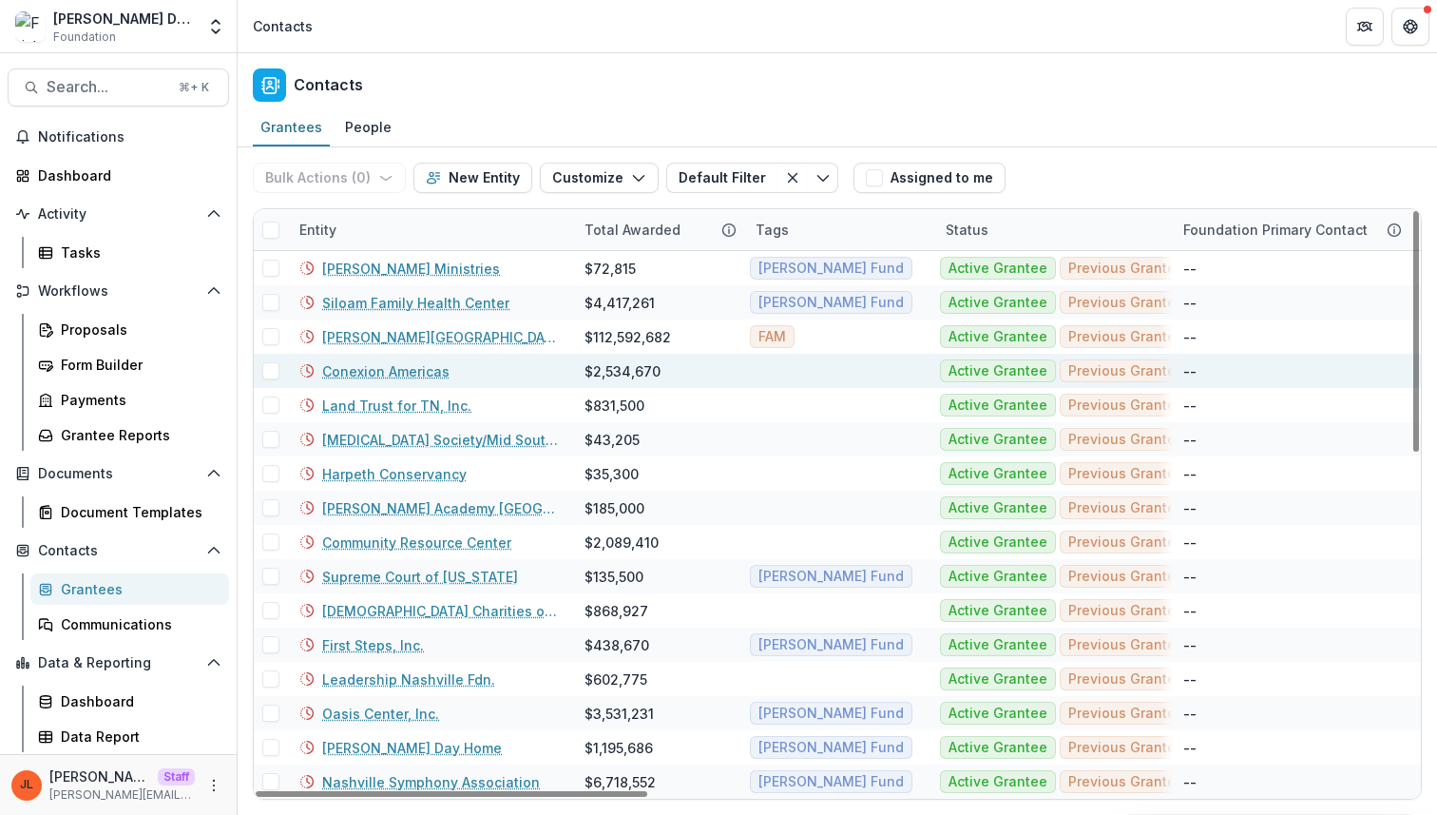
click at [408, 372] on link "Conexion Americas" at bounding box center [385, 371] width 127 height 20
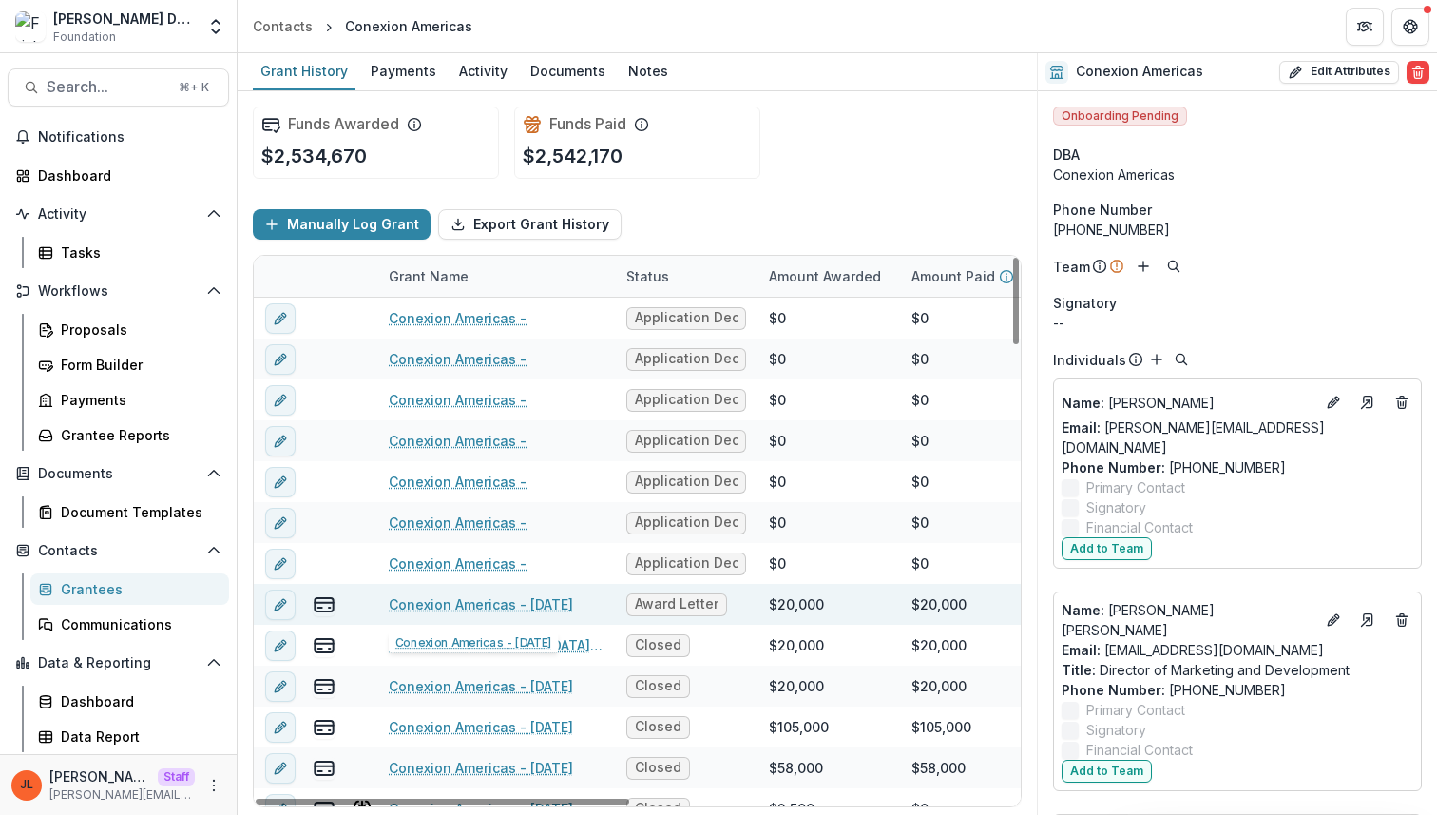
click at [488, 600] on link "Conexion Americas - [DATE]" at bounding box center [481, 604] width 184 height 20
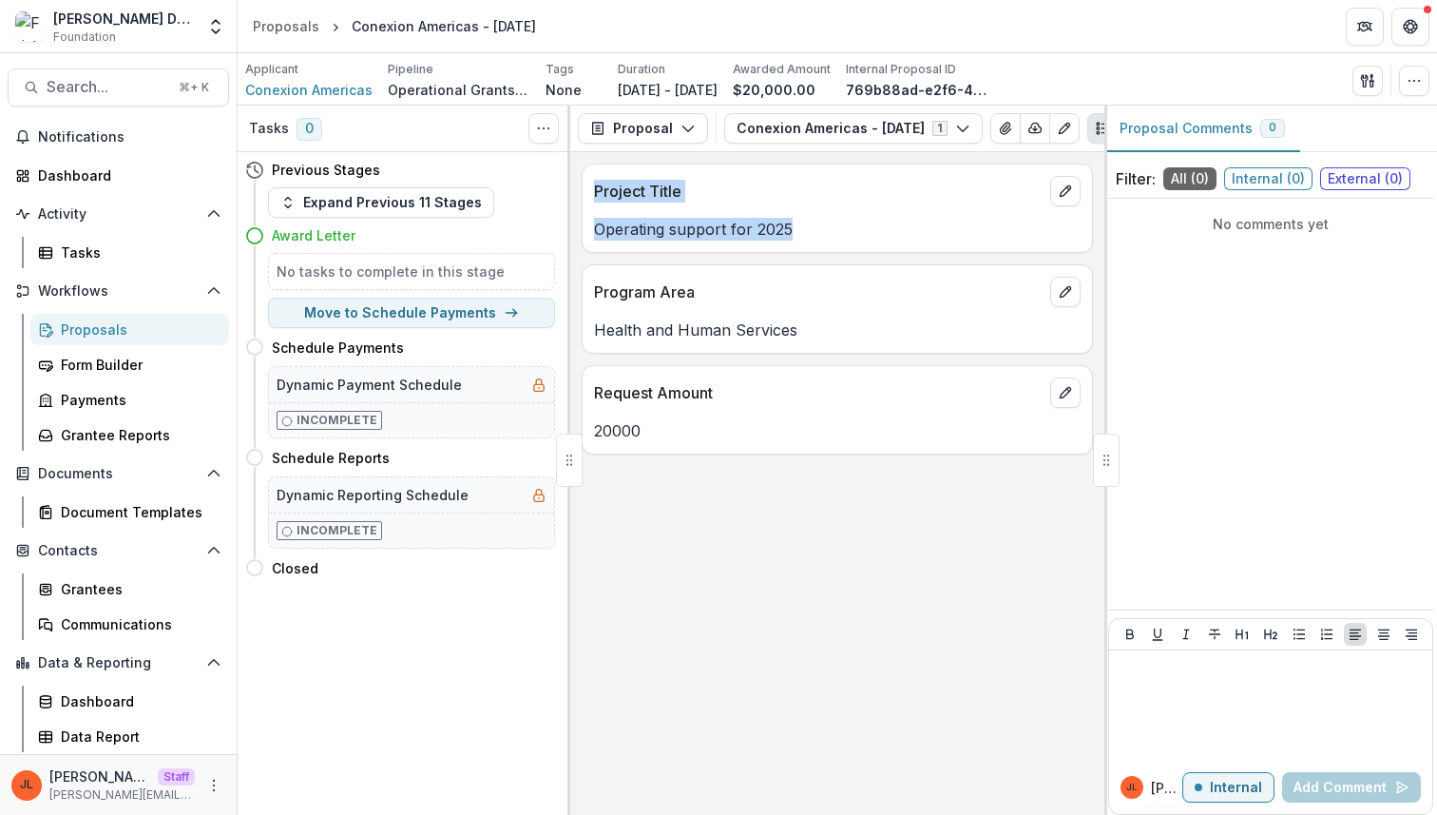
drag, startPoint x: 823, startPoint y: 231, endPoint x: 573, endPoint y: 186, distance: 253.9
click at [574, 185] on div "Project Title Operating support for 2025 Program Area Health and Human Services…" at bounding box center [837, 483] width 534 height 663
click at [866, 215] on div "Operating support for 2025" at bounding box center [837, 223] width 509 height 34
click at [829, 230] on p "Operating support for 2025" at bounding box center [837, 229] width 487 height 23
click at [209, 782] on icon "More" at bounding box center [213, 785] width 15 height 15
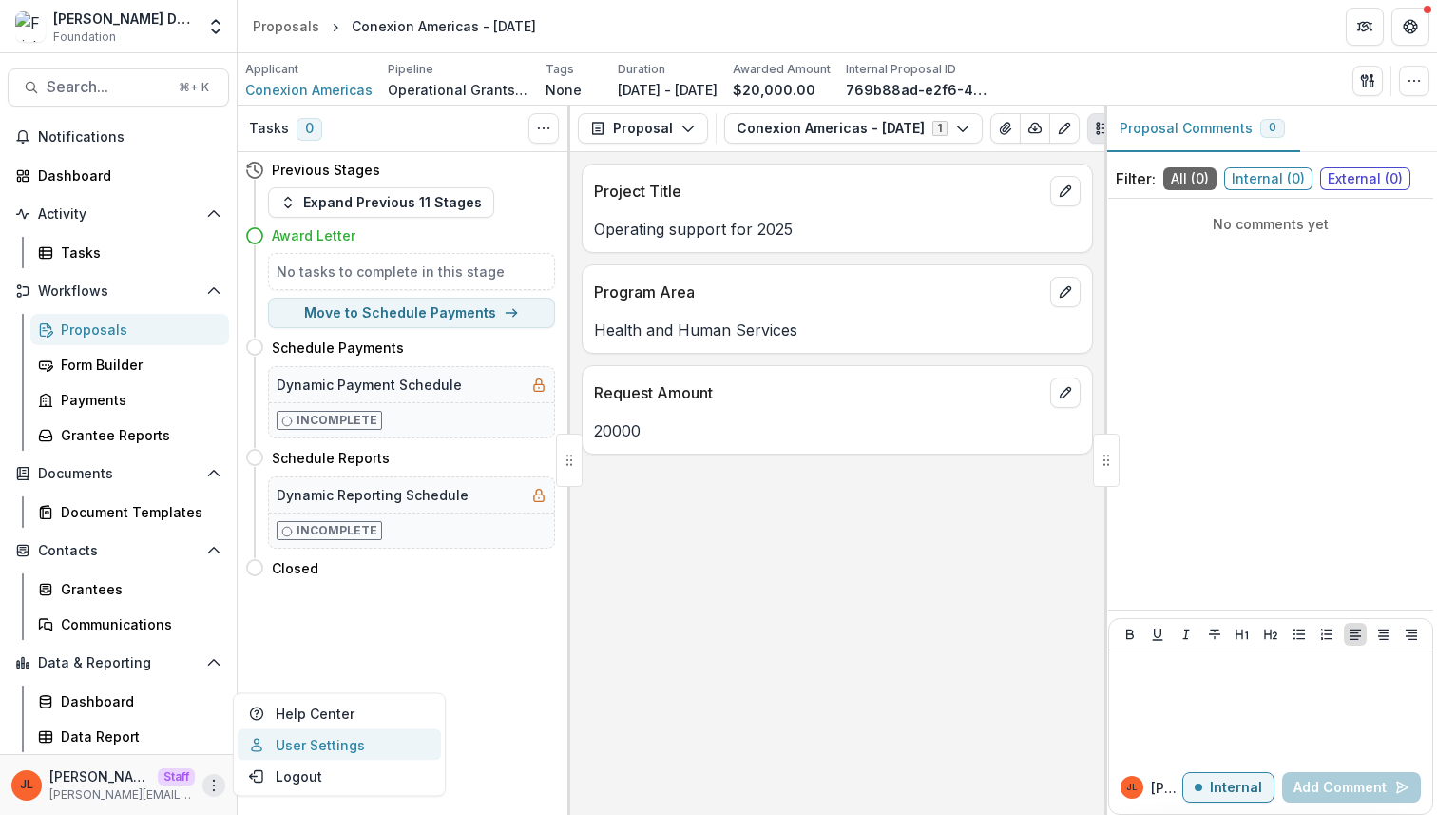
click at [307, 744] on link "User Settings" at bounding box center [339, 744] width 203 height 31
click at [883, 332] on p "Health and Human Services" at bounding box center [837, 329] width 487 height 23
click at [1414, 80] on circle "button" at bounding box center [1414, 80] width 1 height 1
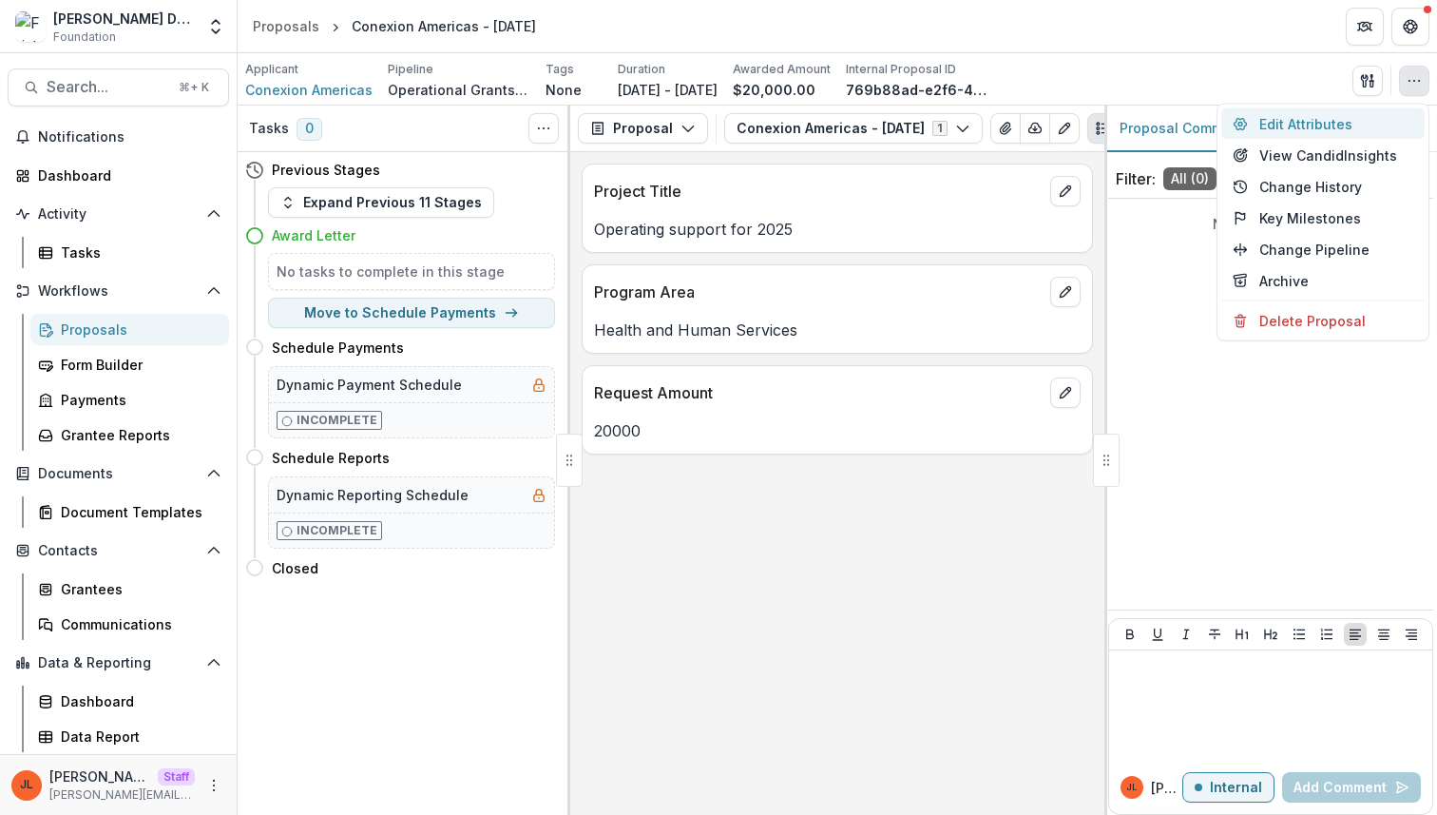
click at [1345, 128] on button "Edit Attributes" at bounding box center [1322, 123] width 203 height 31
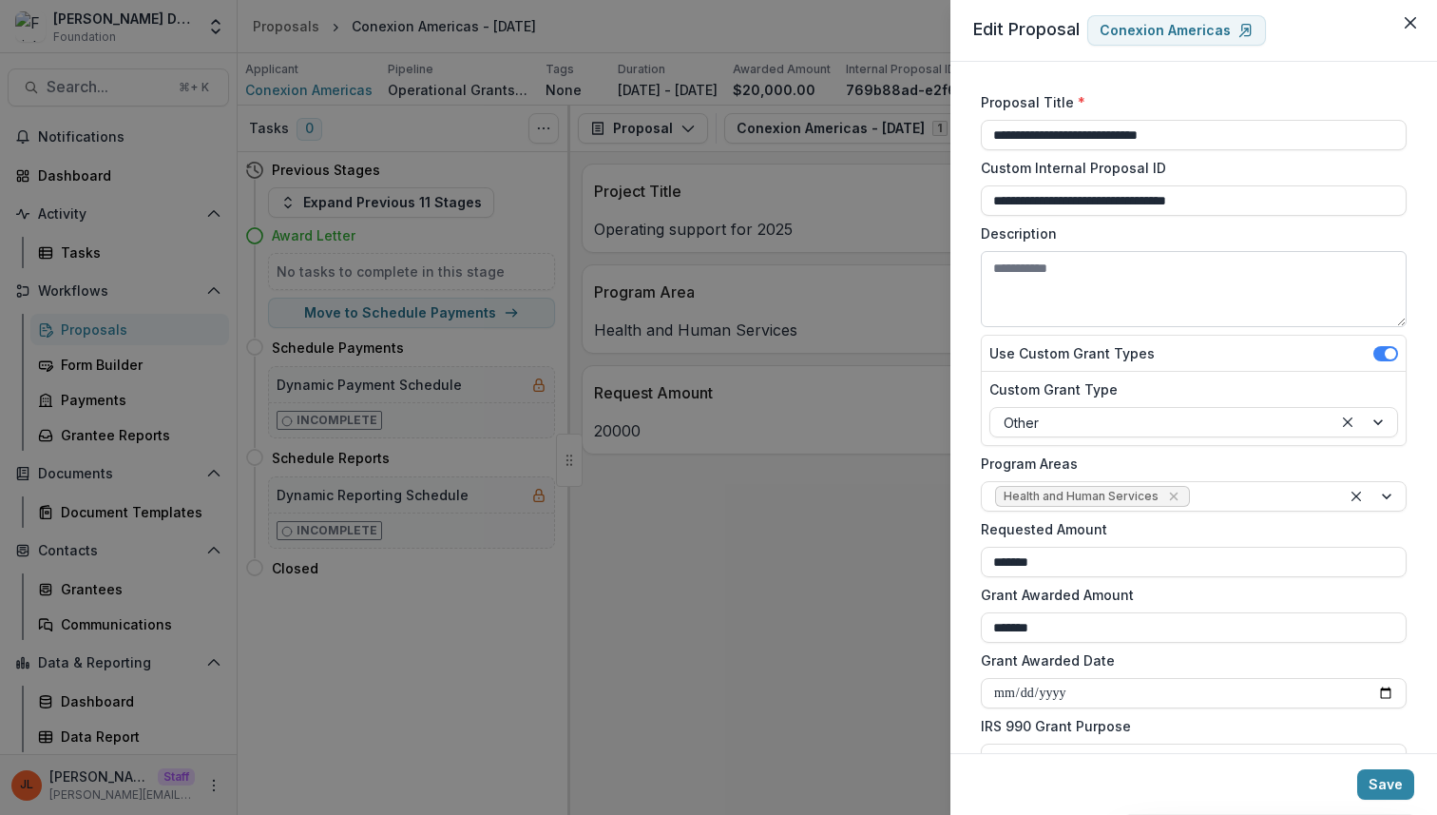
click at [1083, 301] on textarea "Description" at bounding box center [1194, 289] width 426 height 76
click at [802, 546] on div "**********" at bounding box center [718, 407] width 1437 height 815
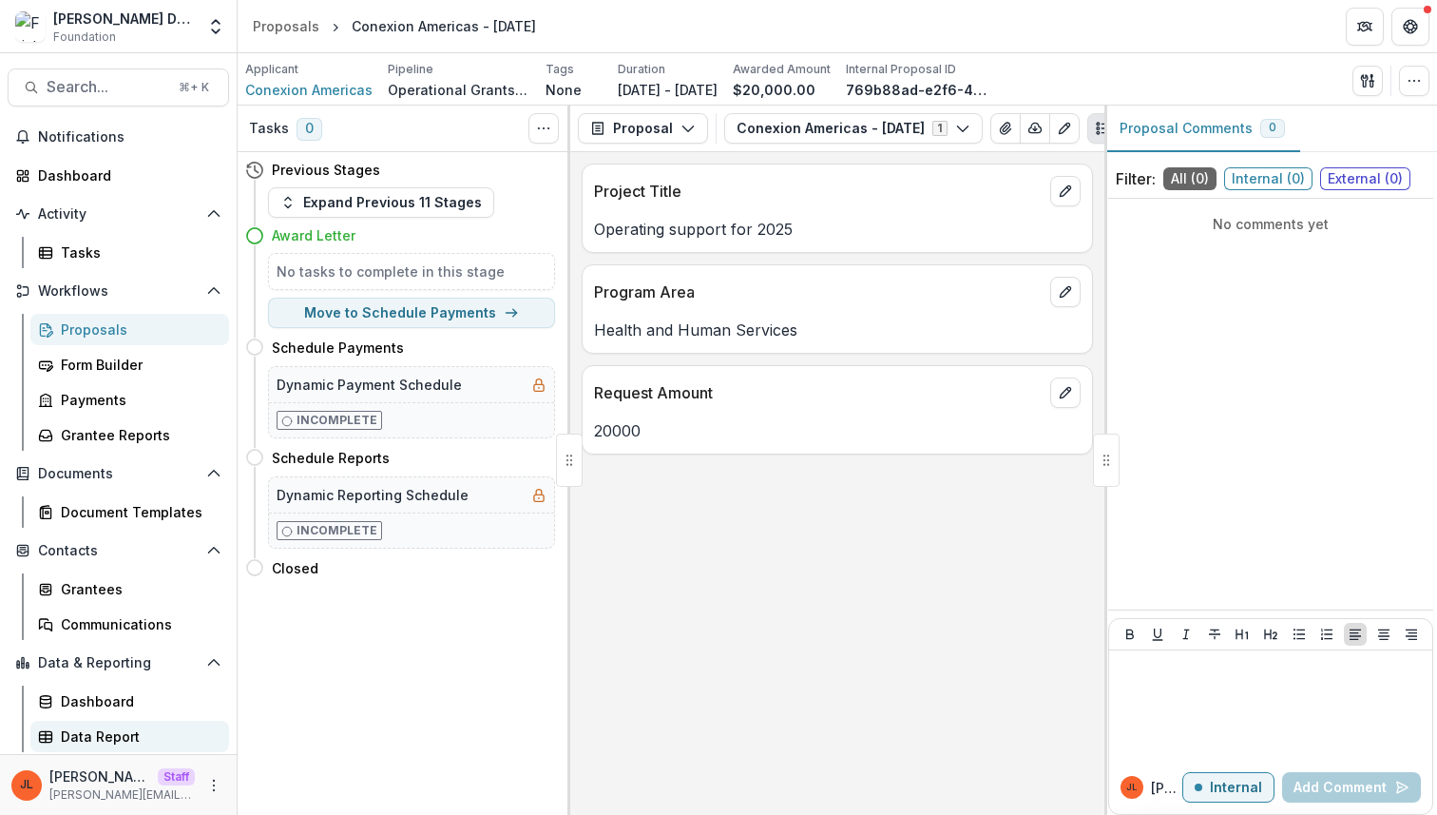
click at [140, 740] on div "Data Report" at bounding box center [137, 736] width 153 height 20
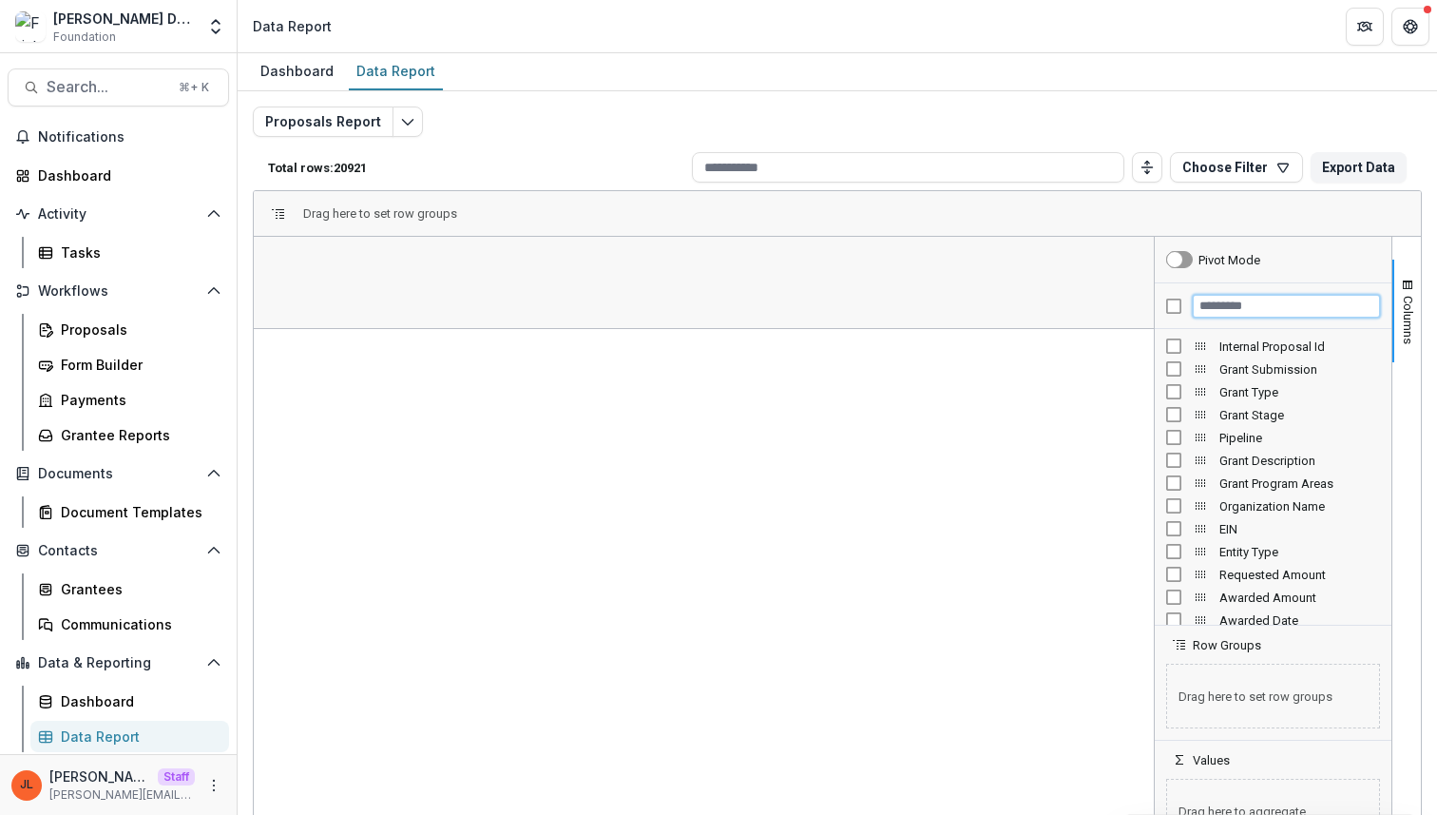
click at [1220, 309] on input "Filter Columns Input" at bounding box center [1286, 306] width 187 height 23
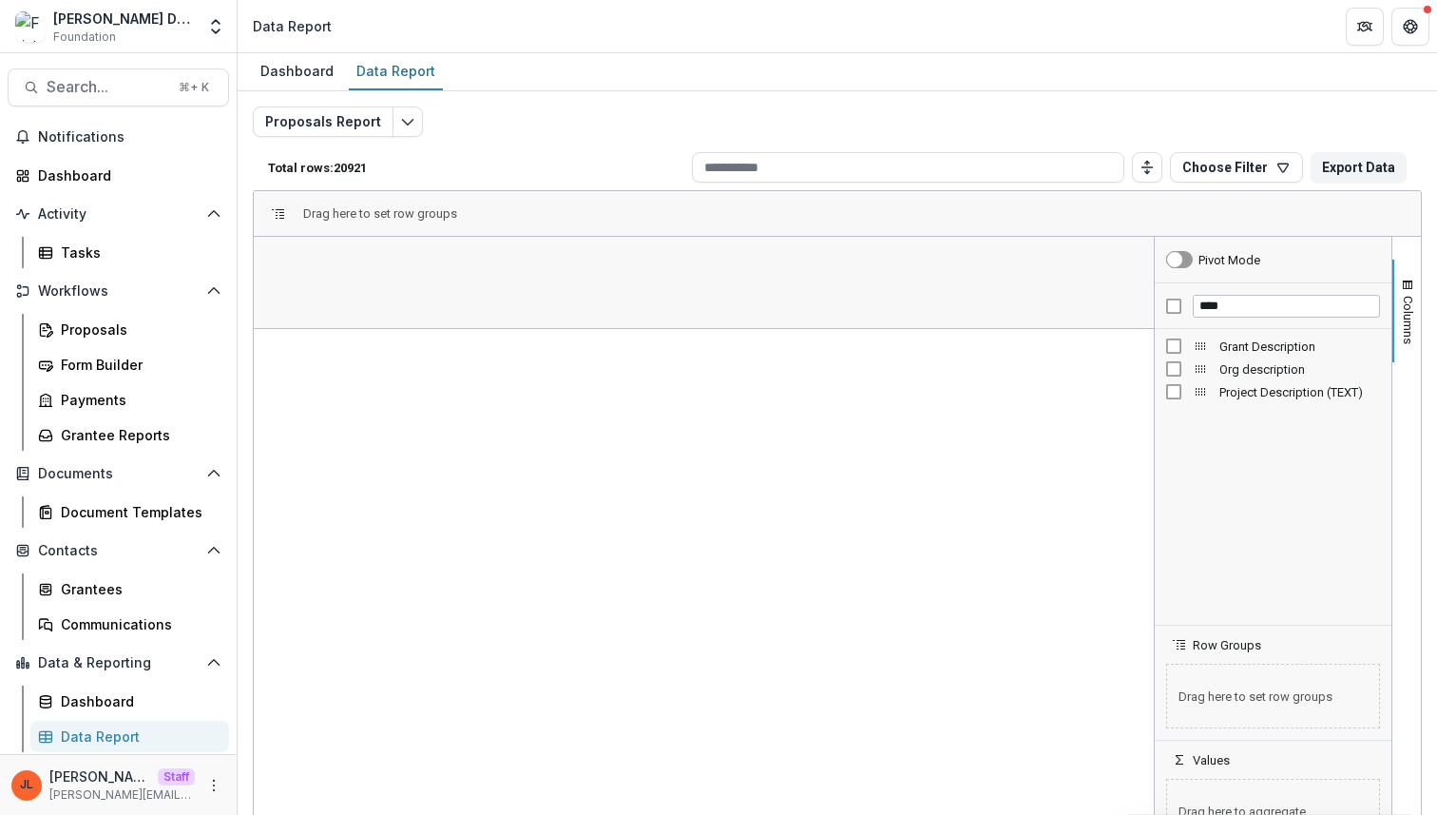
click at [1265, 345] on span "Grant Description" at bounding box center [1300, 346] width 161 height 14
click at [421, 311] on span "Open Filter Menu" at bounding box center [419, 305] width 15 height 15
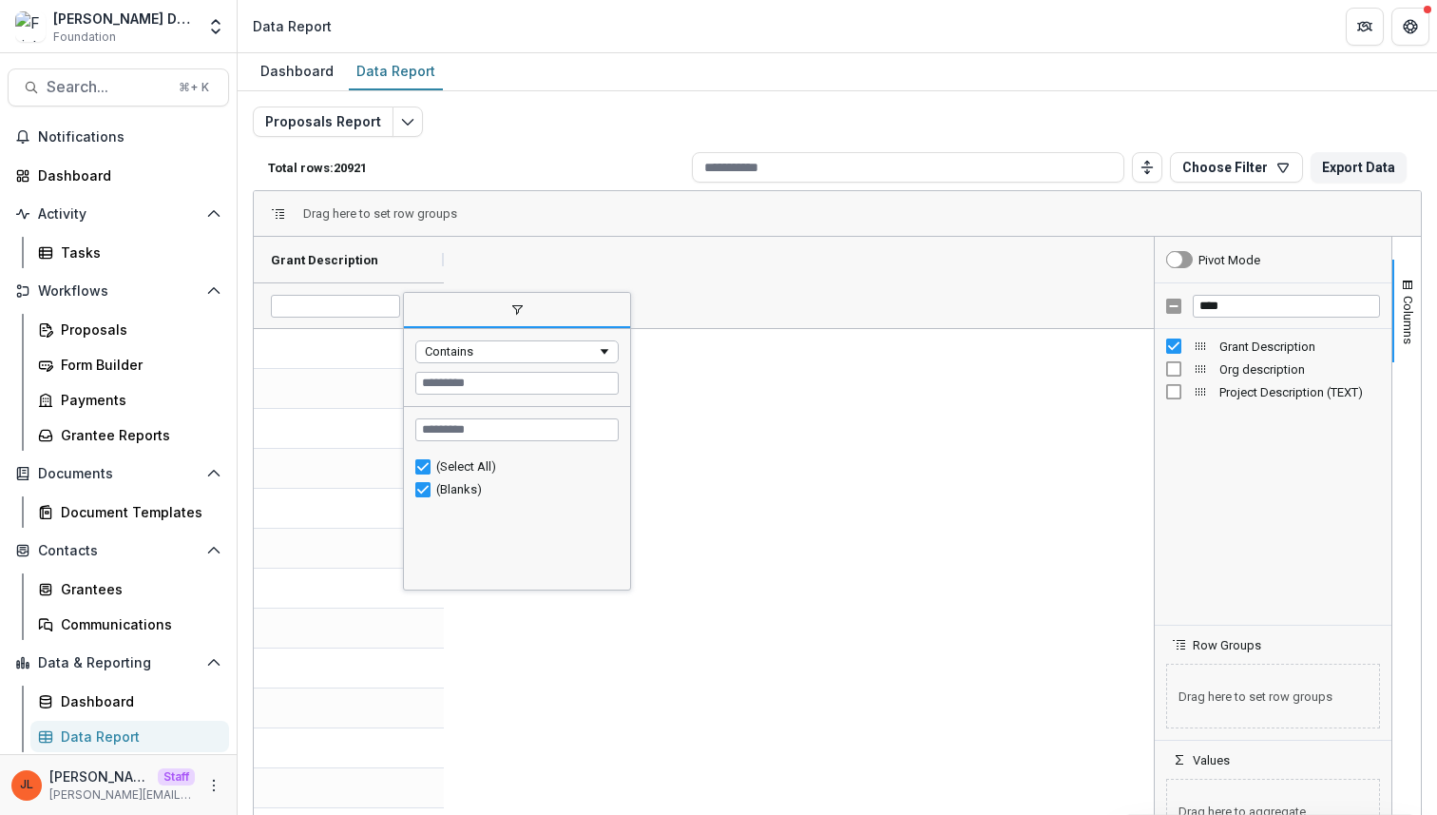
click at [421, 311] on span "filter" at bounding box center [517, 311] width 226 height 34
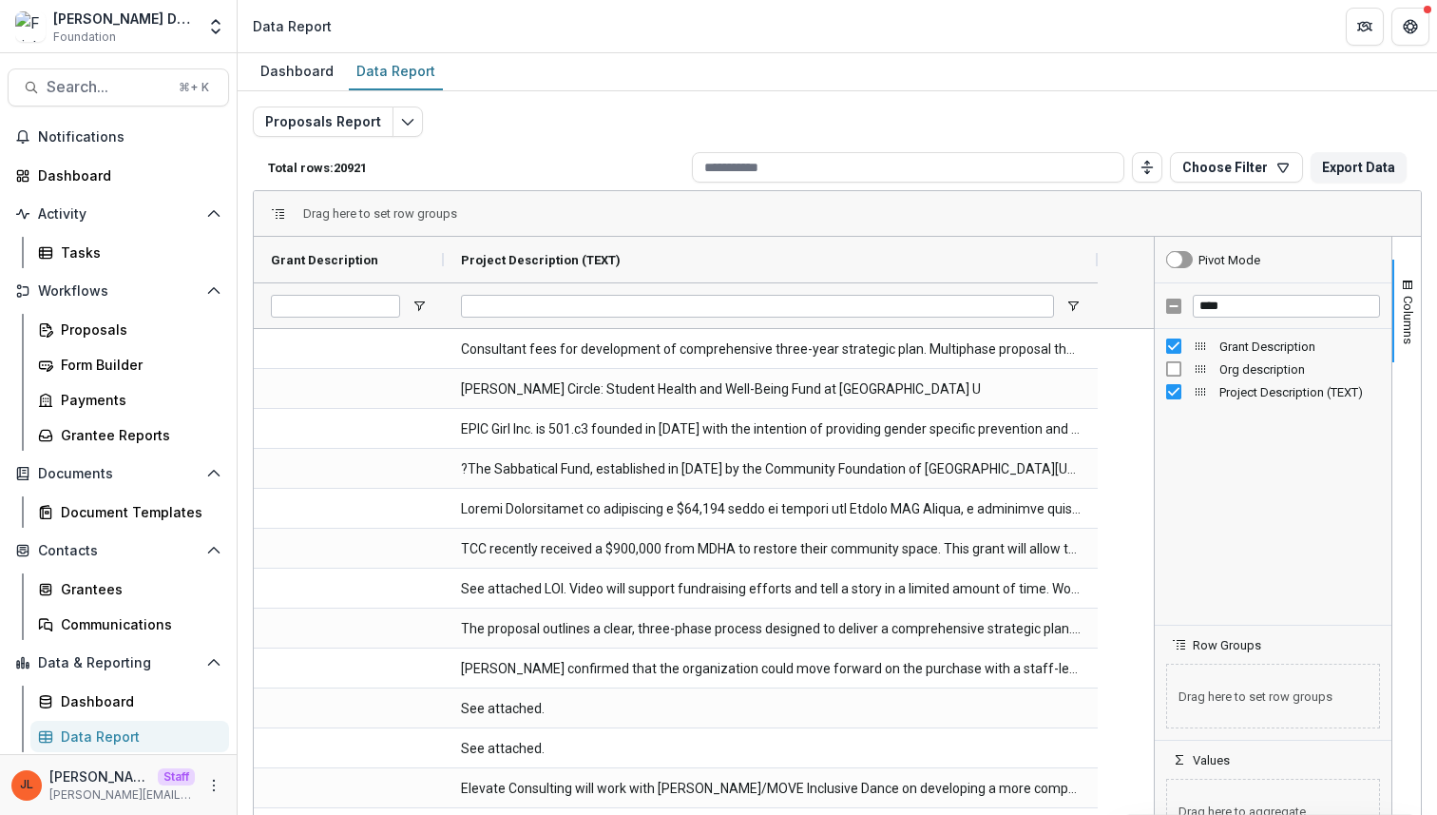
drag, startPoint x: 632, startPoint y: 259, endPoint x: 1096, endPoint y: 298, distance: 465.6
click at [1096, 298] on div "Grant Description Project Description (TEXT)" at bounding box center [679, 282] width 850 height 91
click at [1176, 345] on div "Grant Description" at bounding box center [1273, 346] width 214 height 23
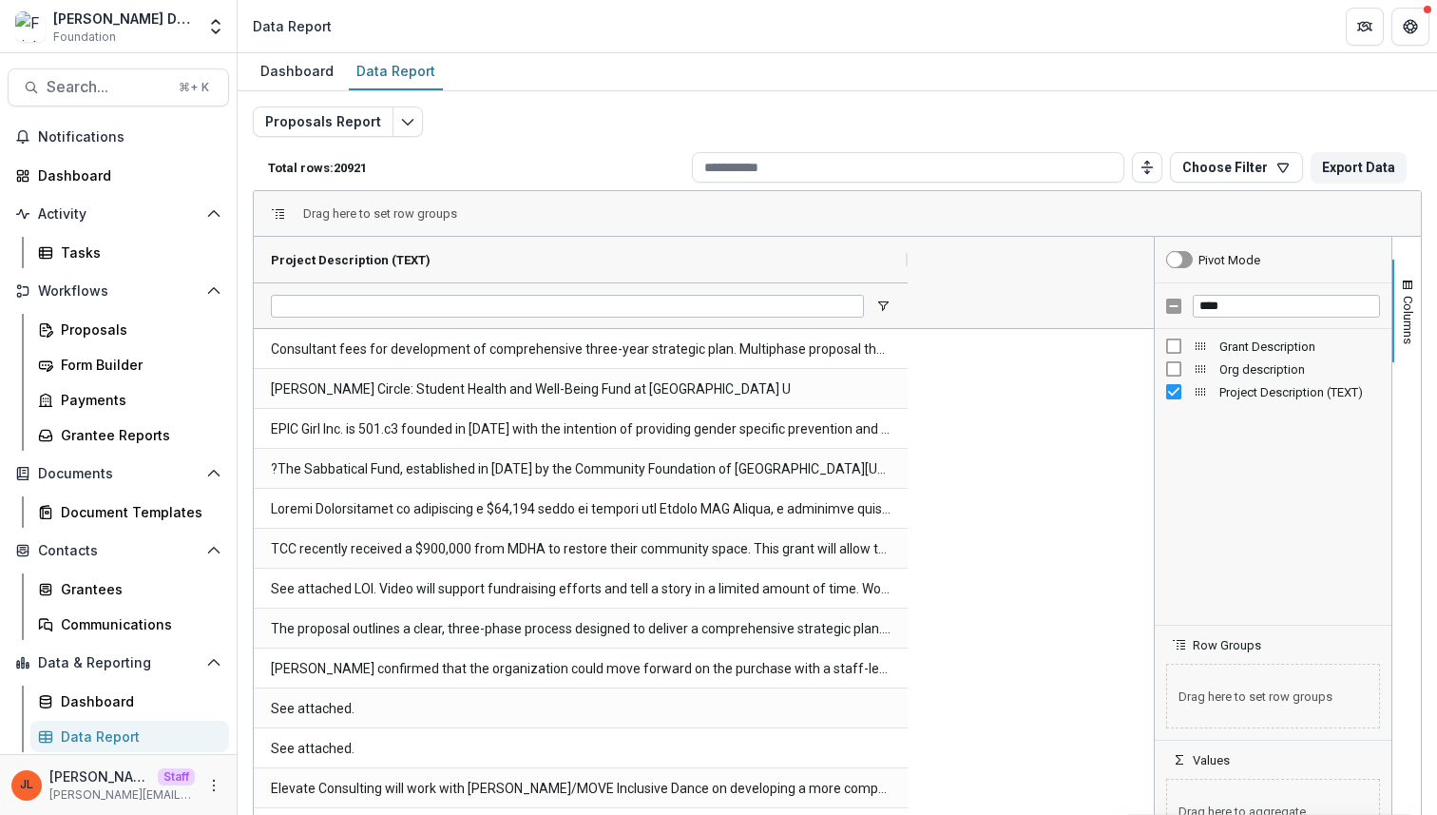
click at [1166, 400] on div "Project Description (TEXT)" at bounding box center [1273, 391] width 214 height 23
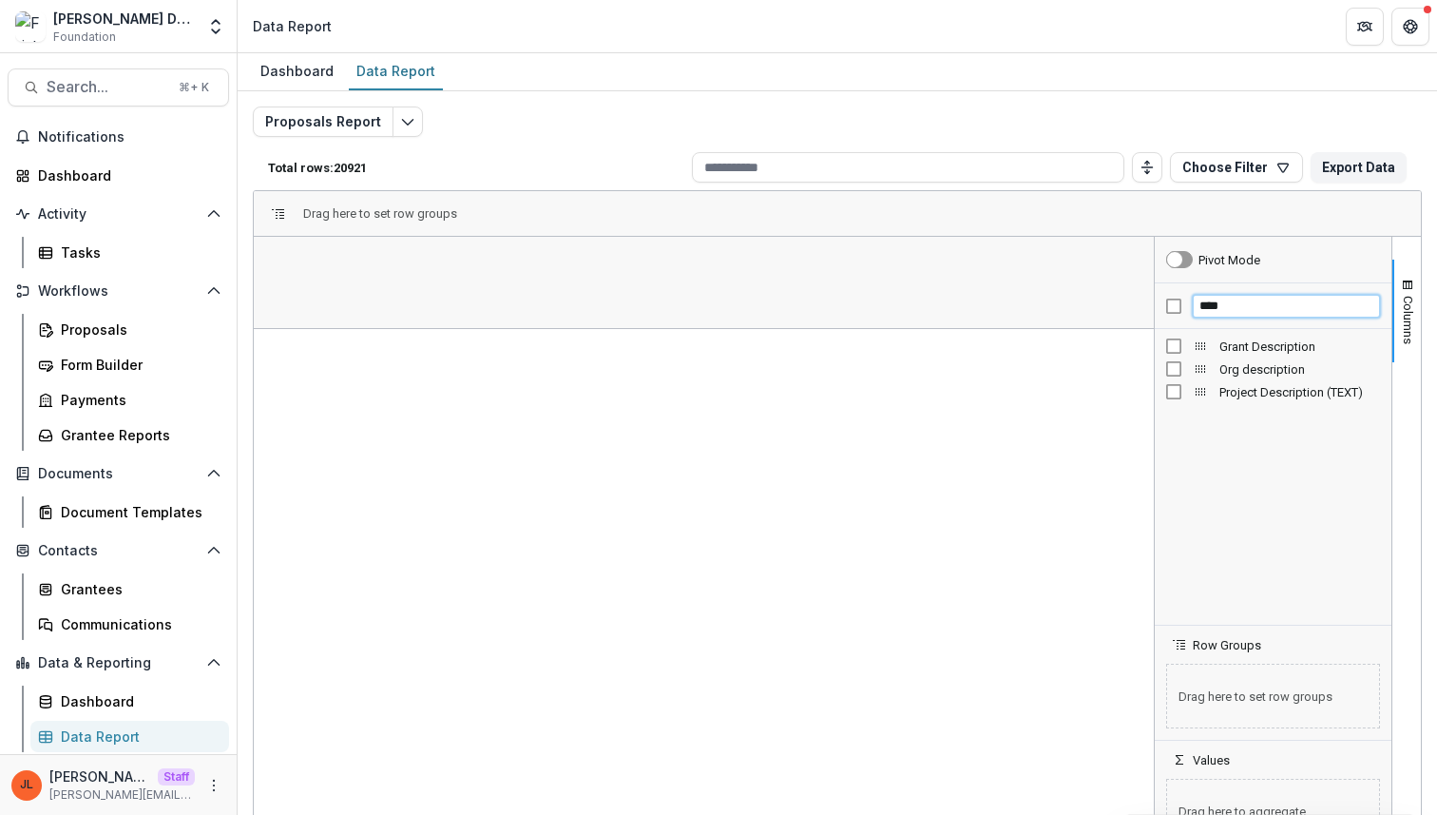
click at [1225, 316] on input "****" at bounding box center [1286, 306] width 187 height 23
click at [1220, 349] on span "Project Title (TEXT)" at bounding box center [1300, 346] width 161 height 14
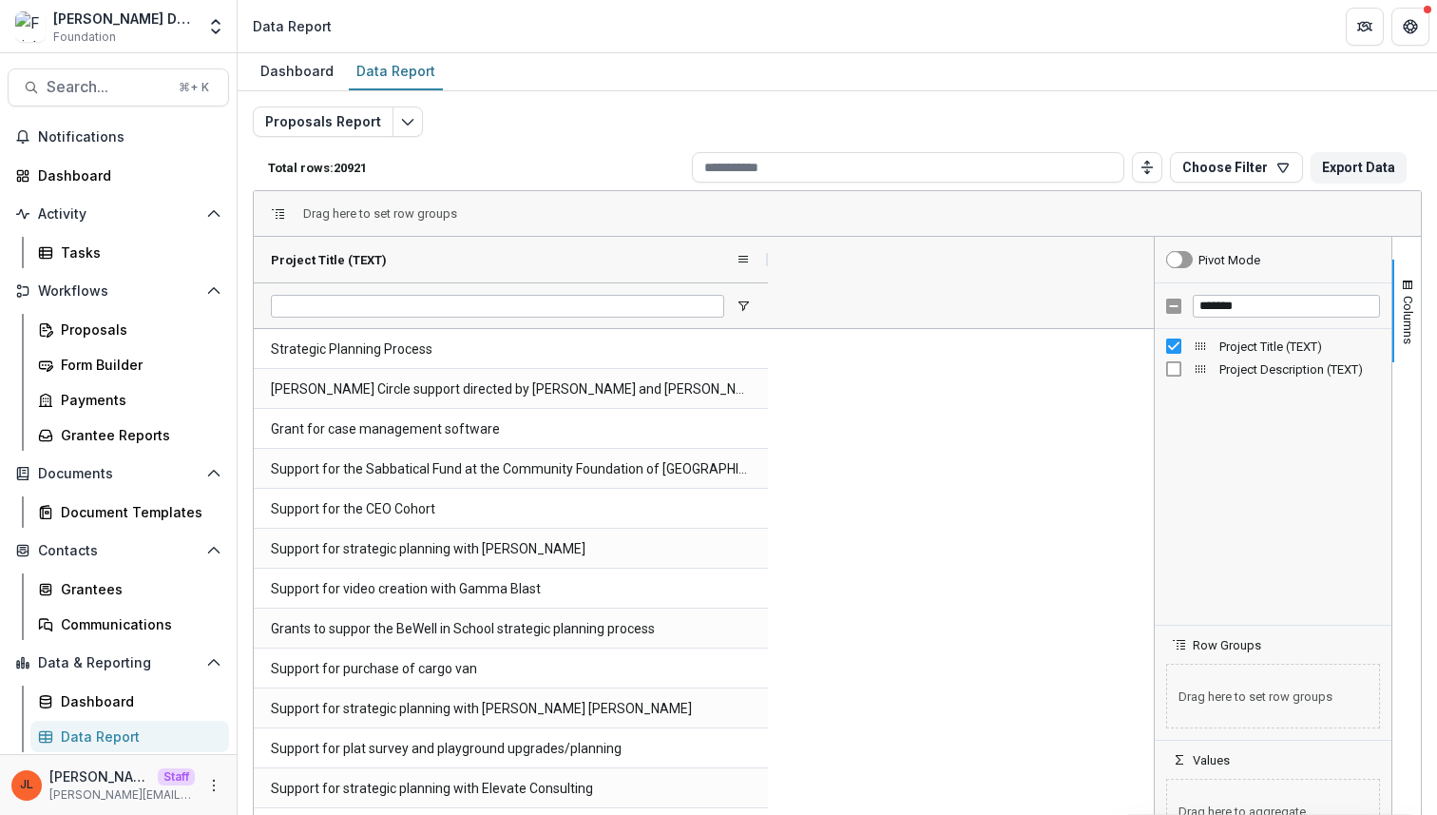
drag, startPoint x: 442, startPoint y: 262, endPoint x: 766, endPoint y: 270, distance: 324.2
click at [766, 270] on div at bounding box center [768, 260] width 8 height 46
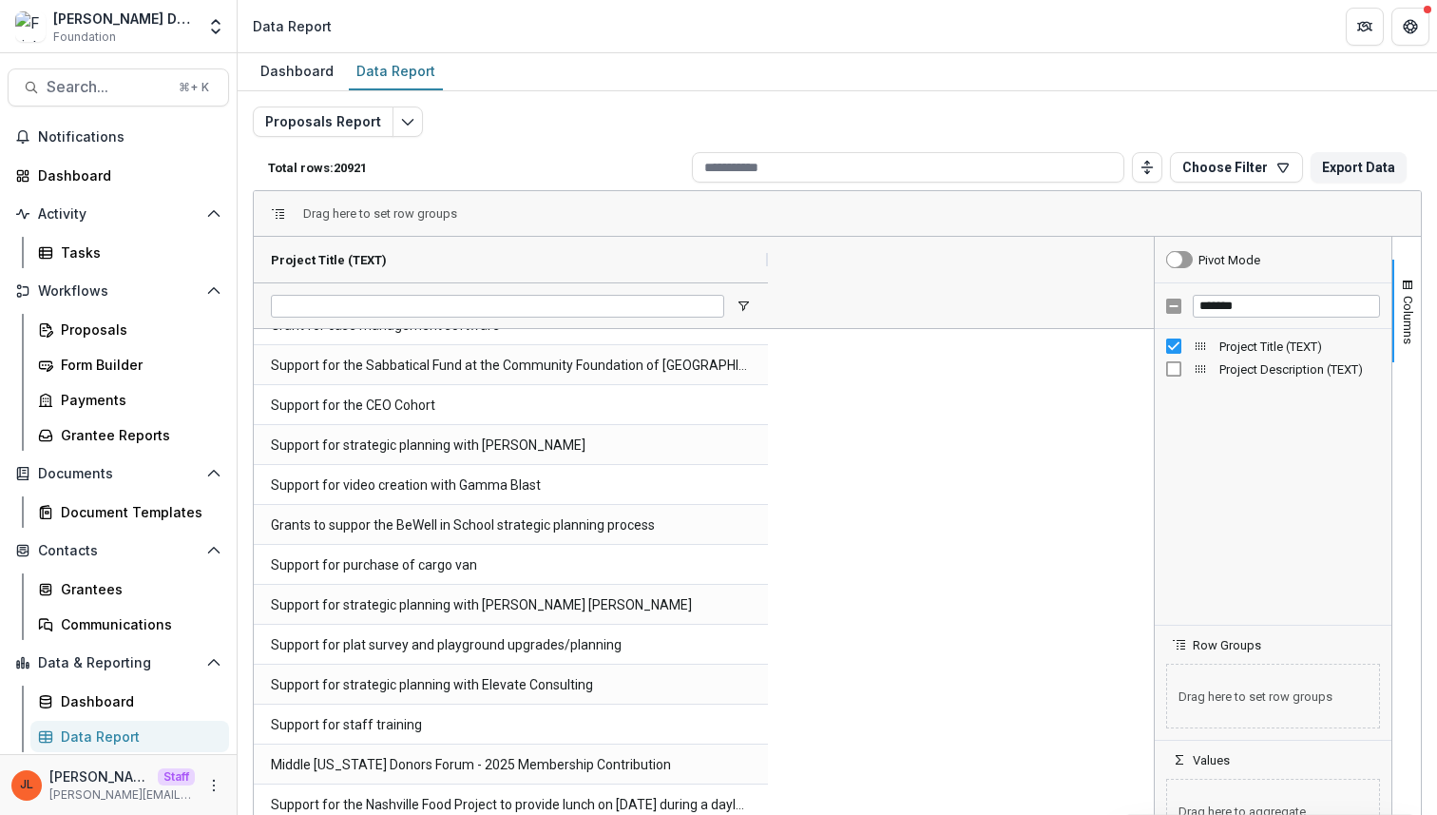
scroll to position [105, 0]
click at [1252, 315] on input "*******" at bounding box center [1286, 306] width 187 height 23
click at [1250, 353] on span "Grant Description" at bounding box center [1300, 346] width 161 height 14
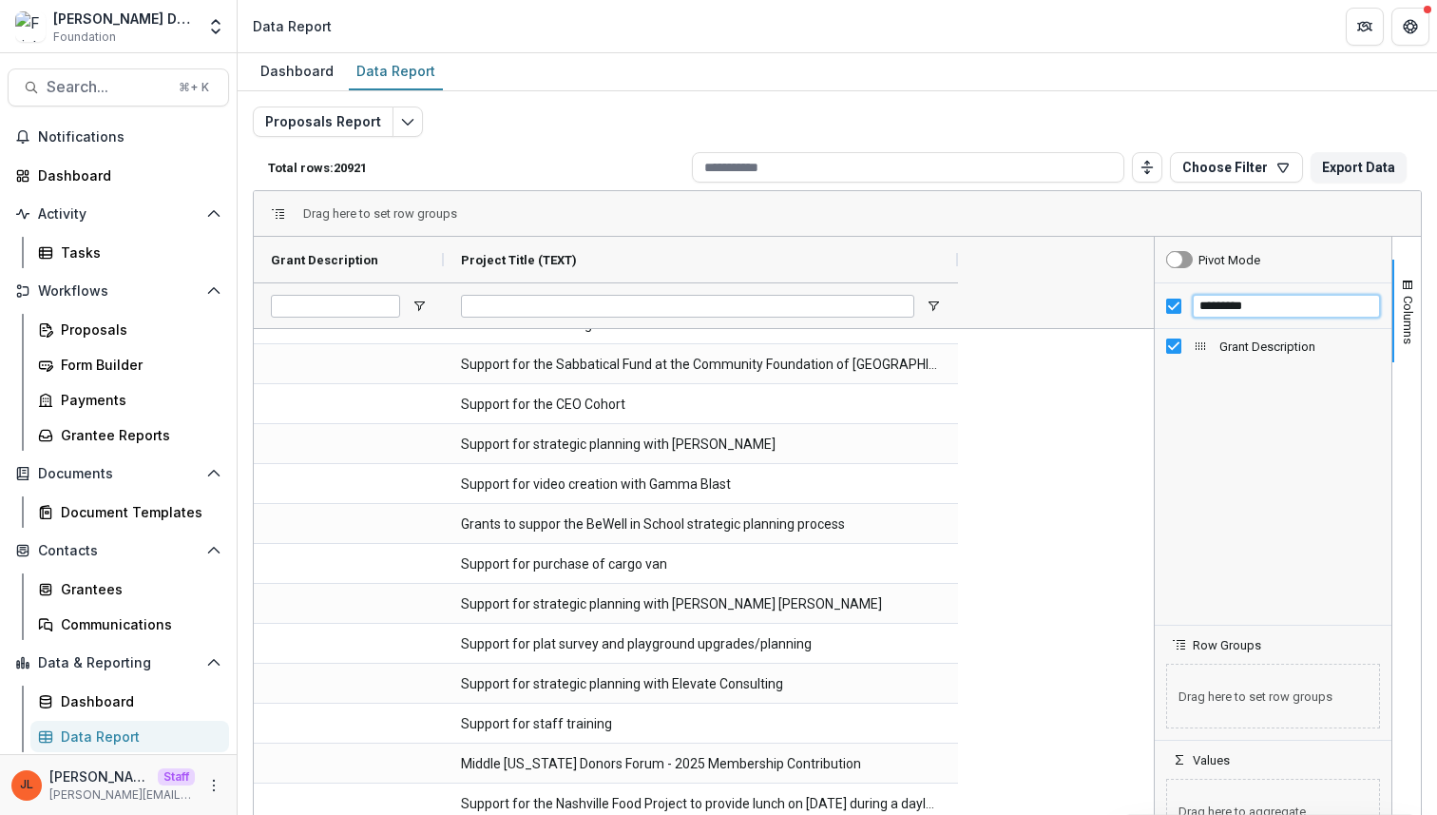
click at [1269, 314] on input "*********" at bounding box center [1286, 306] width 187 height 23
type input "*****"
click at [1276, 385] on span "Project Description (TEXT)" at bounding box center [1300, 392] width 161 height 14
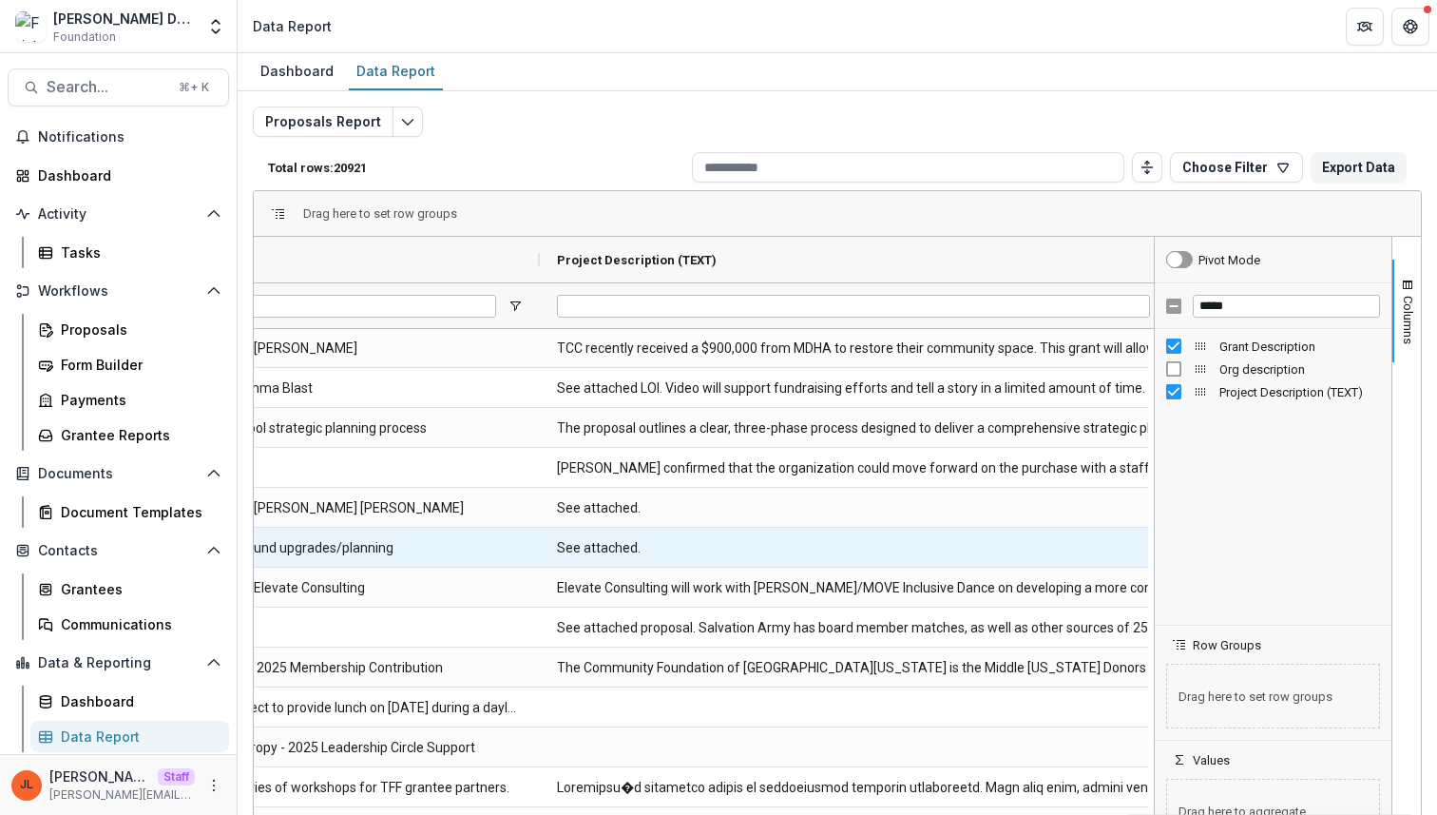
scroll to position [202, 0]
click at [698, 546] on \(TEXT\)-3177 "See attached." at bounding box center [867, 547] width 620 height 39
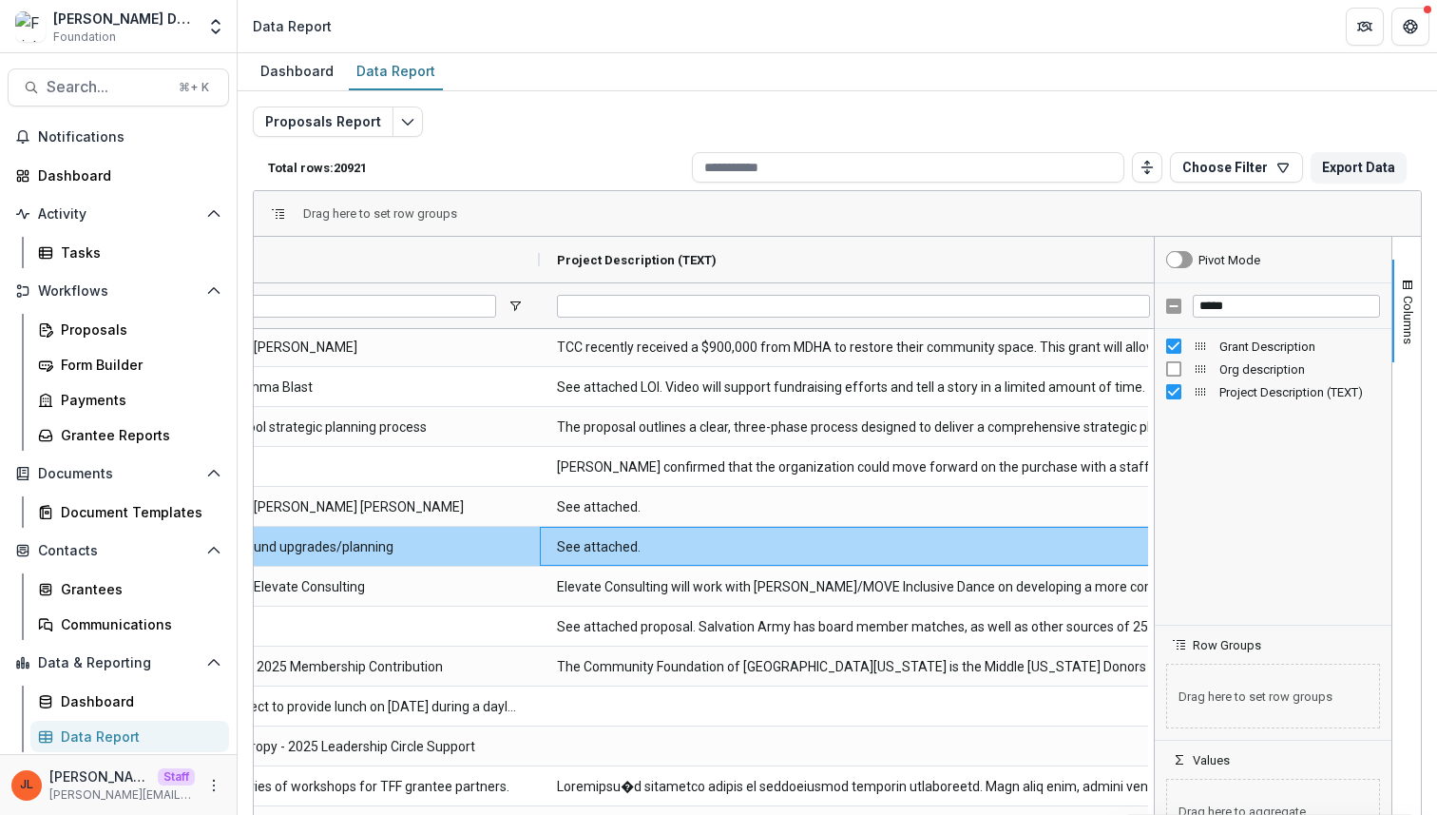
click at [685, 549] on \(TEXT\)-3177 "See attached." at bounding box center [867, 547] width 620 height 39
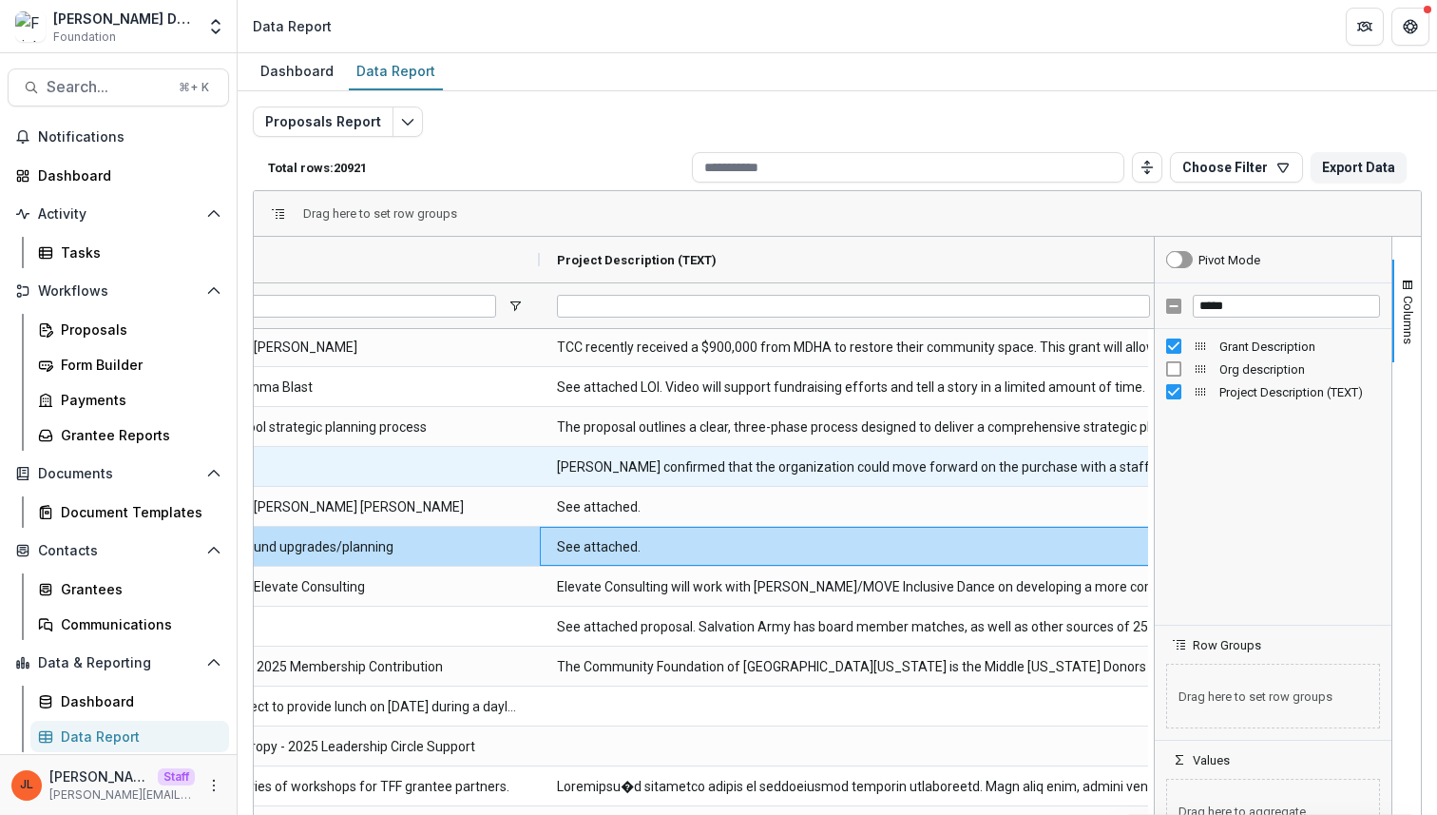
scroll to position [0, 470]
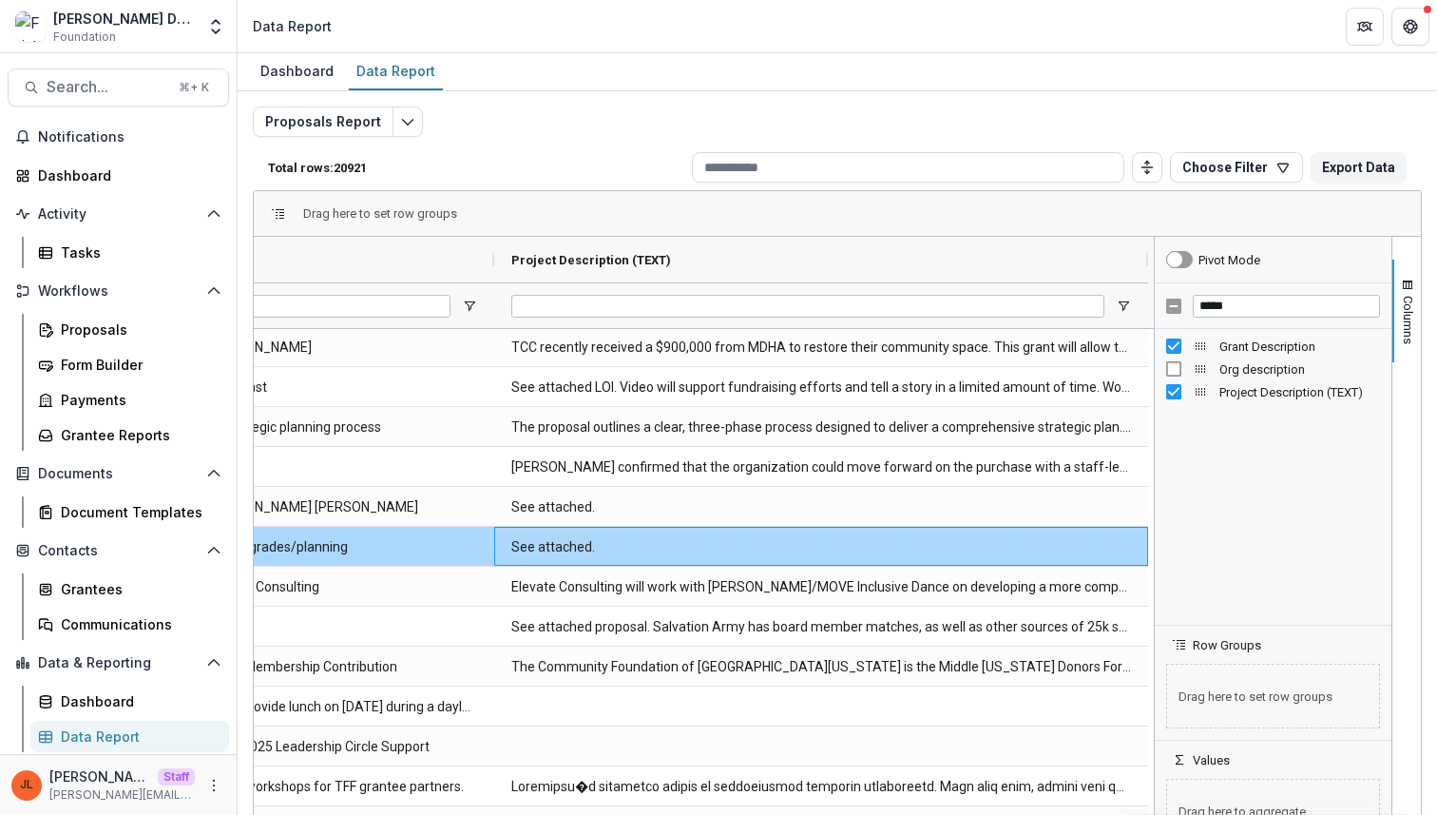
click at [656, 562] on \(TEXT\)-3177 "See attached." at bounding box center [821, 547] width 620 height 39
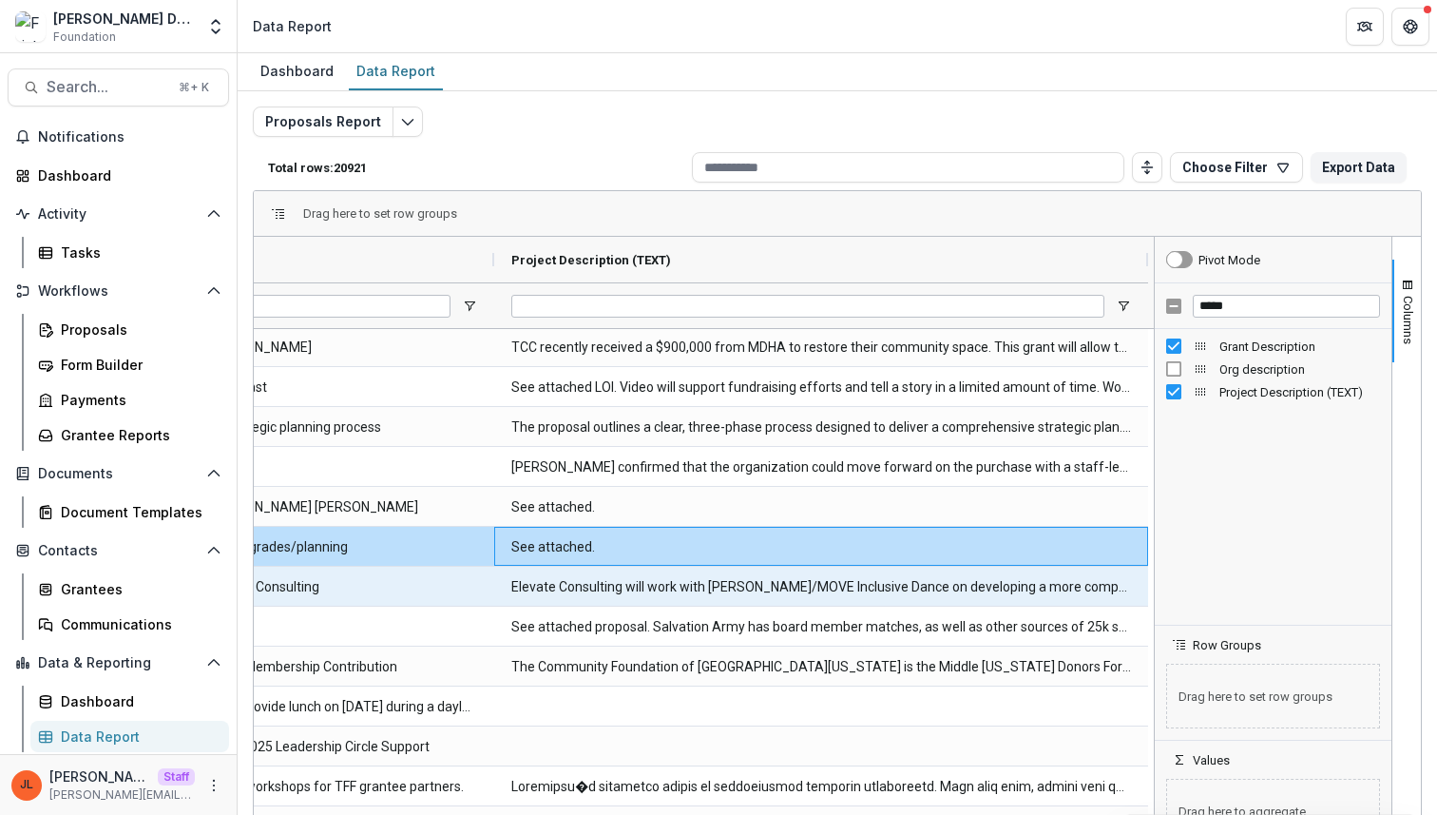
click at [641, 594] on \(TEXT\)-3178 "Elevate Consulting will work with [PERSON_NAME]/MOVE Inclusive Dance on develop…" at bounding box center [821, 586] width 620 height 39
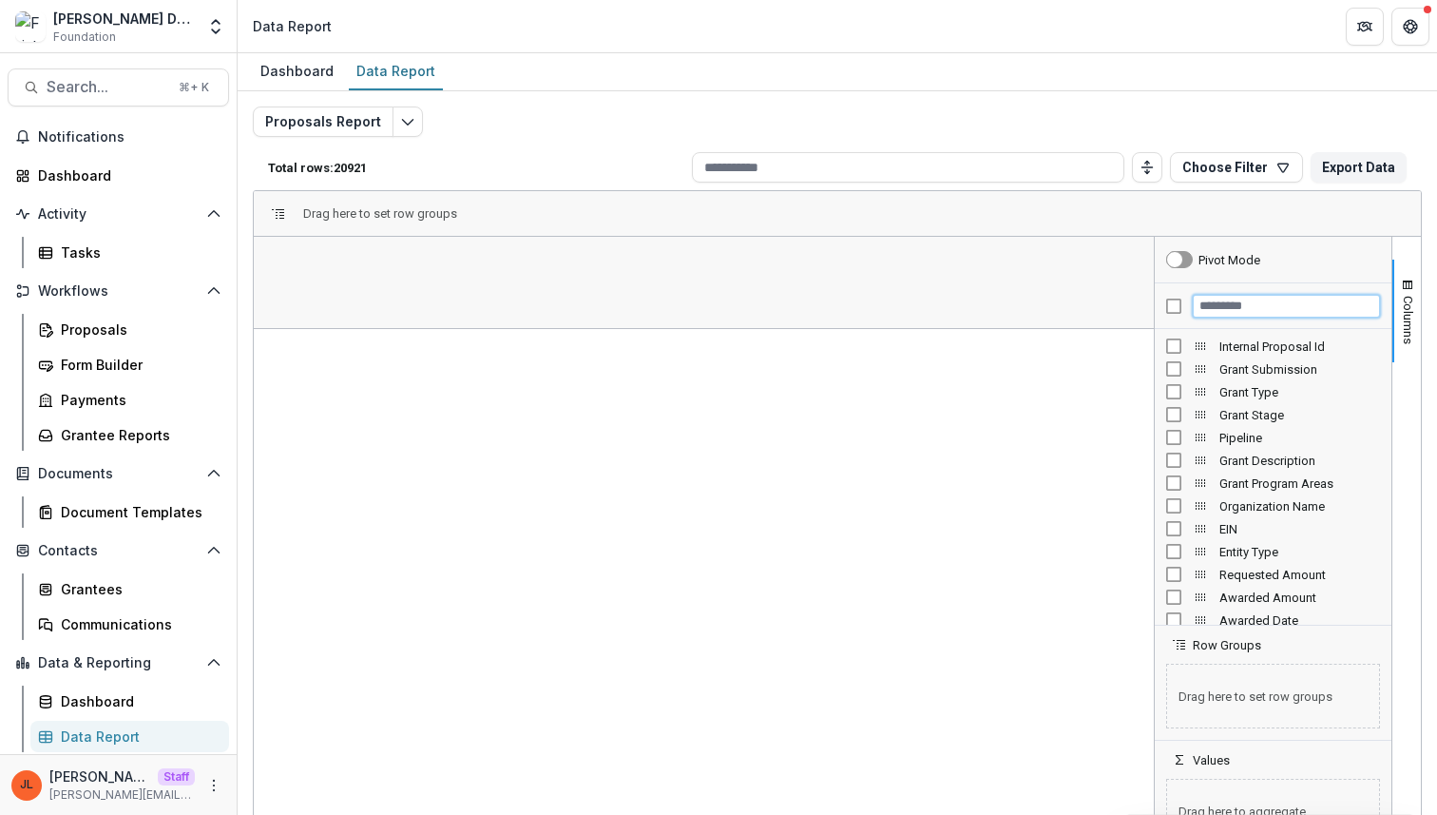
click at [1234, 306] on input "Filter Columns Input" at bounding box center [1286, 306] width 187 height 23
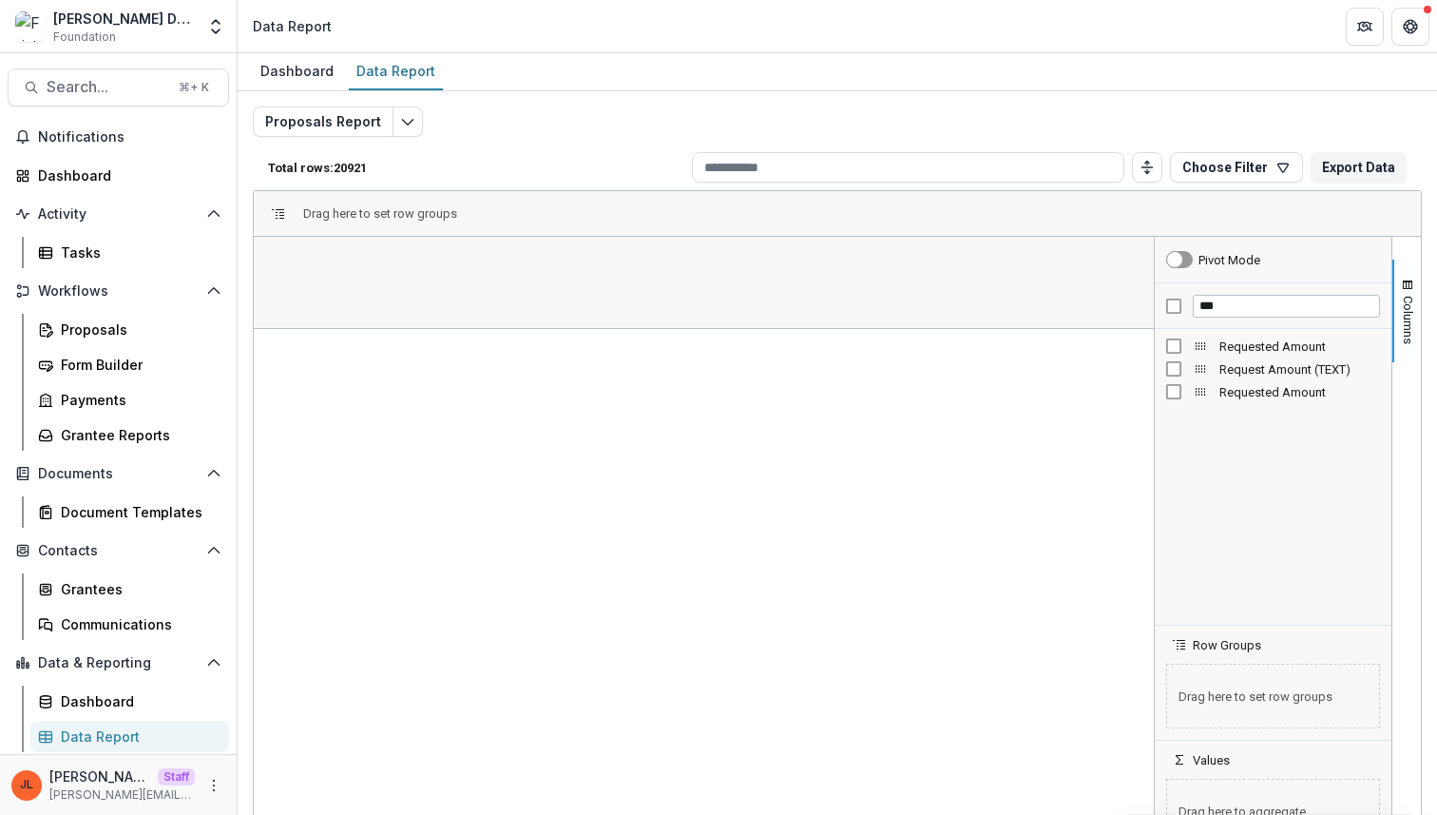
click at [1257, 345] on span "Requested Amount" at bounding box center [1300, 346] width 161 height 14
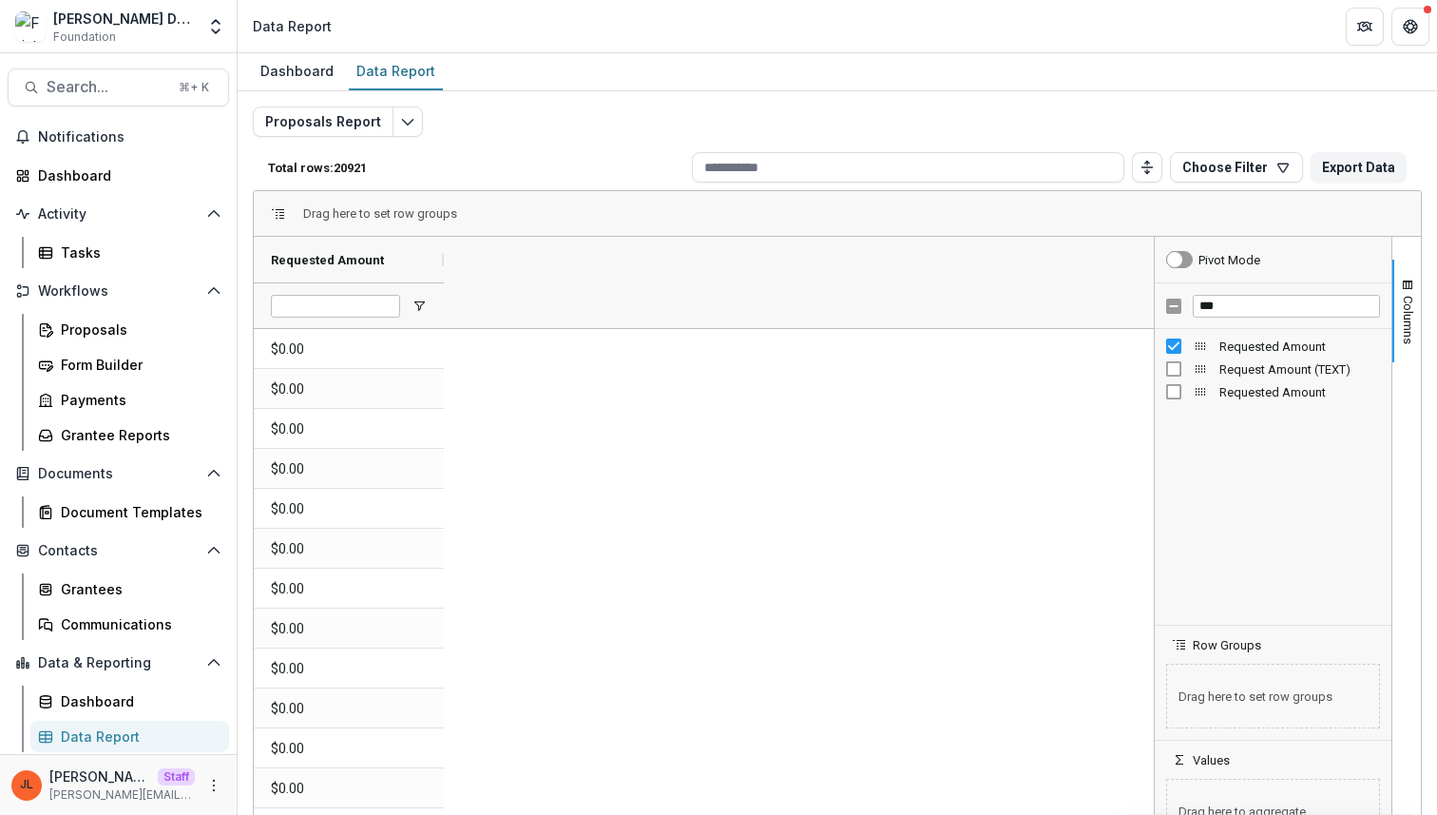
click at [1250, 366] on span "Request Amount (TEXT)" at bounding box center [1300, 369] width 161 height 14
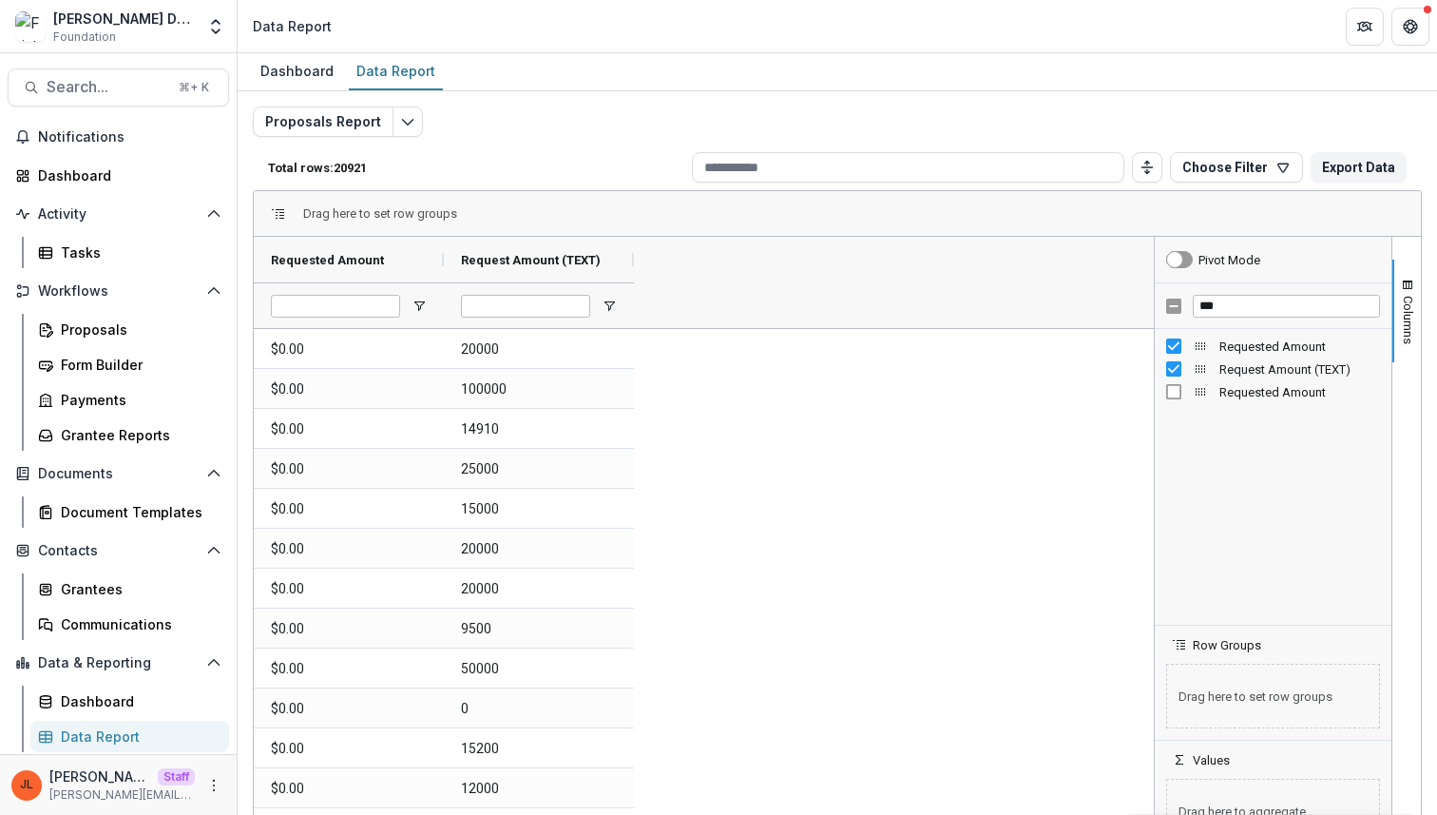
click at [1250, 394] on span "Requested Amount" at bounding box center [1300, 392] width 161 height 14
click at [1162, 297] on div "***" at bounding box center [1273, 306] width 237 height 46
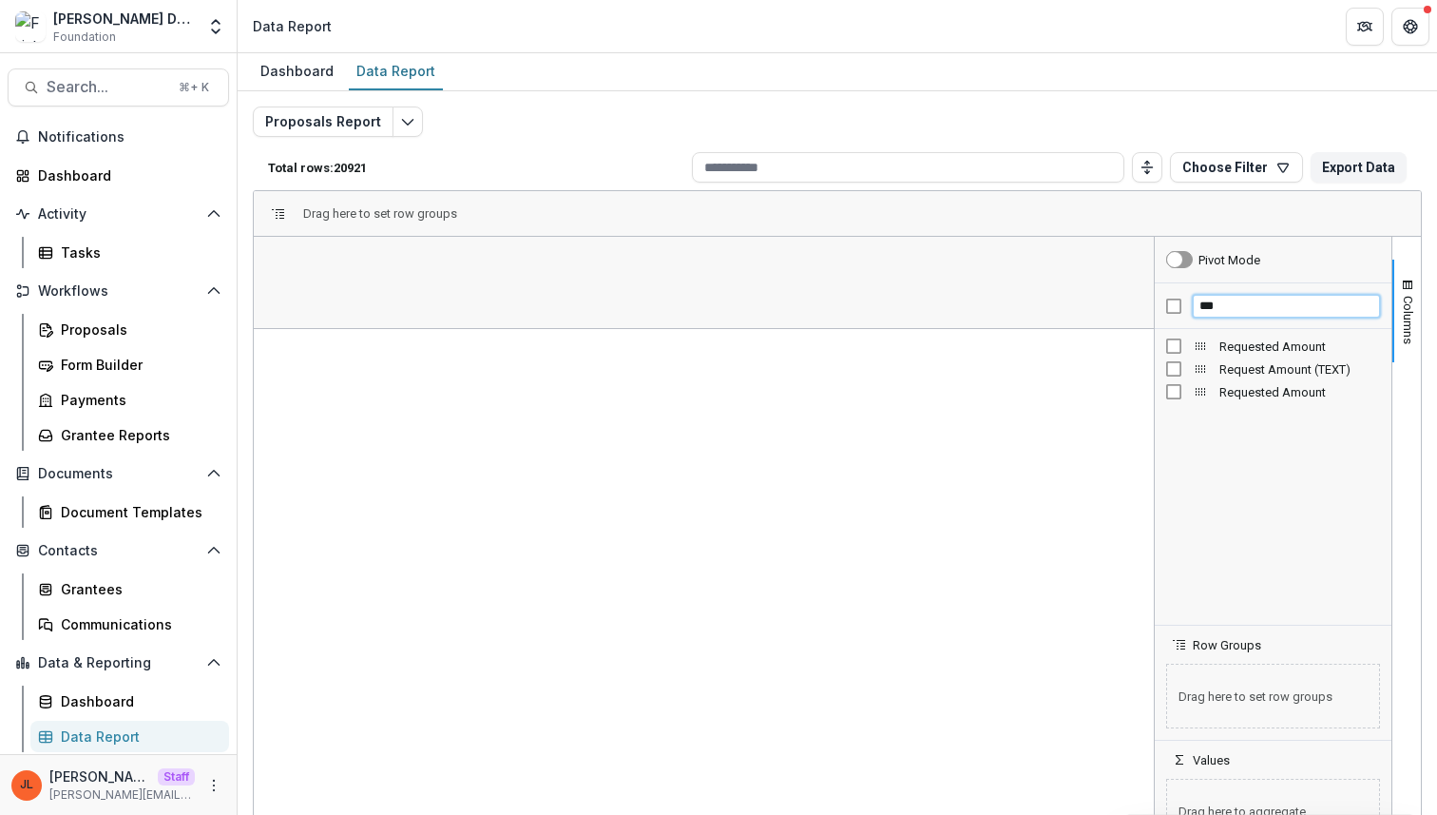
click at [1233, 307] on input "***" at bounding box center [1286, 306] width 187 height 23
type input "*"
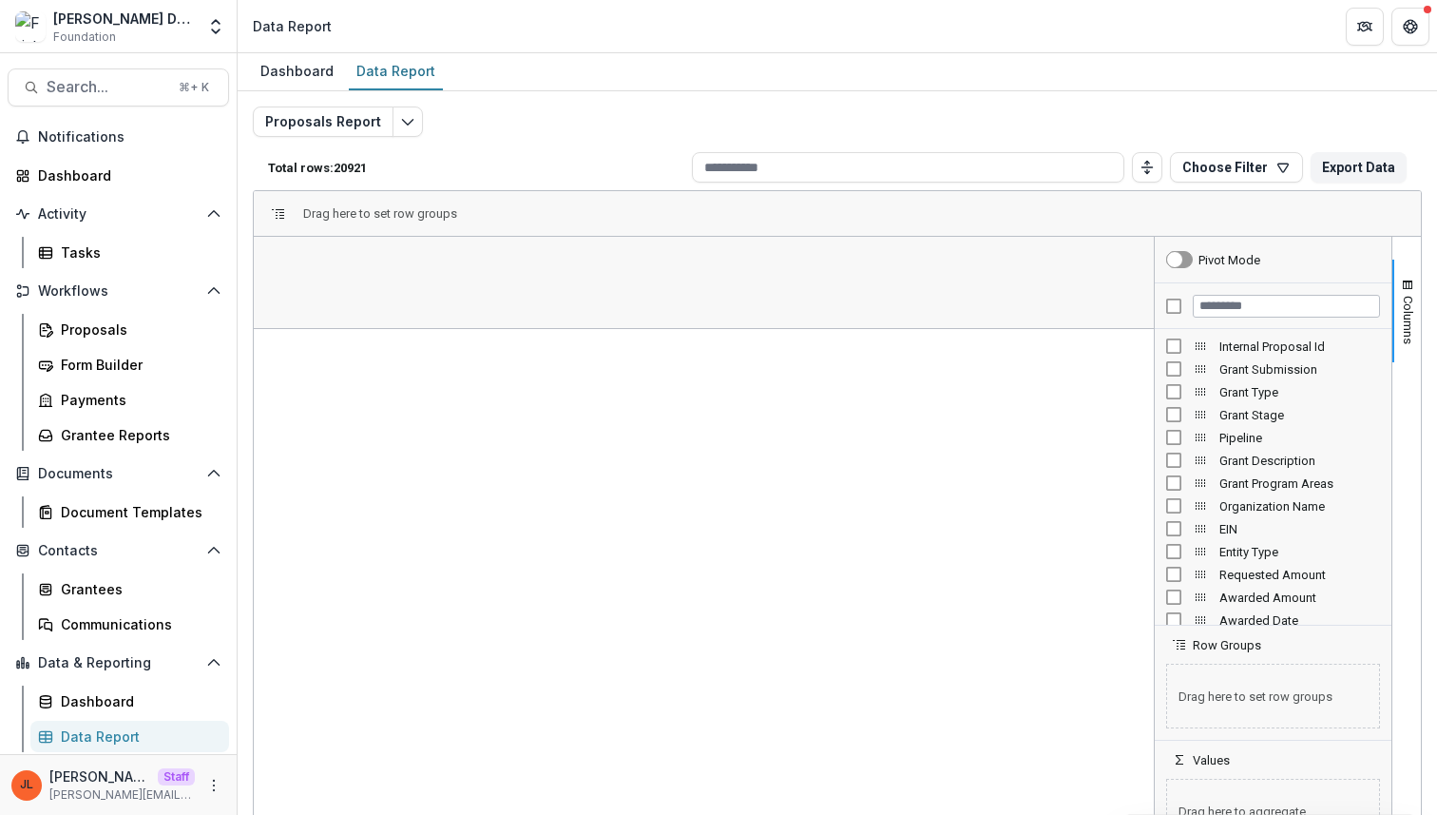
click at [1277, 95] on div "Proposals Report Total rows: 20921 Choose Filter Personal Filters Team Filters …" at bounding box center [838, 450] width 1200 height 719
click at [217, 782] on icon "More" at bounding box center [213, 785] width 15 height 15
click at [313, 738] on link "User Settings" at bounding box center [339, 744] width 203 height 31
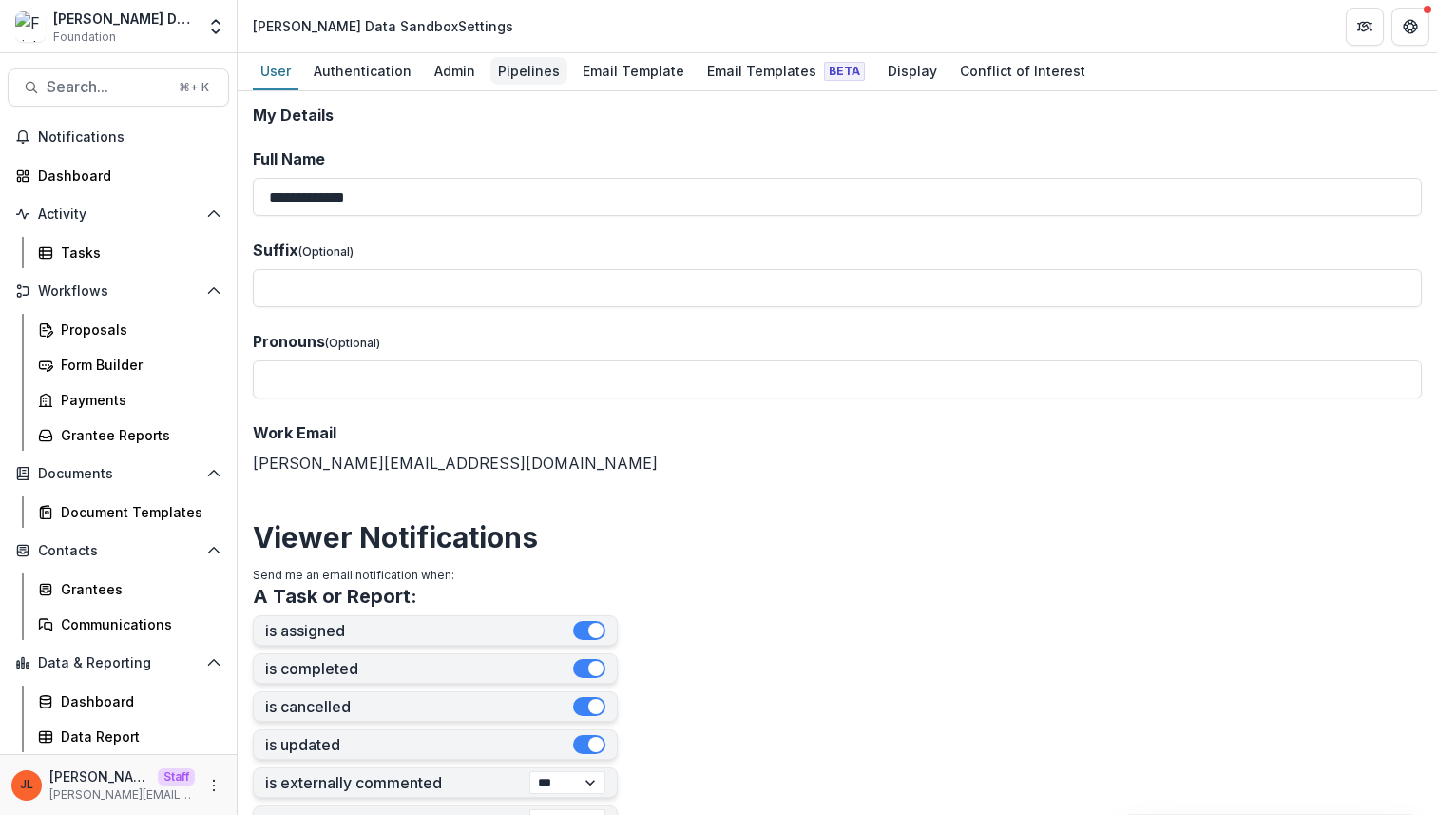
click at [515, 76] on div "Pipelines" at bounding box center [528, 71] width 77 height 28
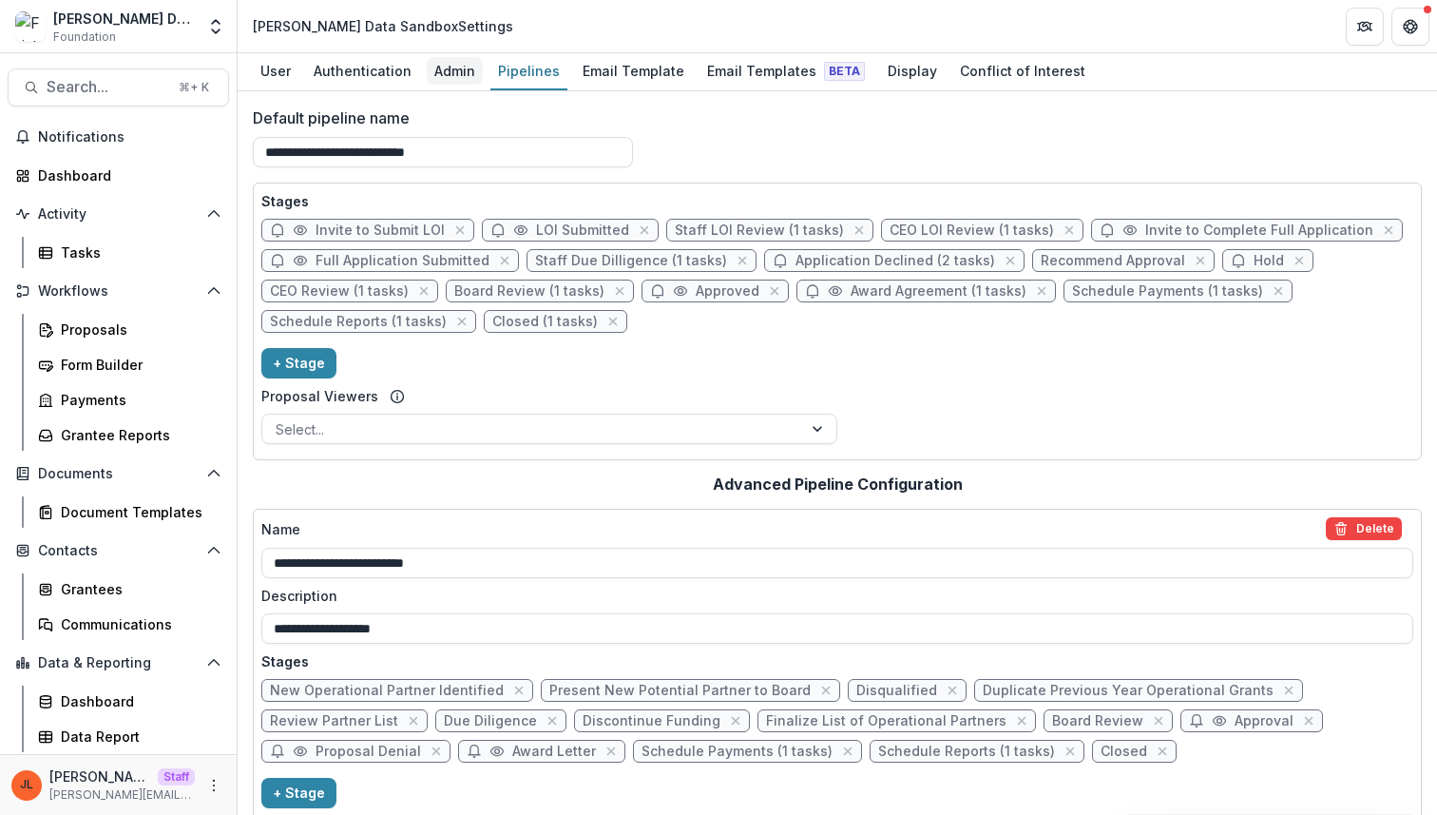
click at [437, 76] on div "Admin" at bounding box center [455, 71] width 56 height 28
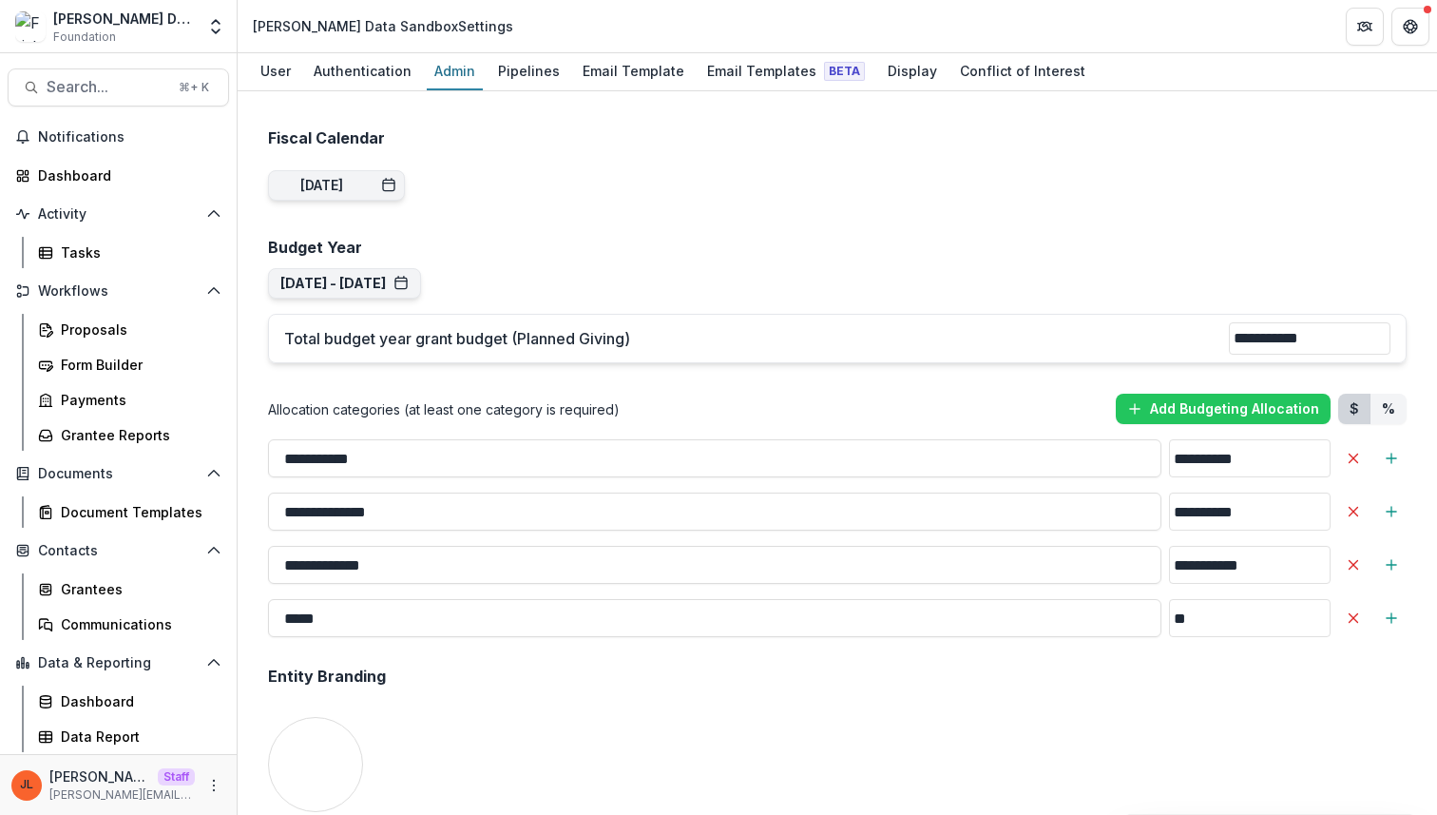
scroll to position [1792, 0]
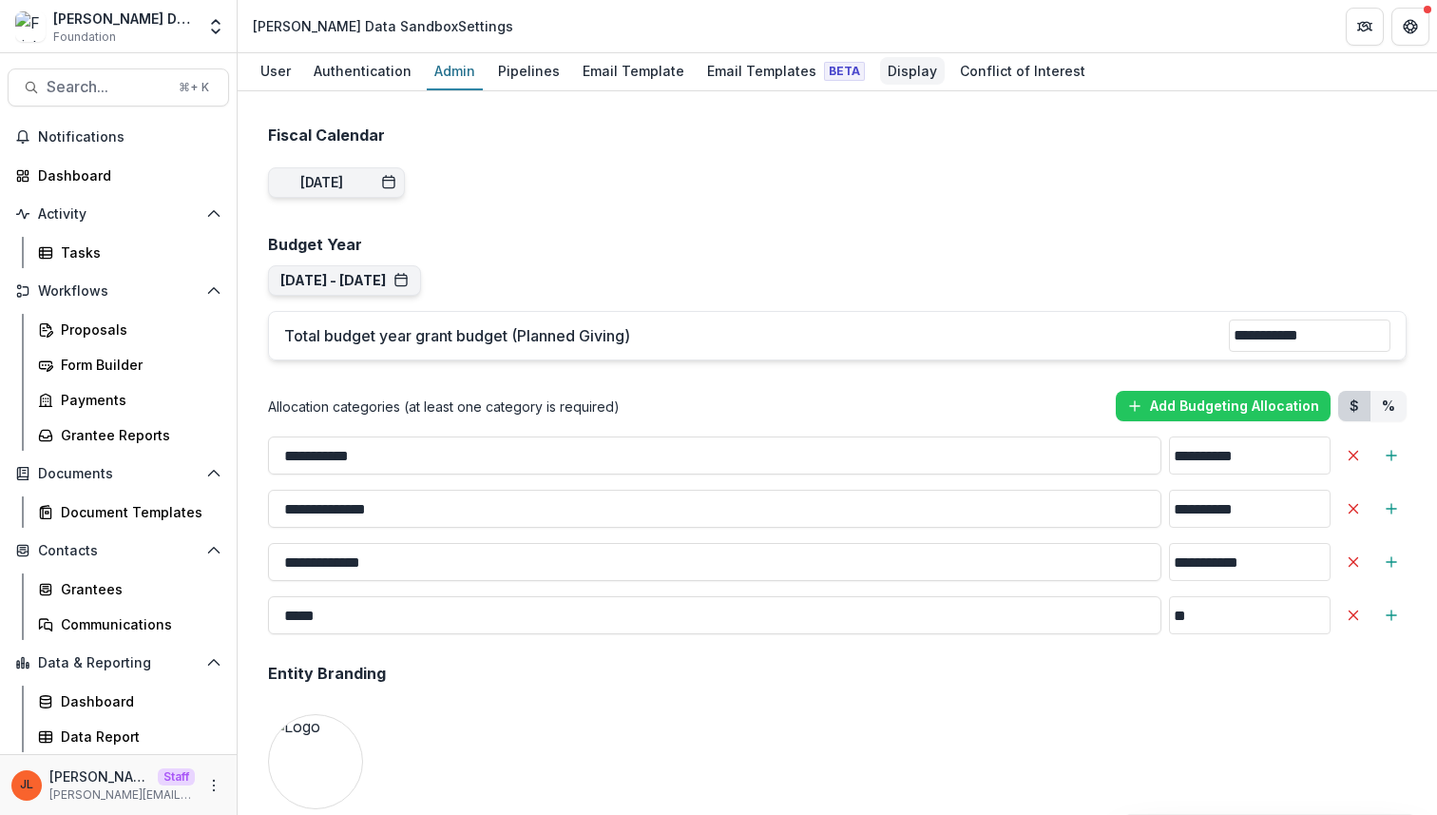
click at [882, 84] on div "Display" at bounding box center [912, 71] width 65 height 28
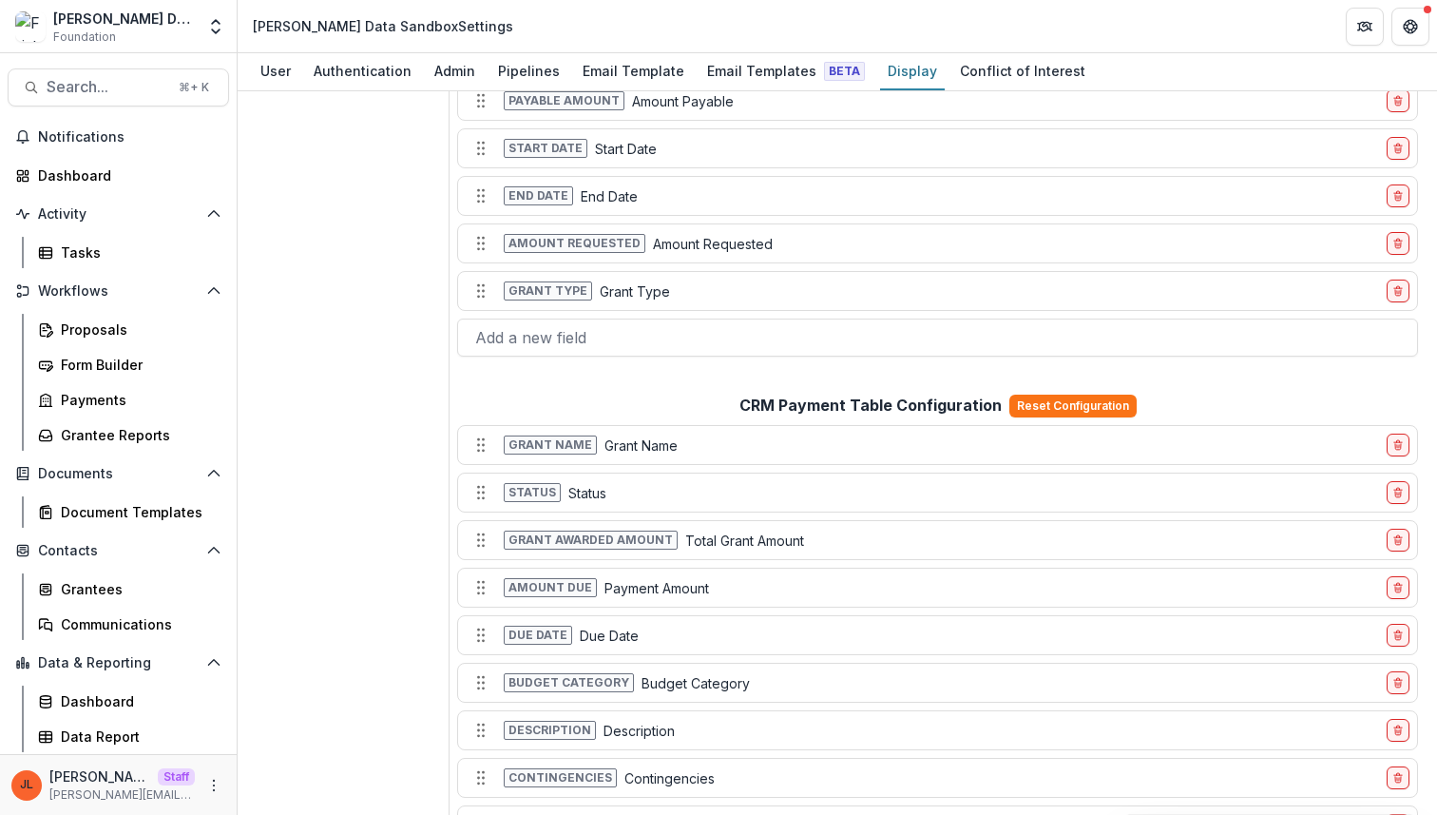
scroll to position [252, 0]
click at [123, 332] on div "Proposals" at bounding box center [137, 329] width 153 height 20
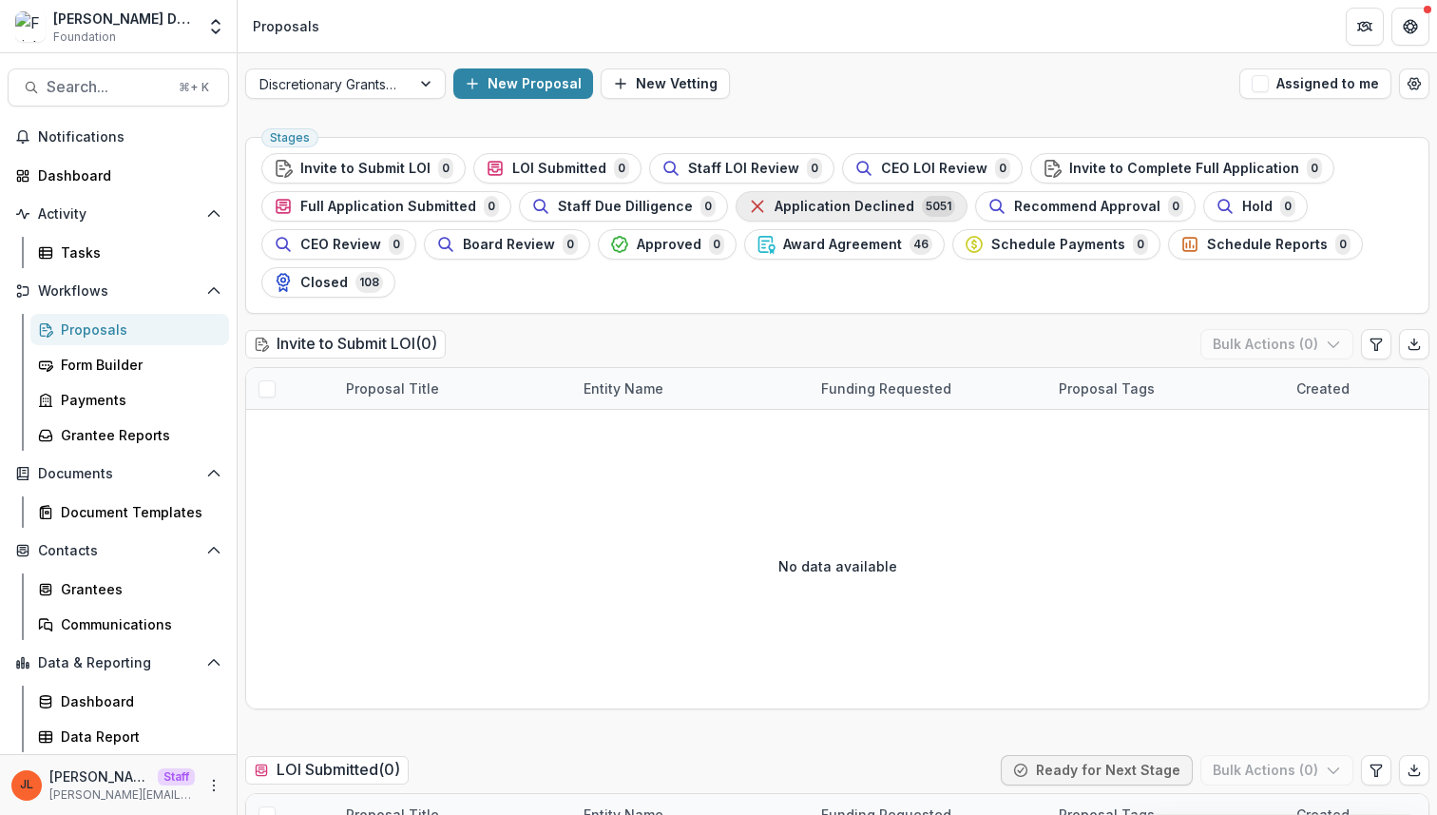
click at [890, 209] on span "Application Declined" at bounding box center [845, 207] width 140 height 16
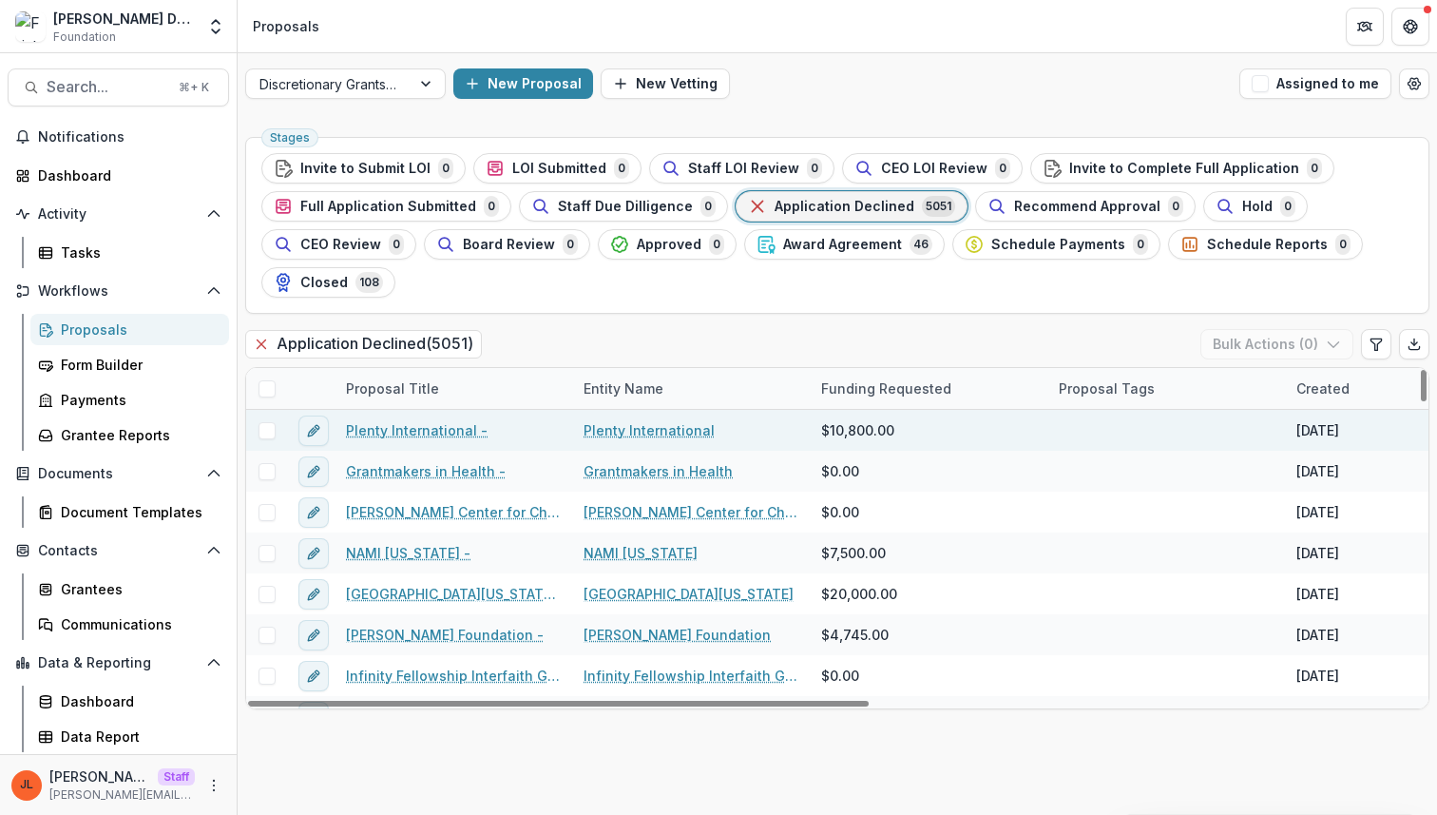
click at [432, 432] on link "Plenty International -" at bounding box center [417, 430] width 142 height 20
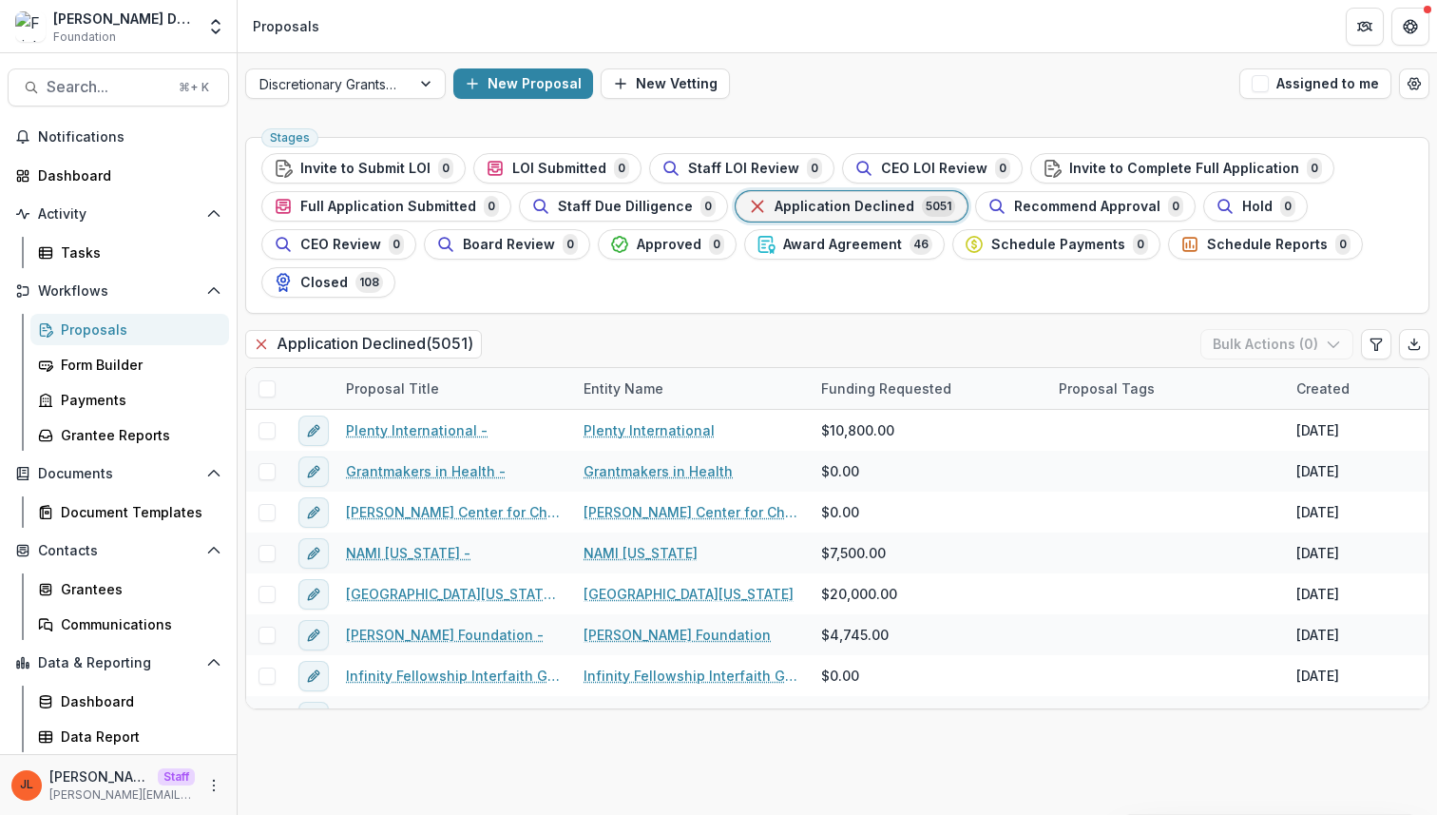
click at [621, 307] on div "Stages Invite to Submit LOI 0 LOI Submitted 0 Staff LOI Review 0 CEO LOI Review…" at bounding box center [837, 225] width 1184 height 177
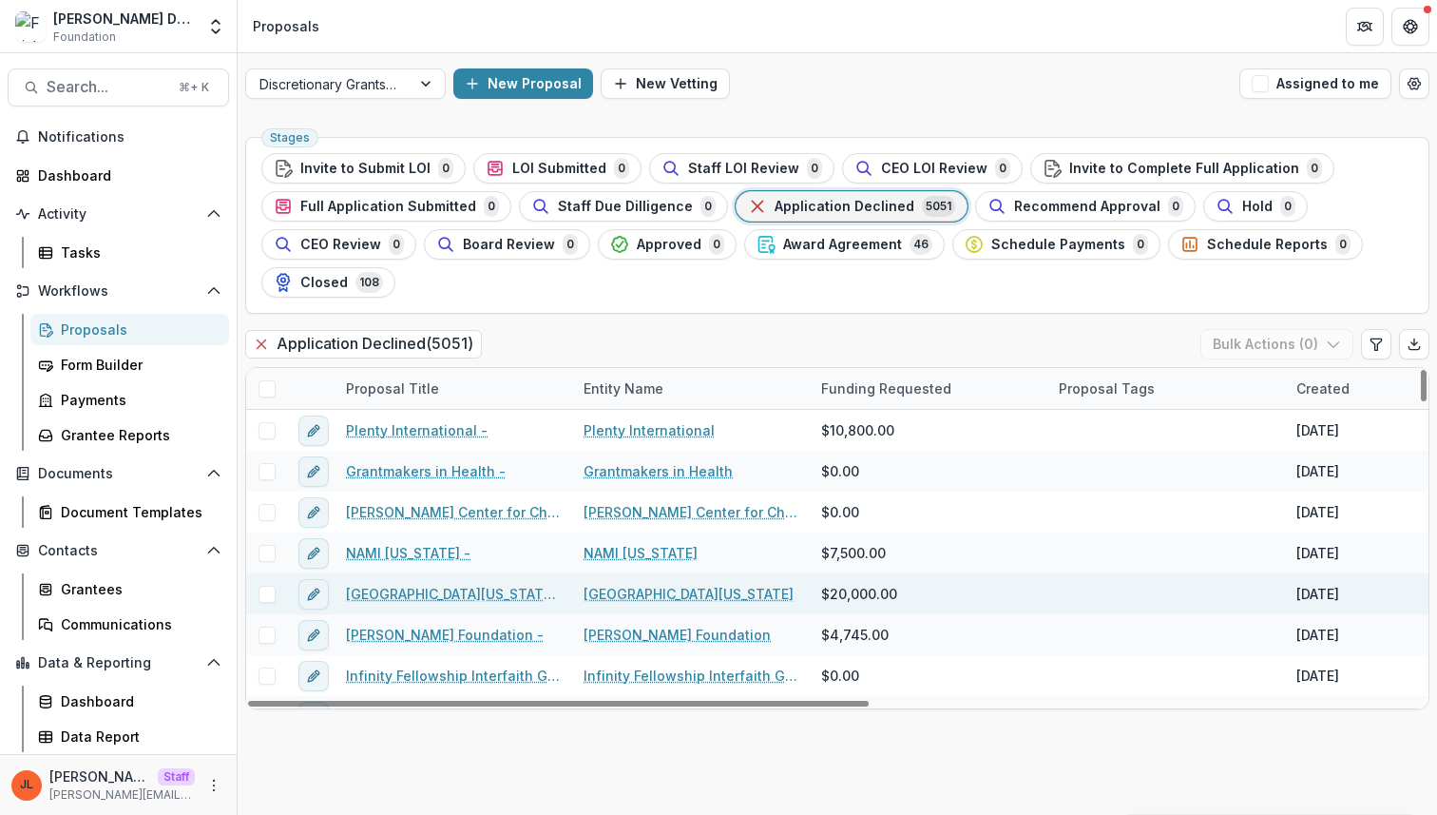
scroll to position [58, 0]
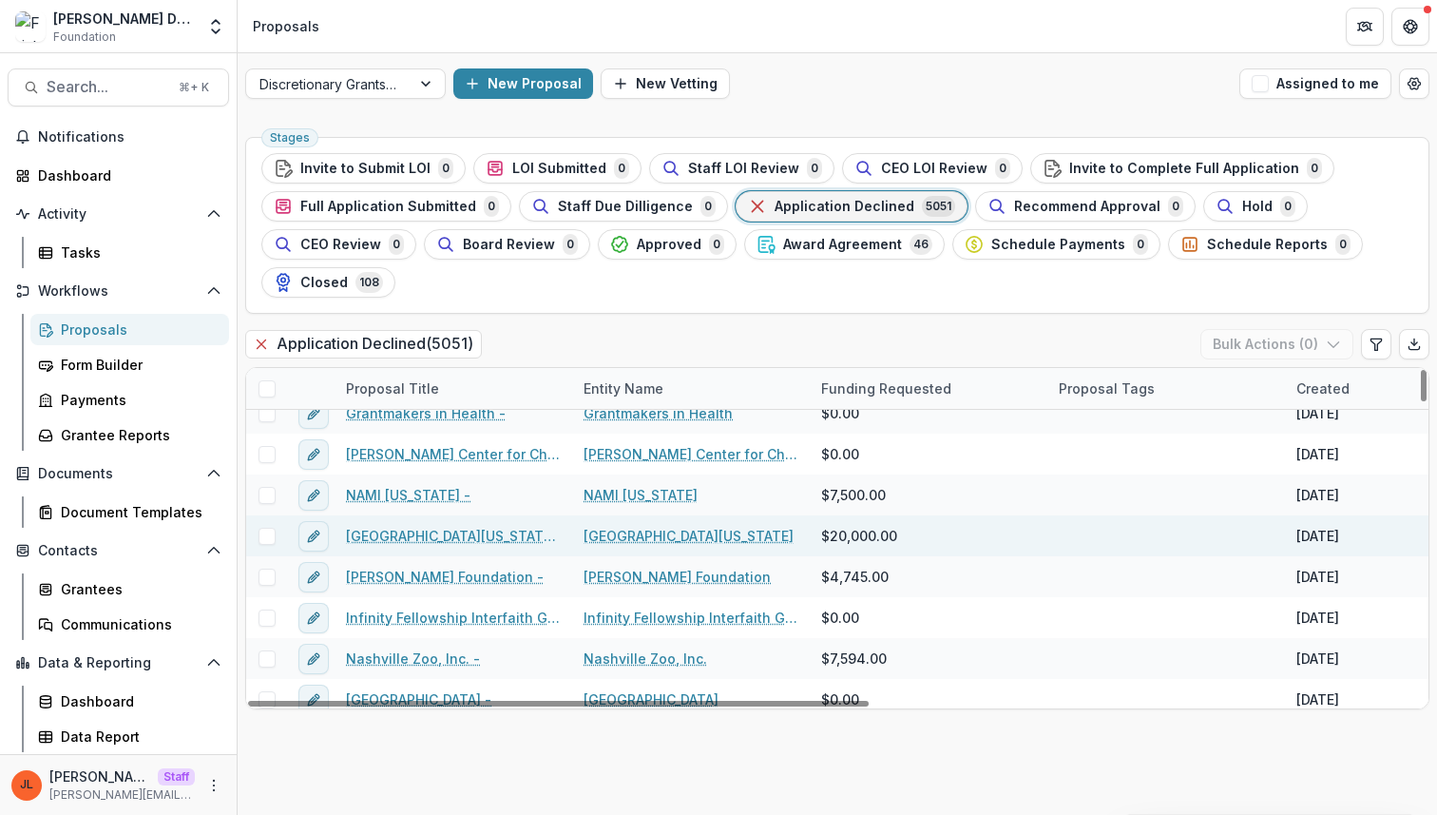
click at [468, 543] on link "[GEOGRAPHIC_DATA][US_STATE] -" at bounding box center [453, 536] width 215 height 20
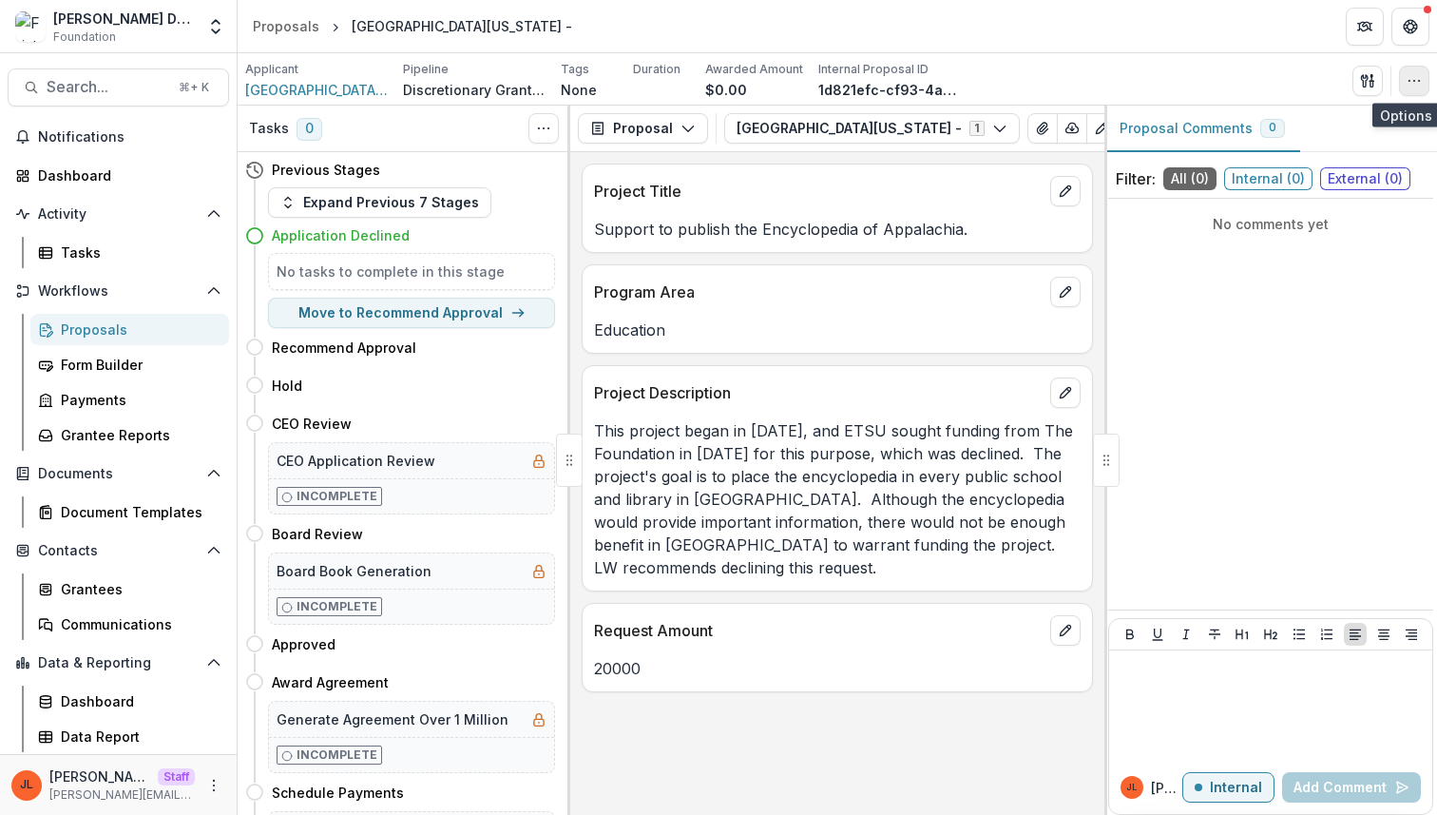
click at [1421, 70] on button "button" at bounding box center [1414, 81] width 30 height 30
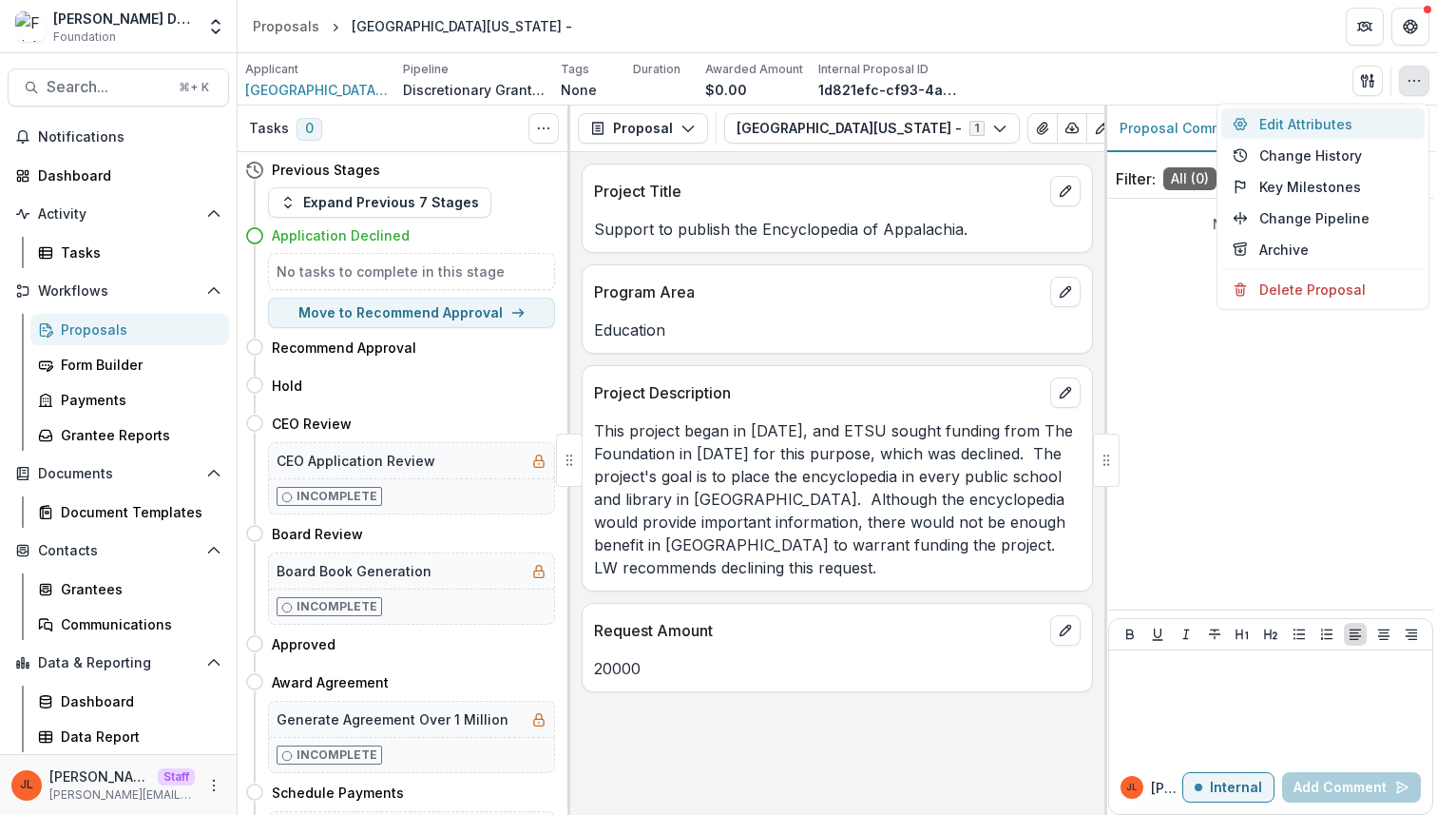
click at [1337, 121] on button "Edit Attributes" at bounding box center [1322, 123] width 203 height 31
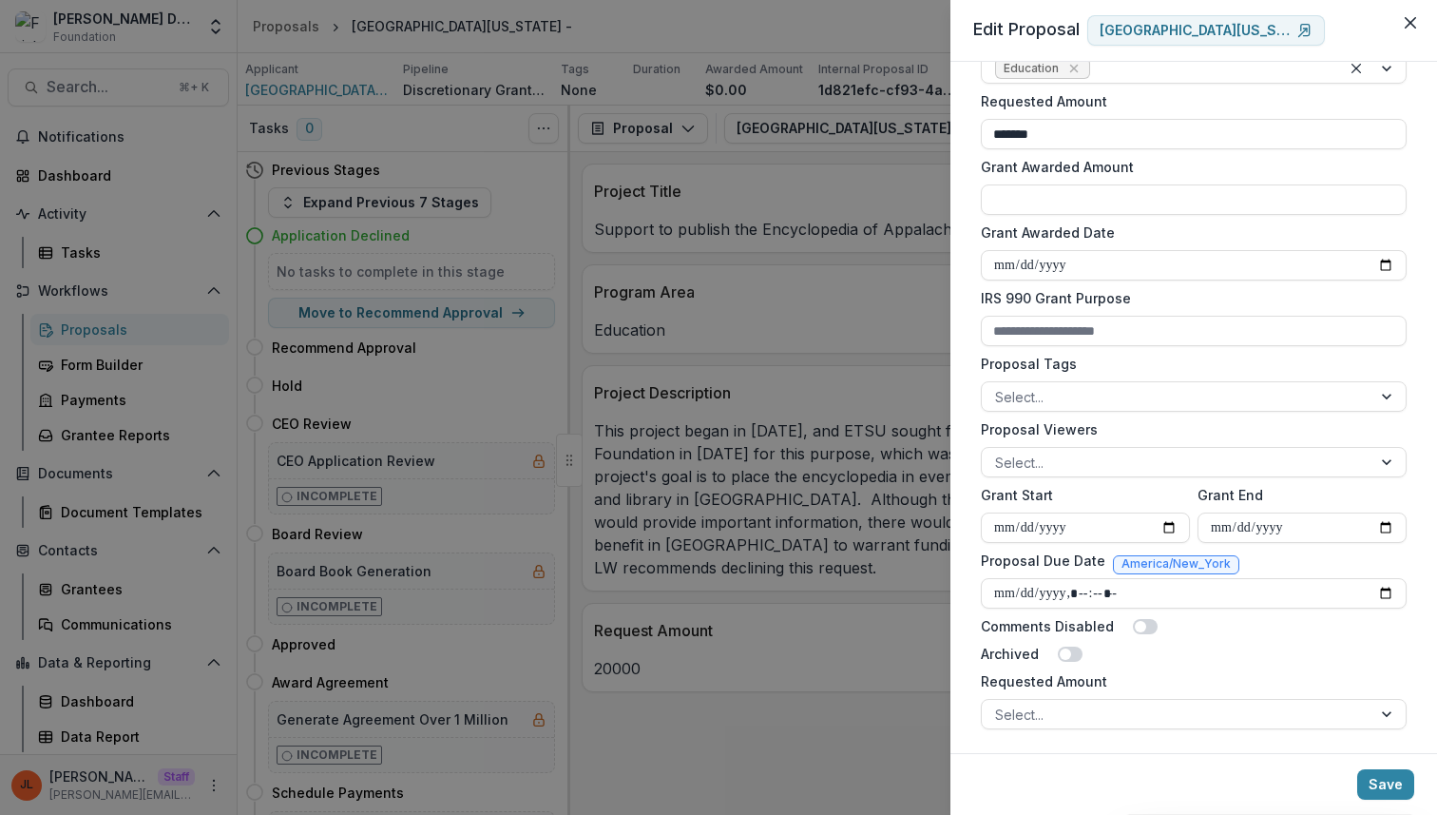
scroll to position [434, 0]
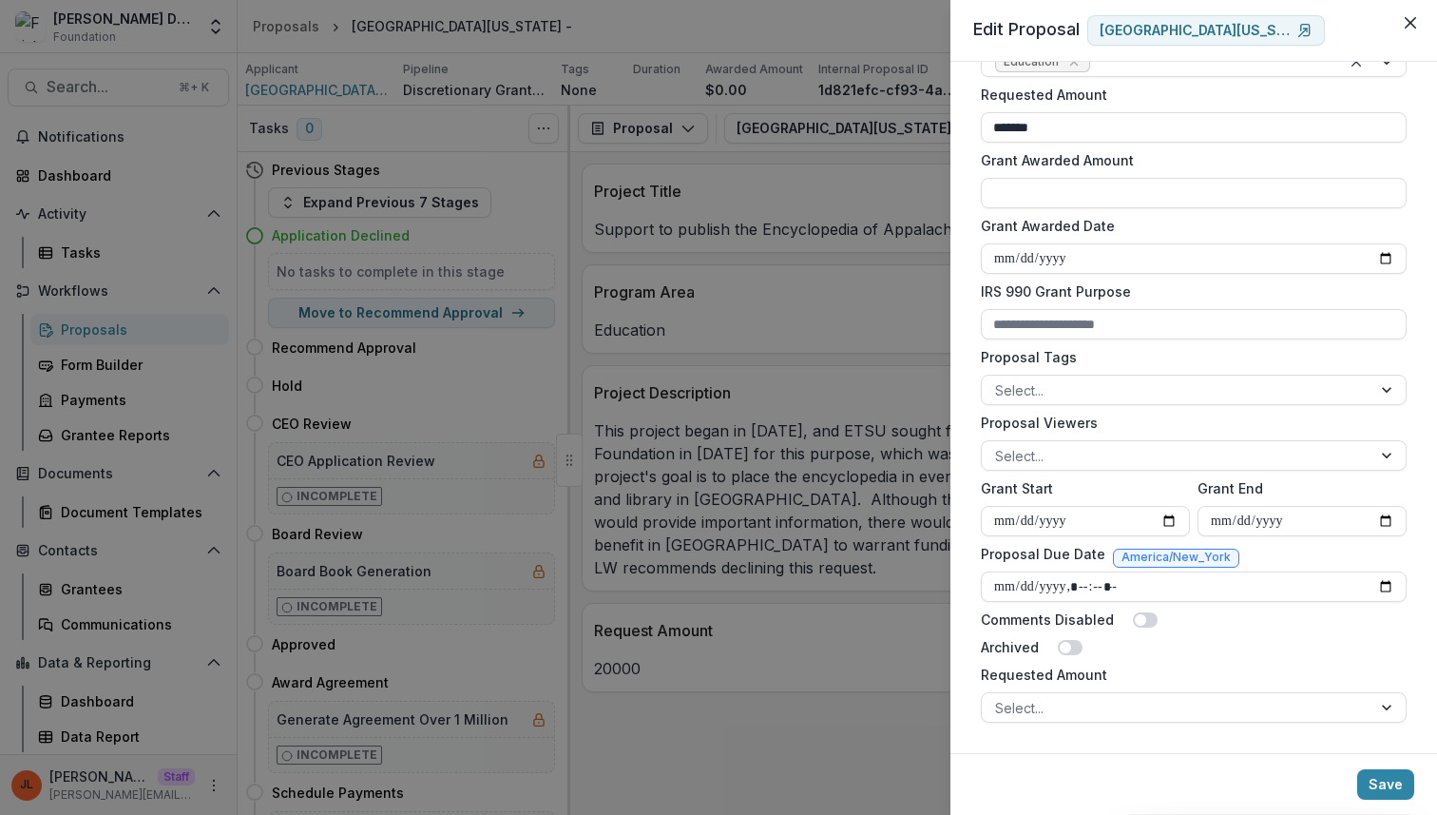
click at [897, 432] on div "**********" at bounding box center [718, 407] width 1437 height 815
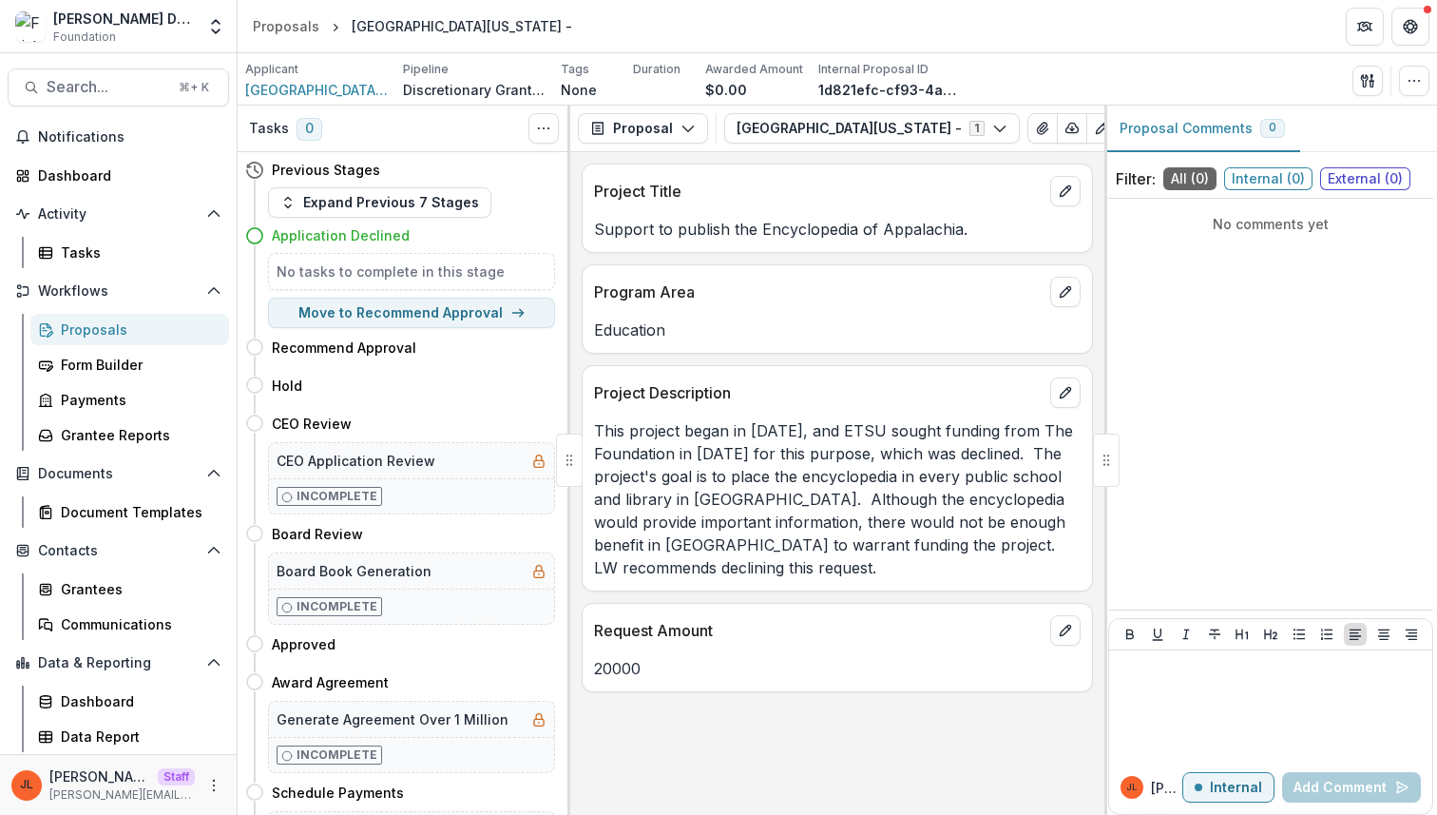
click at [158, 324] on div "Proposals" at bounding box center [137, 329] width 153 height 20
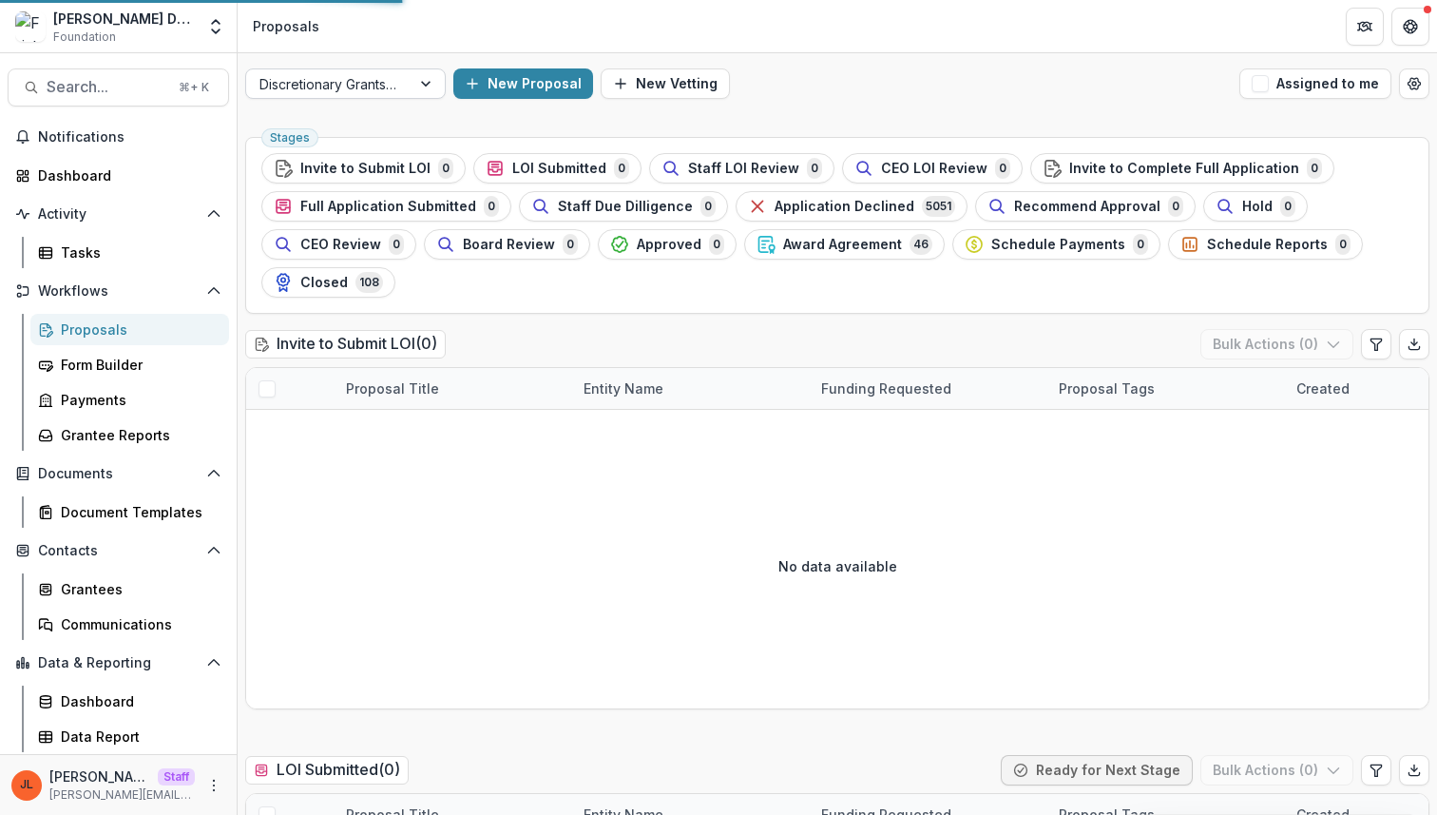
click at [401, 89] on div "Discretionary Grants Pipeline" at bounding box center [328, 84] width 164 height 28
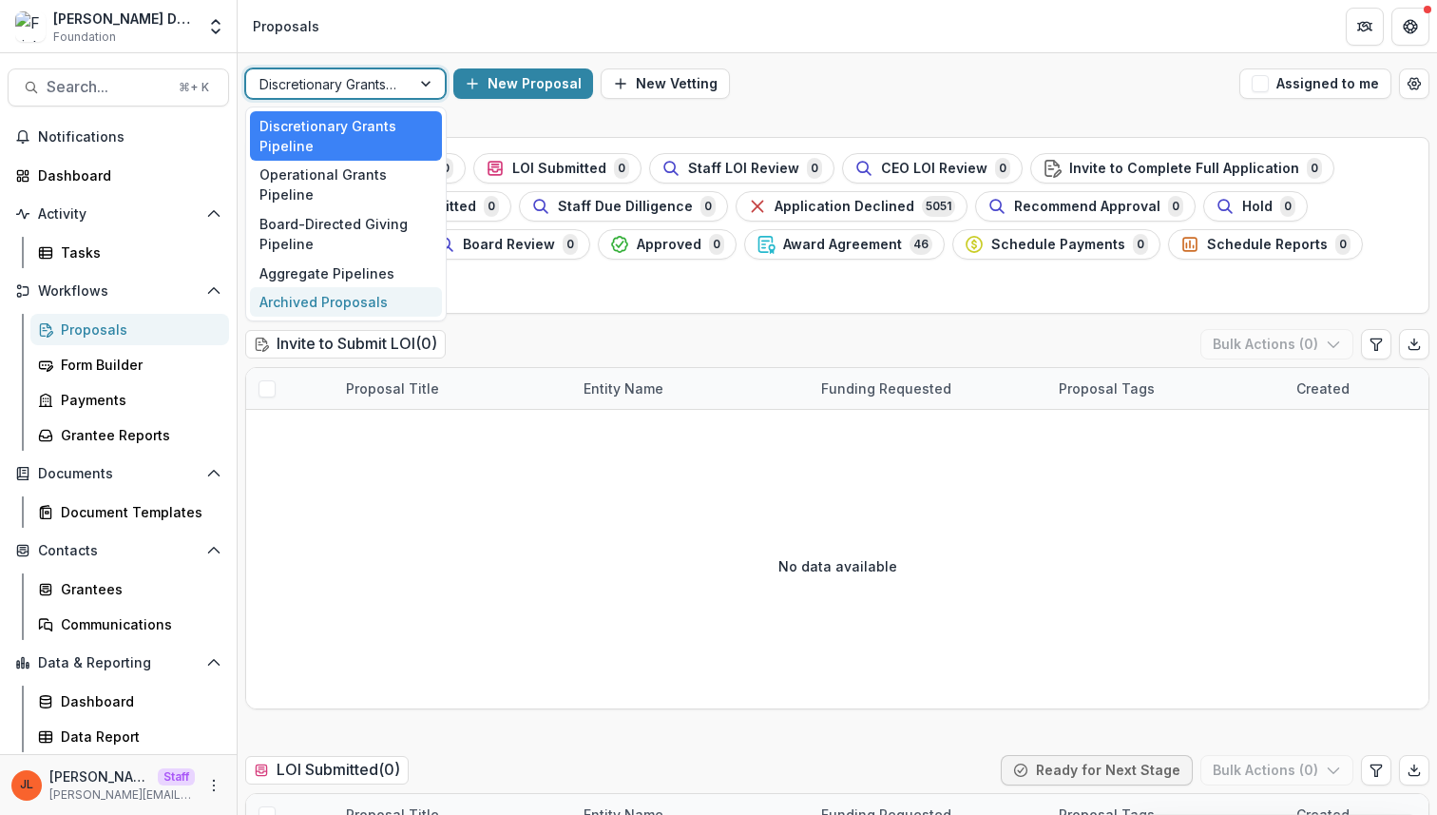
click at [332, 287] on div "Archived Proposals" at bounding box center [346, 301] width 192 height 29
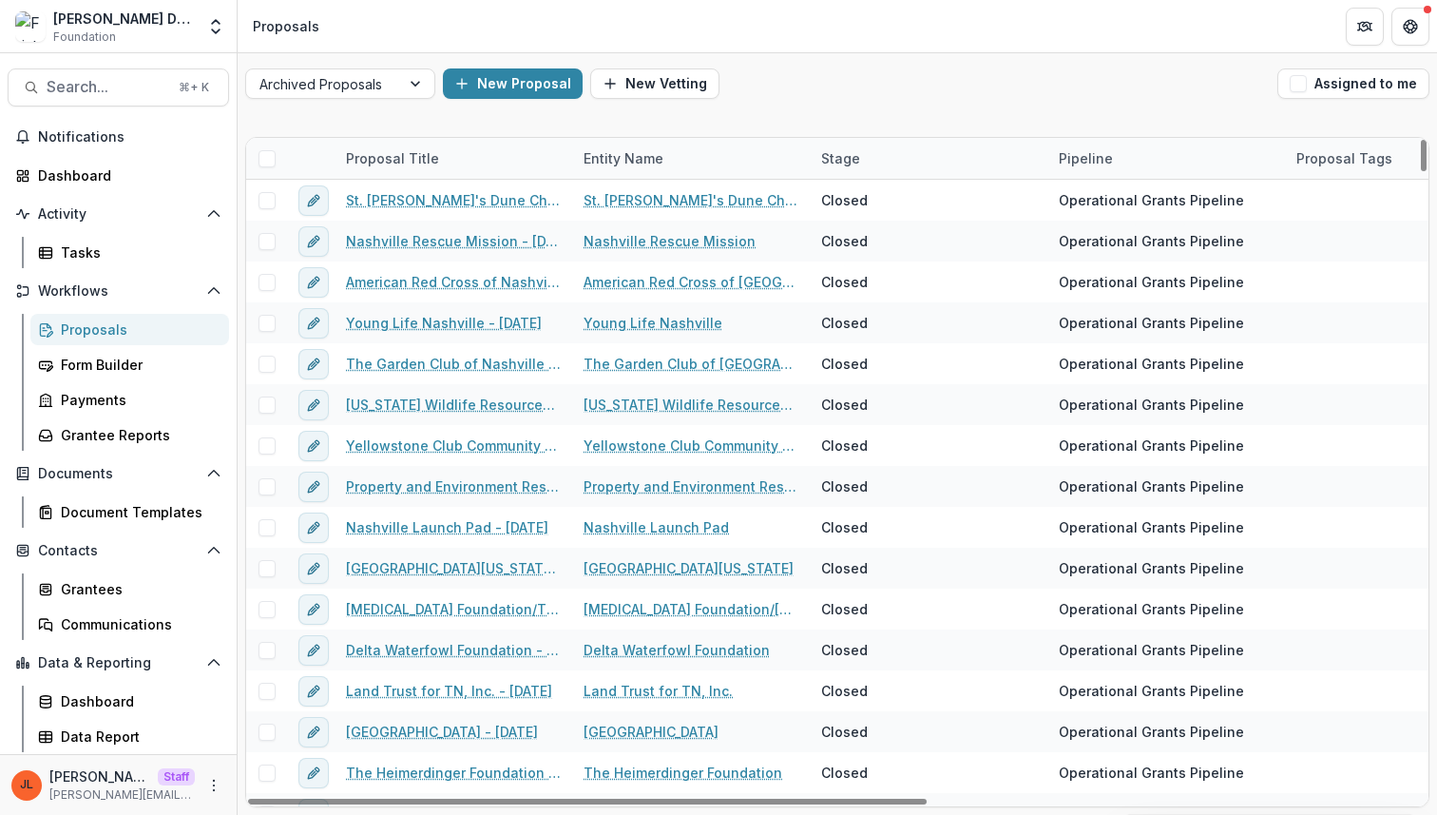
click at [991, 106] on div "Archived Proposals New Proposal New Vetting Assigned to me" at bounding box center [838, 83] width 1200 height 61
click at [1129, 106] on div "Archived Proposals New Proposal New Vetting Assigned to me" at bounding box center [838, 83] width 1200 height 61
